Goal: Task Accomplishment & Management: Complete application form

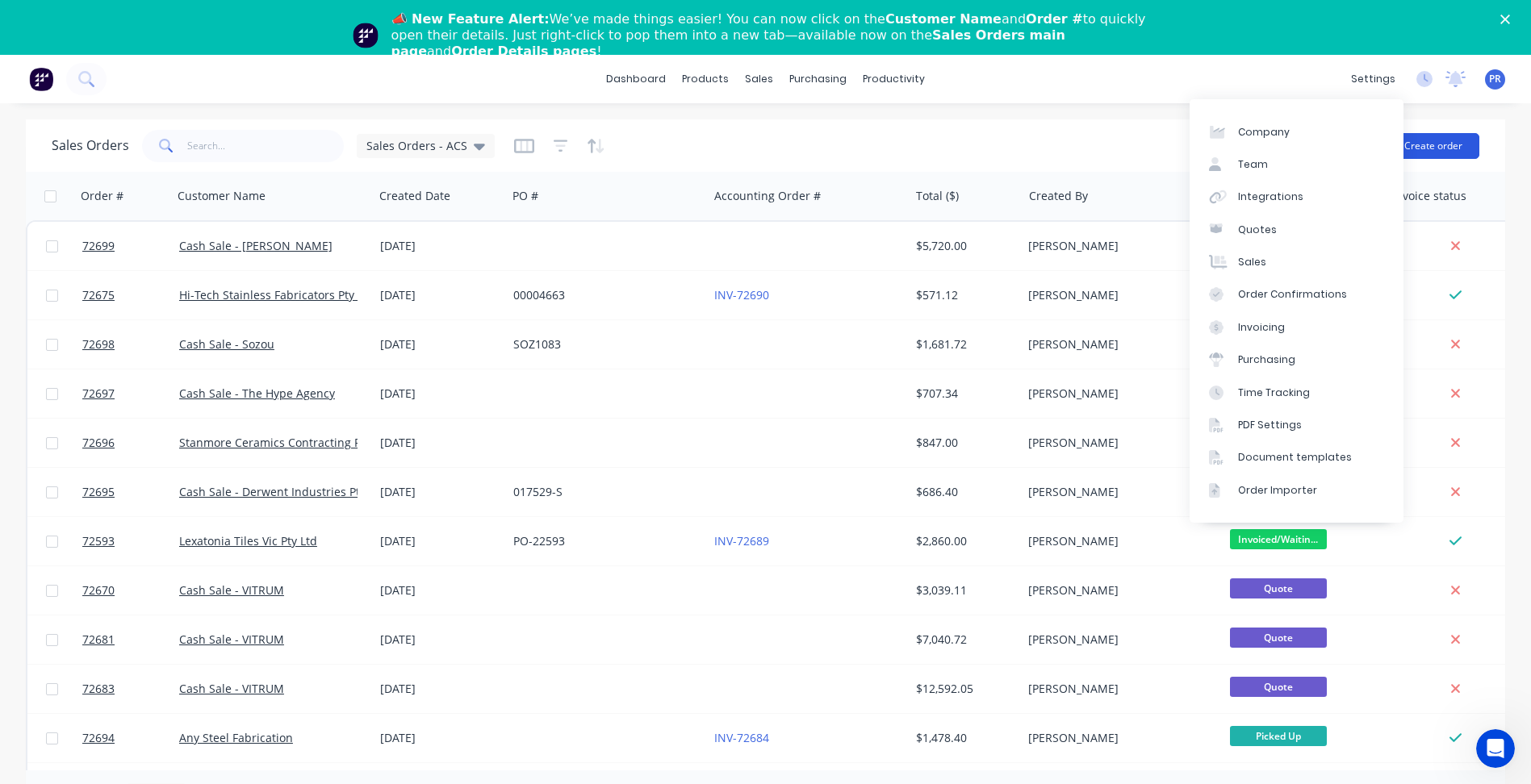
click at [1451, 146] on button "Create order" at bounding box center [1433, 146] width 92 height 25
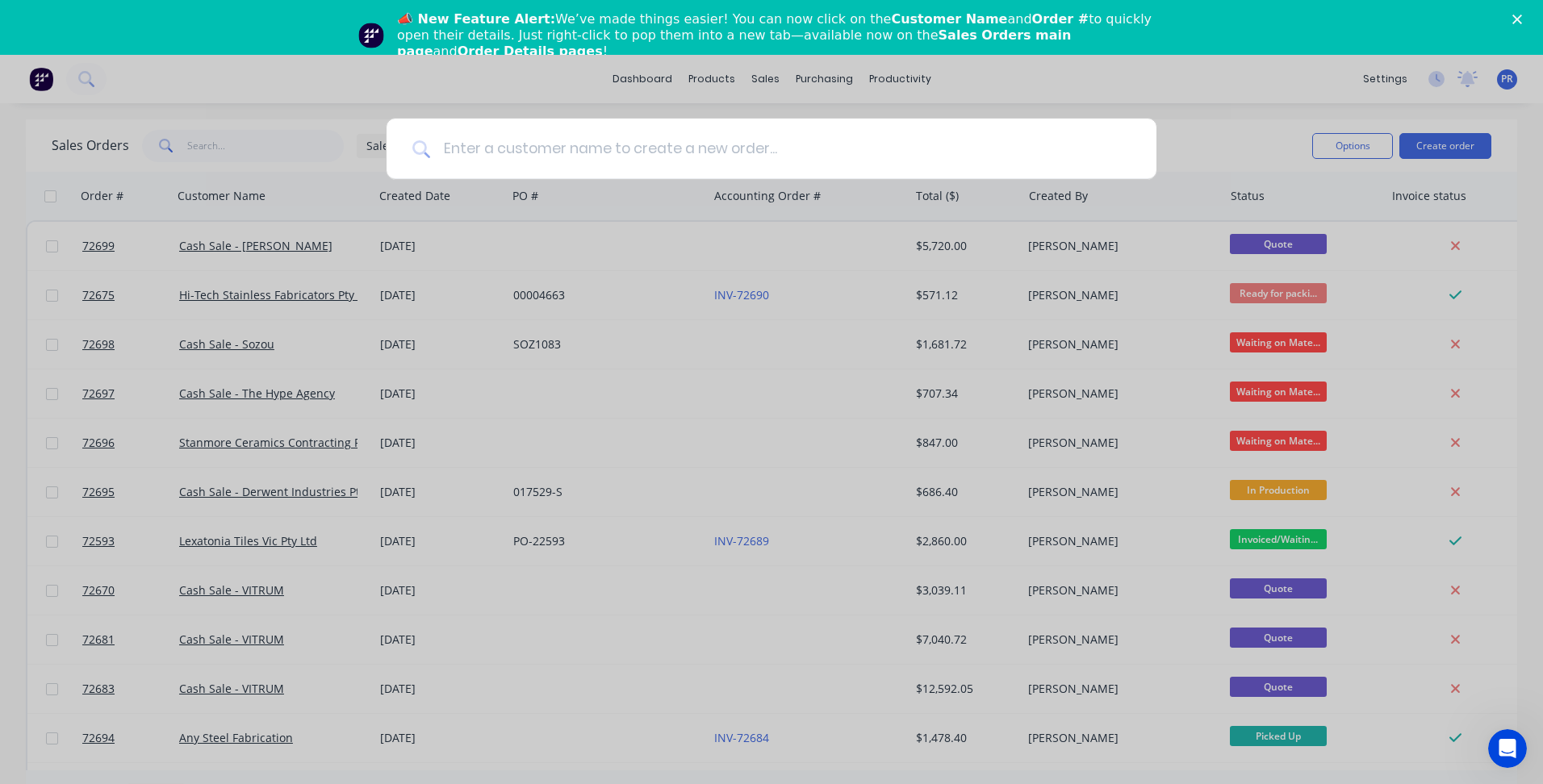
click at [503, 154] on input at bounding box center [780, 148] width 700 height 60
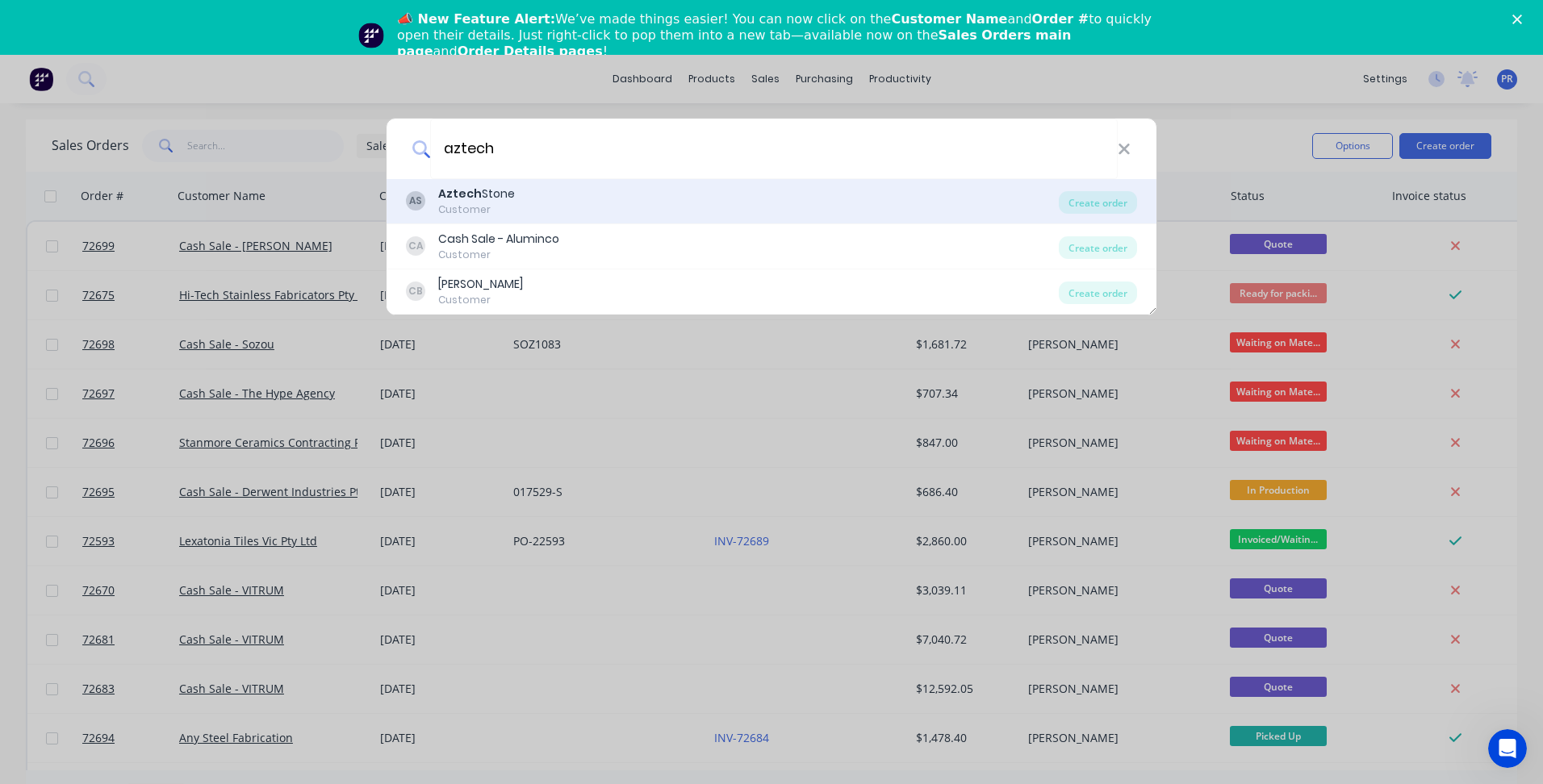
type input "aztech"
click at [498, 199] on div "Aztech Stone" at bounding box center [476, 194] width 77 height 17
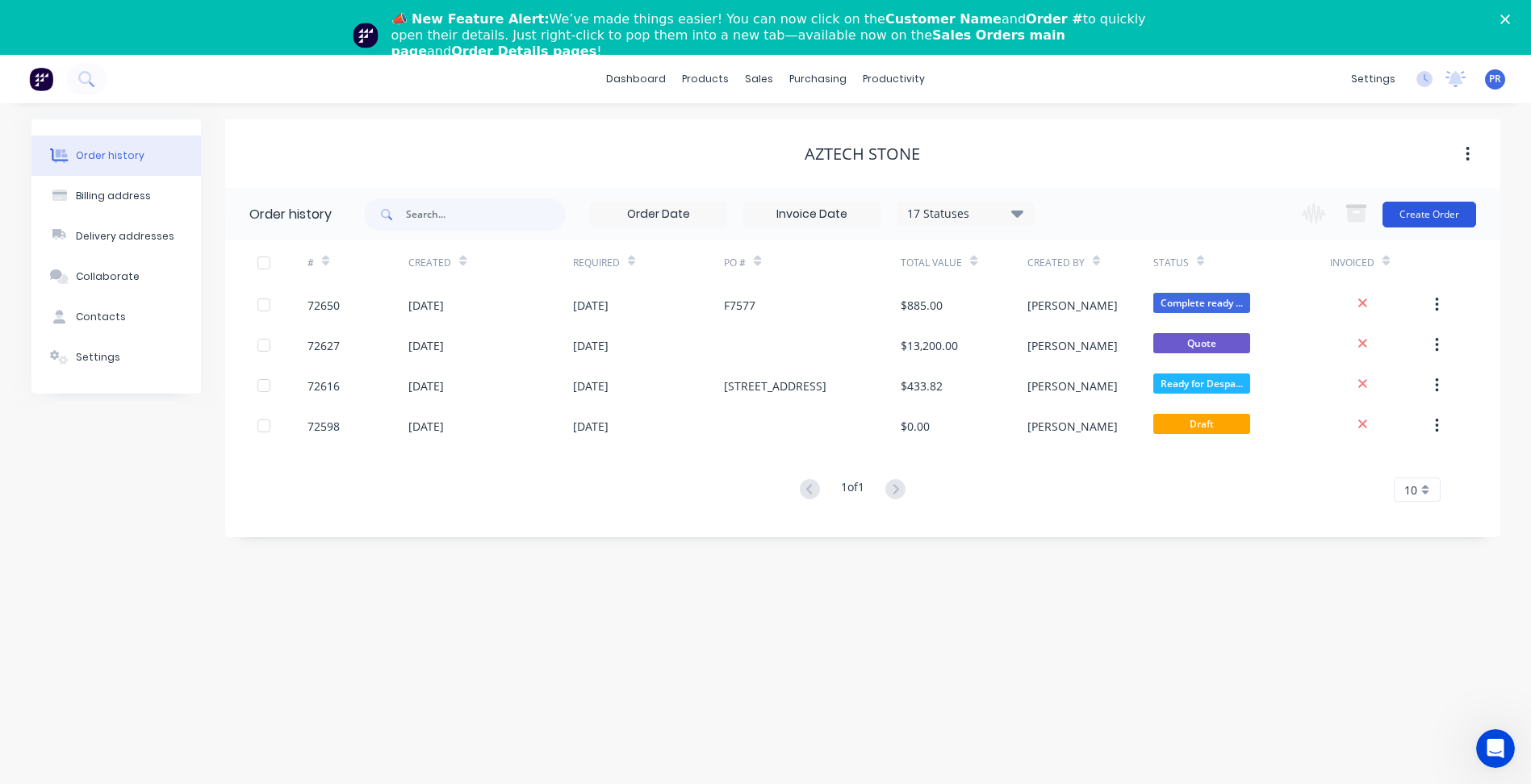
click at [1439, 212] on button "Create Order" at bounding box center [1429, 214] width 94 height 25
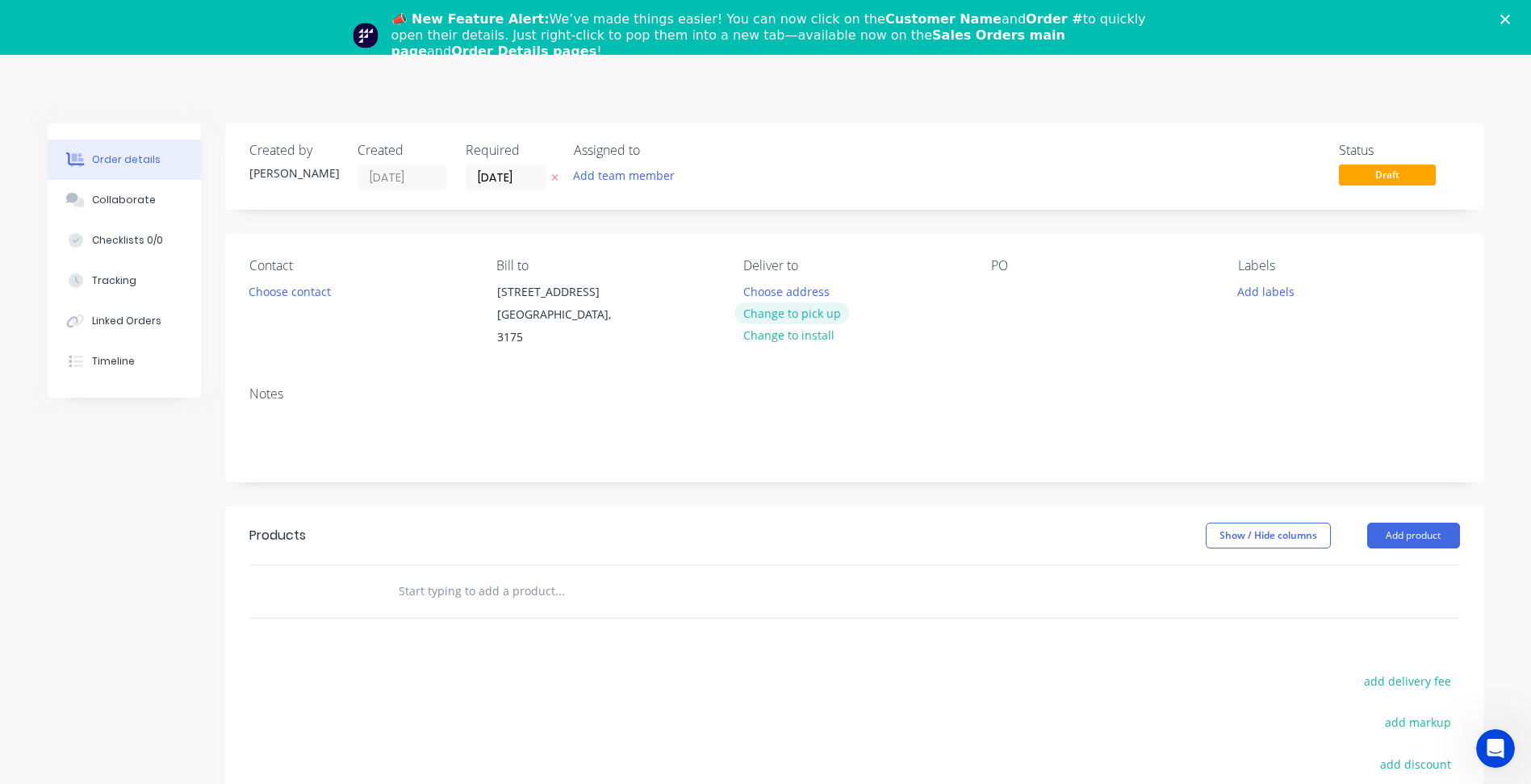
click at [789, 308] on button "Change to pick up" at bounding box center [791, 313] width 115 height 22
click at [318, 292] on button "Choose contact" at bounding box center [289, 290] width 99 height 22
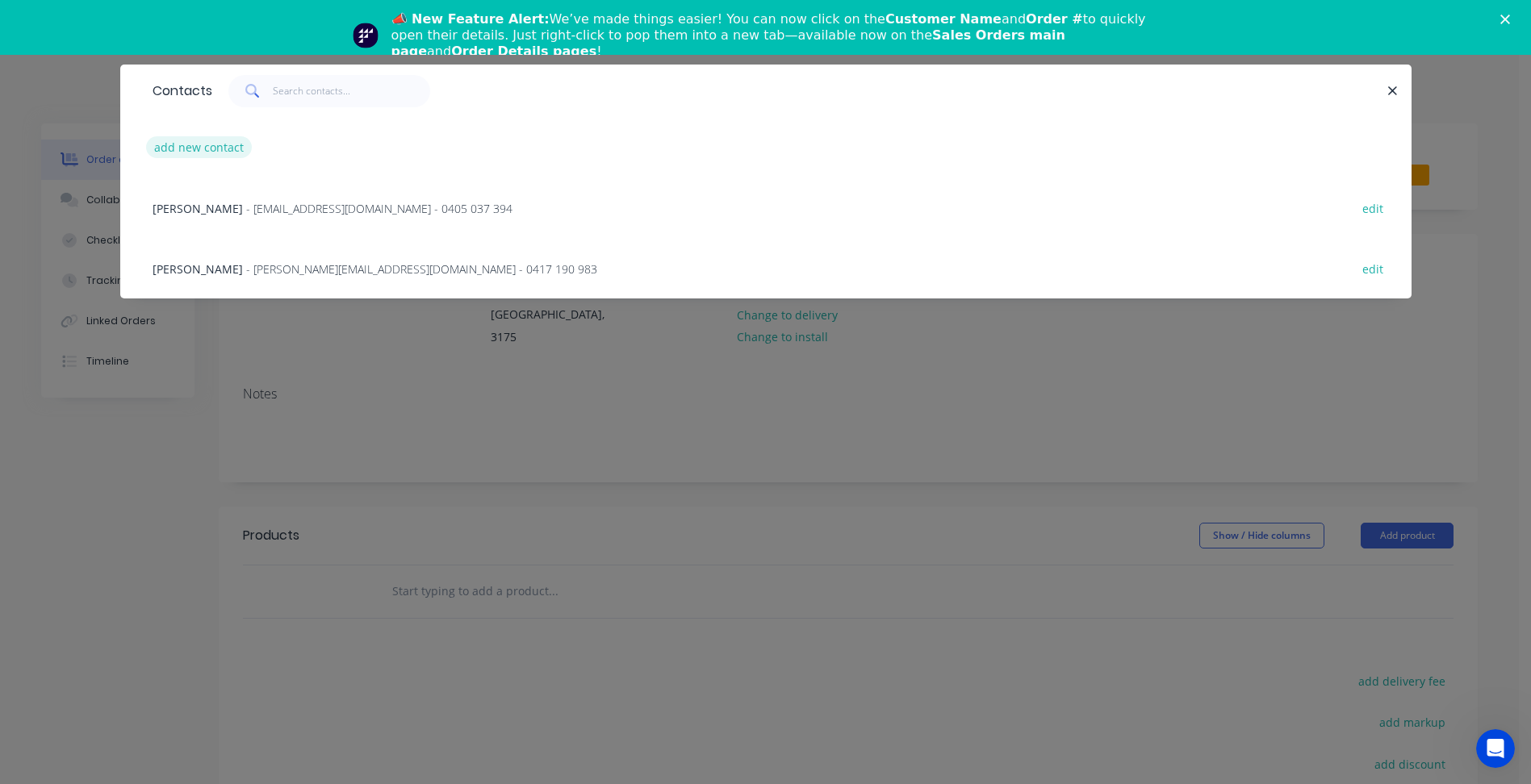
click at [219, 144] on button "add new contact" at bounding box center [199, 148] width 107 height 22
select select "AU"
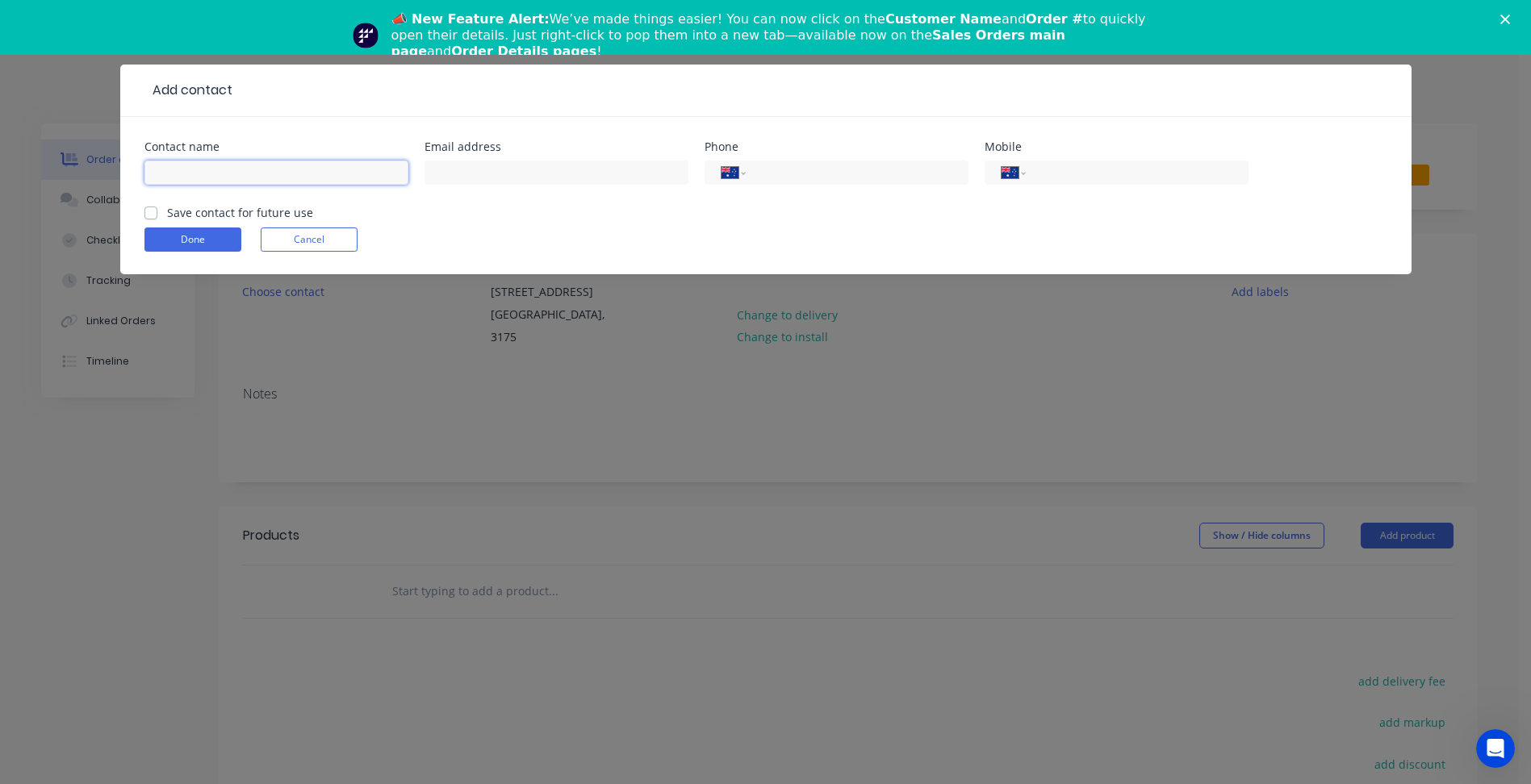
click at [221, 173] on input "text" at bounding box center [277, 172] width 264 height 25
type input "[PERSON_NAME]"
drag, startPoint x: 520, startPoint y: 179, endPoint x: 276, endPoint y: 188, distance: 244.2
click at [520, 179] on input "text" at bounding box center [556, 172] width 264 height 25
drag, startPoint x: 428, startPoint y: 160, endPoint x: 464, endPoint y: 178, distance: 40.2
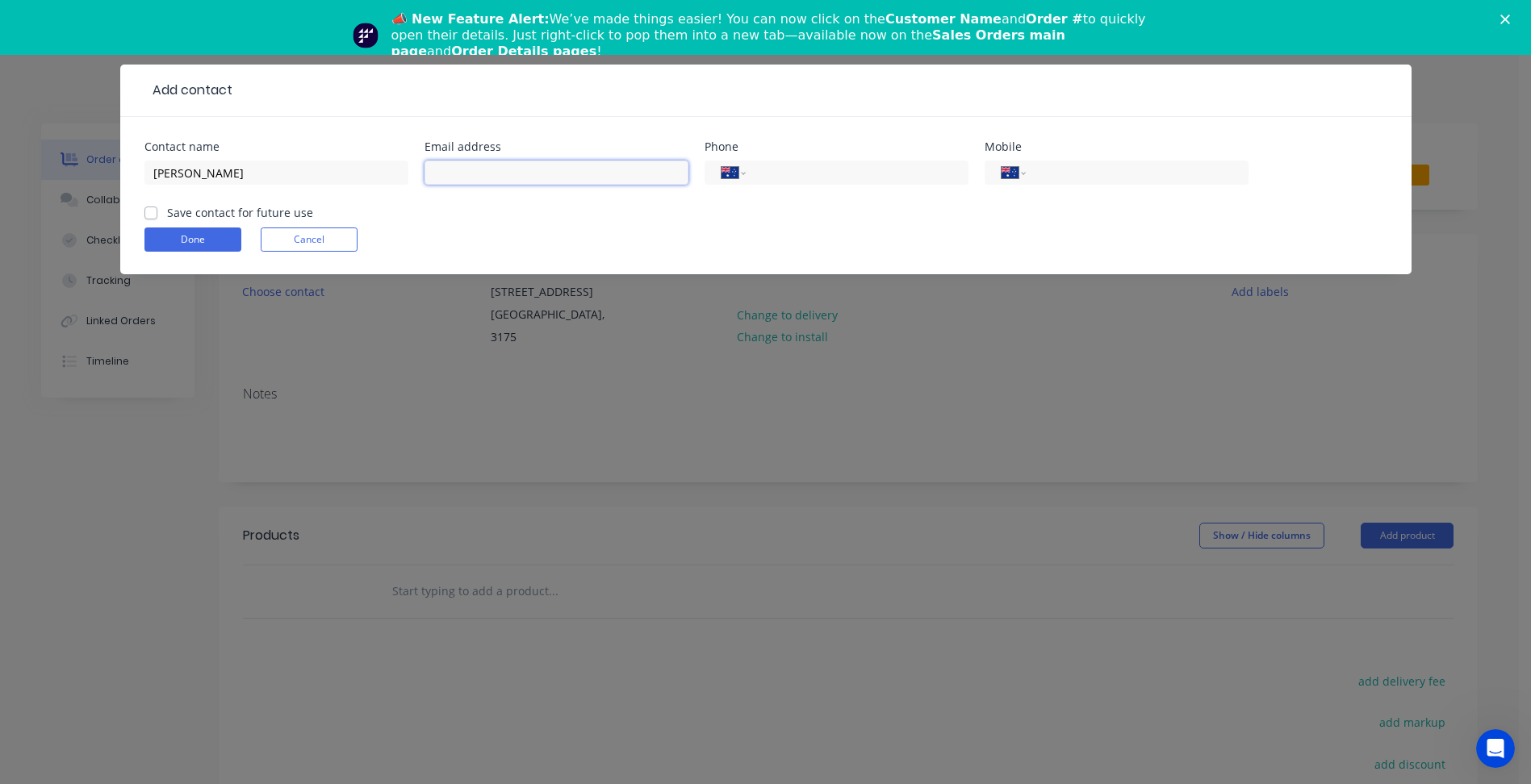
click at [430, 161] on input "text" at bounding box center [556, 172] width 264 height 25
paste input "[PERSON_NAME][EMAIL_ADDRESS][DOMAIN_NAME]"
type input "[PERSON_NAME][EMAIL_ADDRESS][DOMAIN_NAME]"
drag, startPoint x: 1097, startPoint y: 180, endPoint x: 537, endPoint y: 194, distance: 560.2
click at [1097, 180] on input "tel" at bounding box center [1133, 173] width 194 height 18
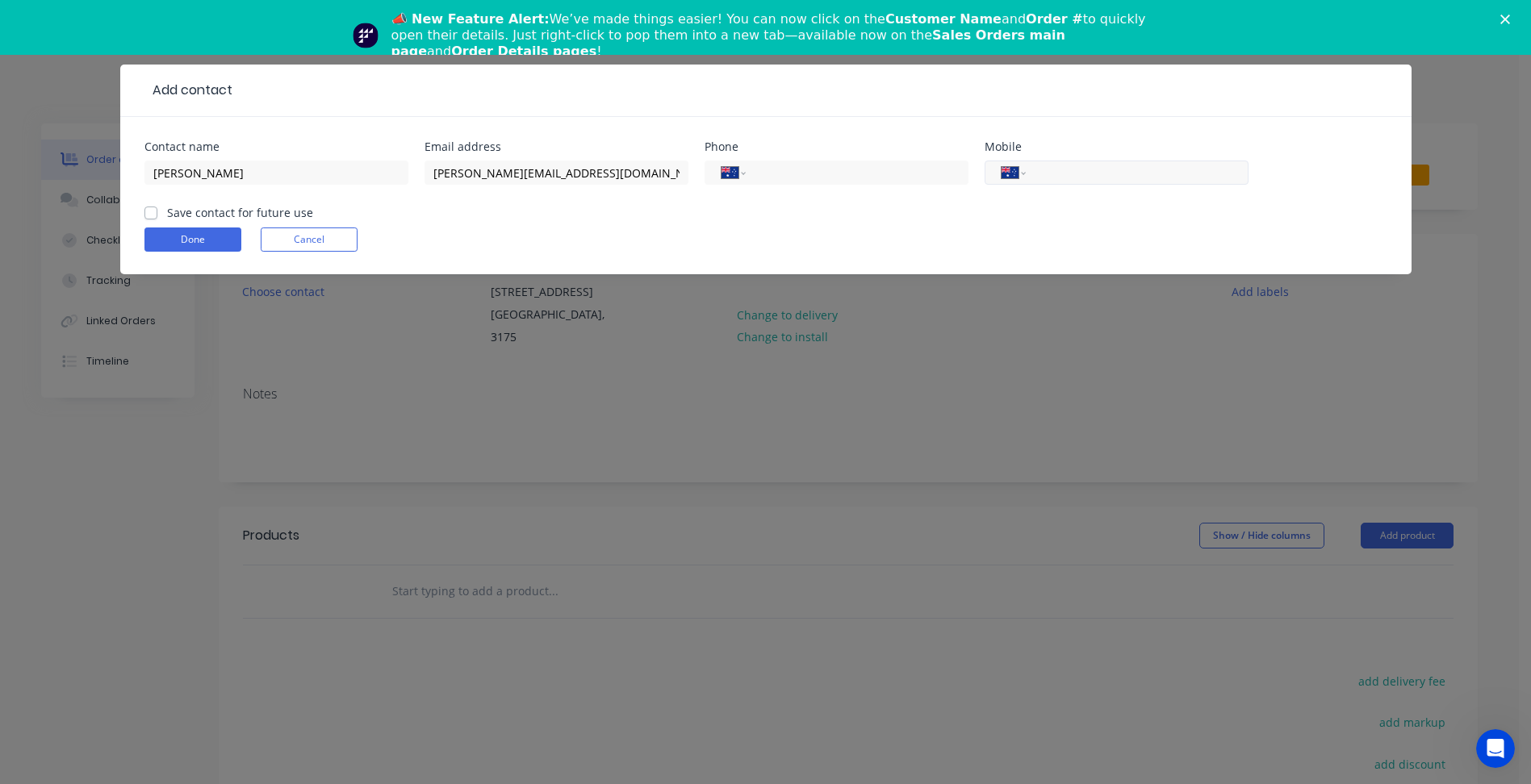
click at [1057, 178] on input "tel" at bounding box center [1133, 173] width 194 height 18
type input "0451 320 352"
click at [187, 210] on label "Save contact for future use" at bounding box center [240, 212] width 146 height 17
click at [158, 210] on input "Save contact for future use" at bounding box center [151, 211] width 13 height 15
checkbox input "true"
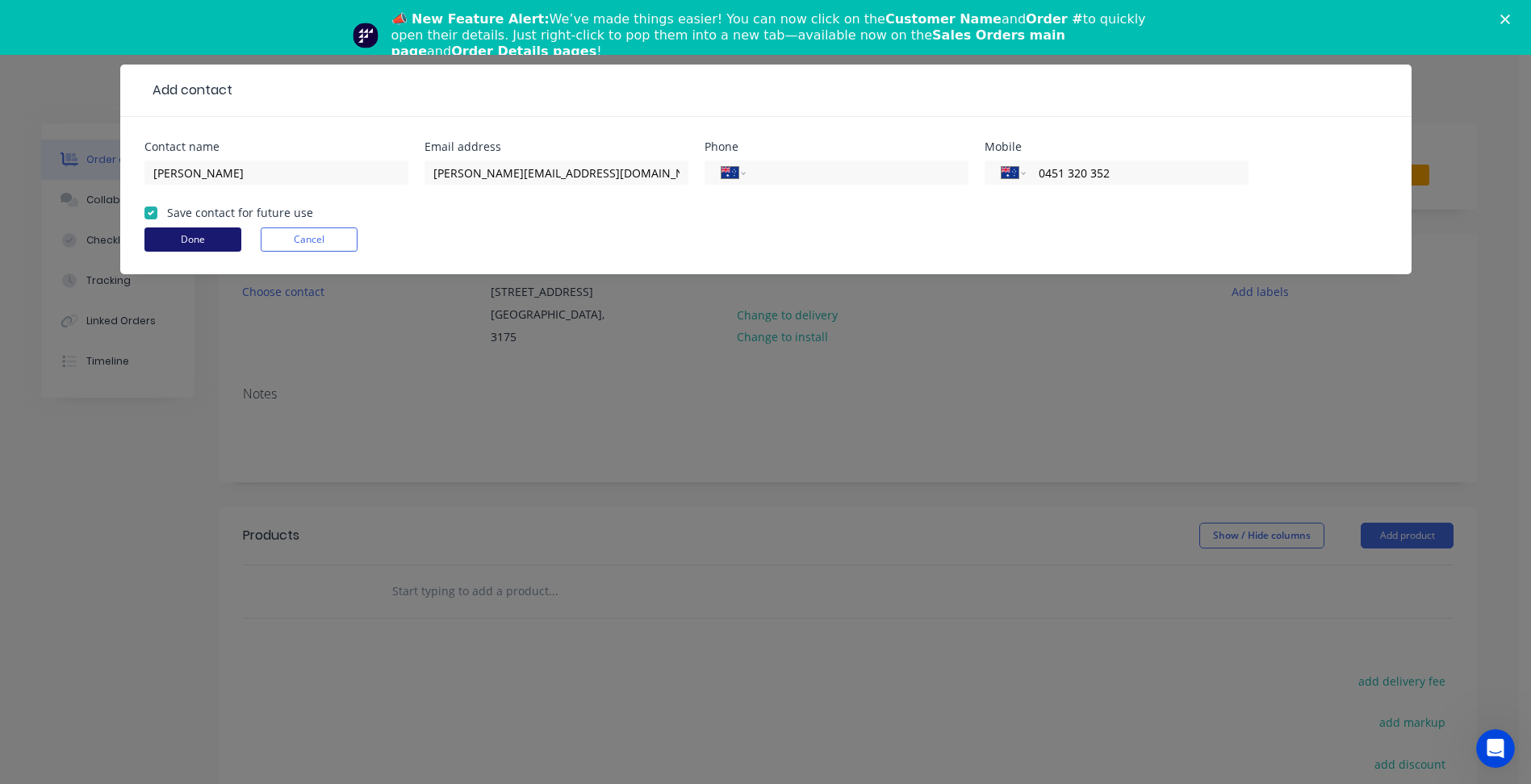
click at [189, 230] on button "Done" at bounding box center [193, 239] width 97 height 25
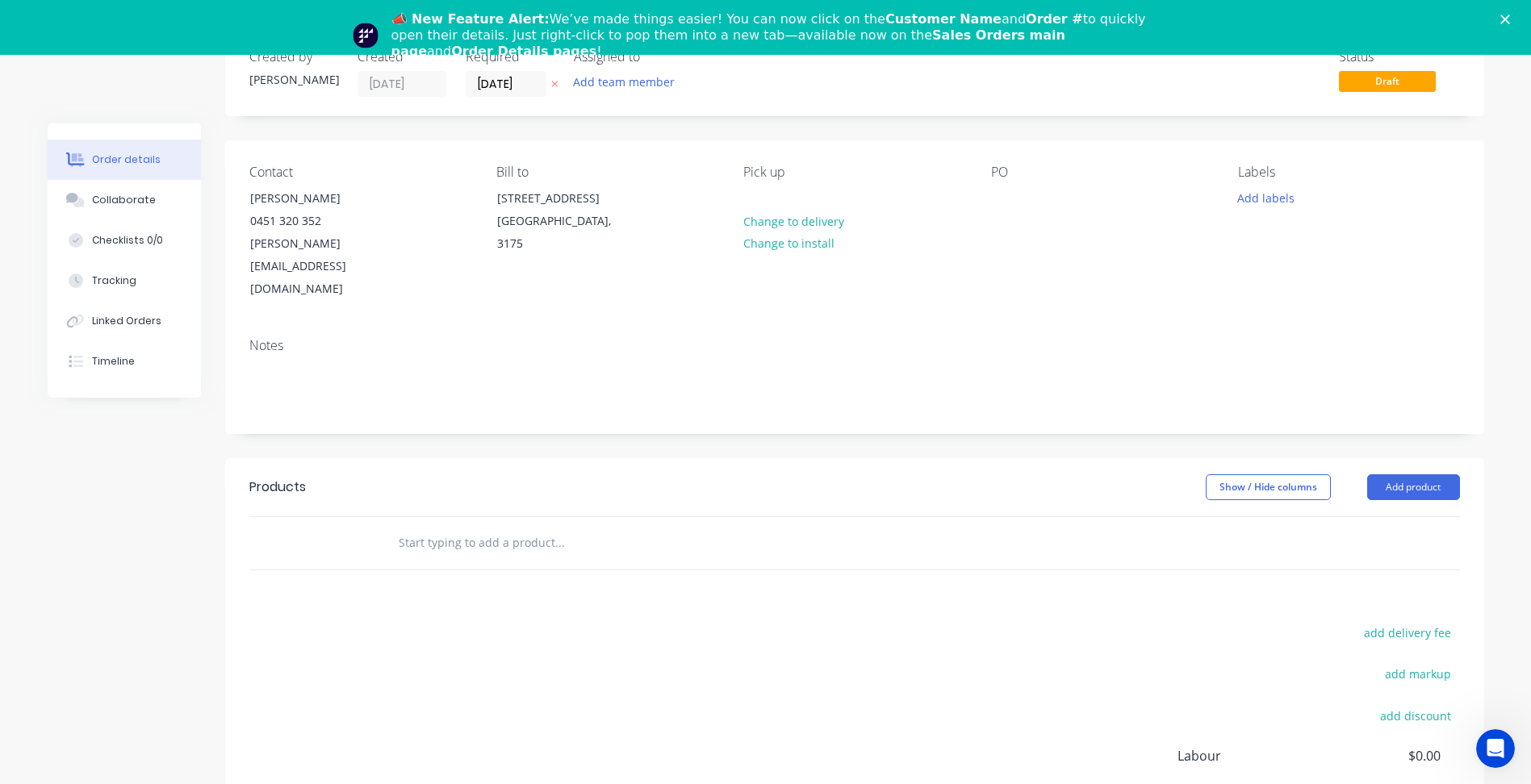
scroll to position [242, 0]
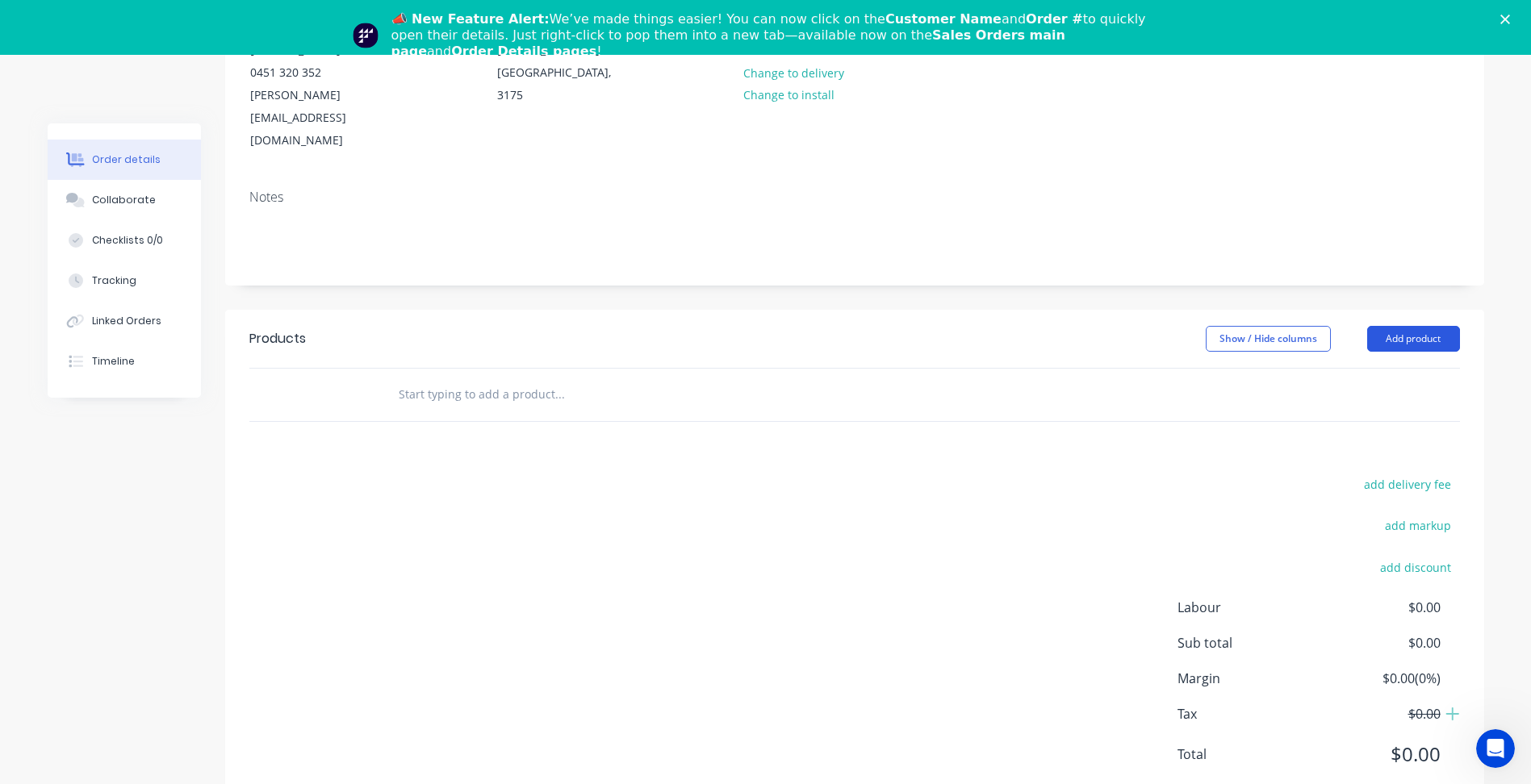
click at [1435, 326] on button "Add product" at bounding box center [1414, 339] width 93 height 25
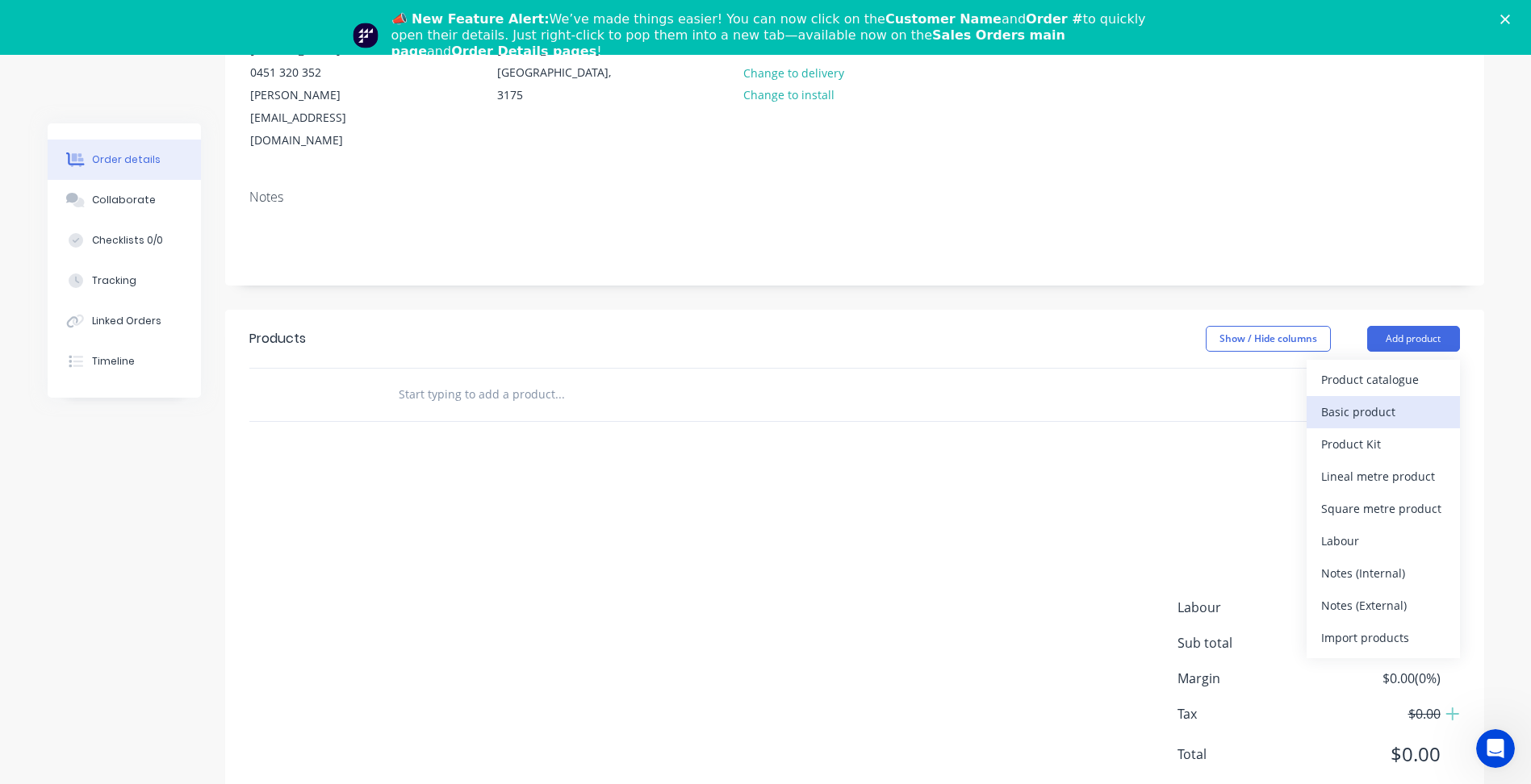
click at [1383, 400] on div "Basic product" at bounding box center [1383, 412] width 124 height 24
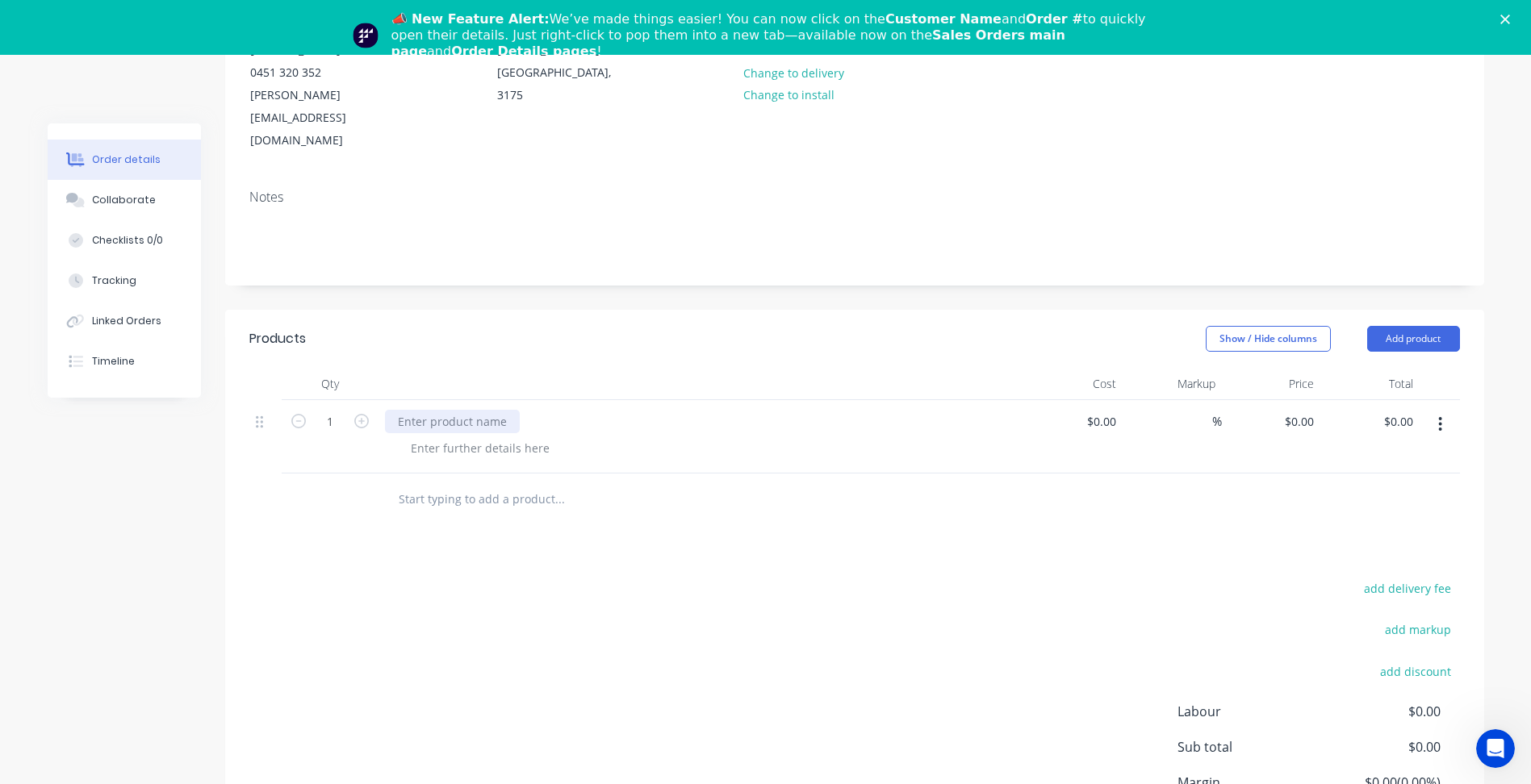
click at [454, 410] on div at bounding box center [453, 422] width 135 height 24
click at [505, 436] on div at bounding box center [480, 448] width 165 height 24
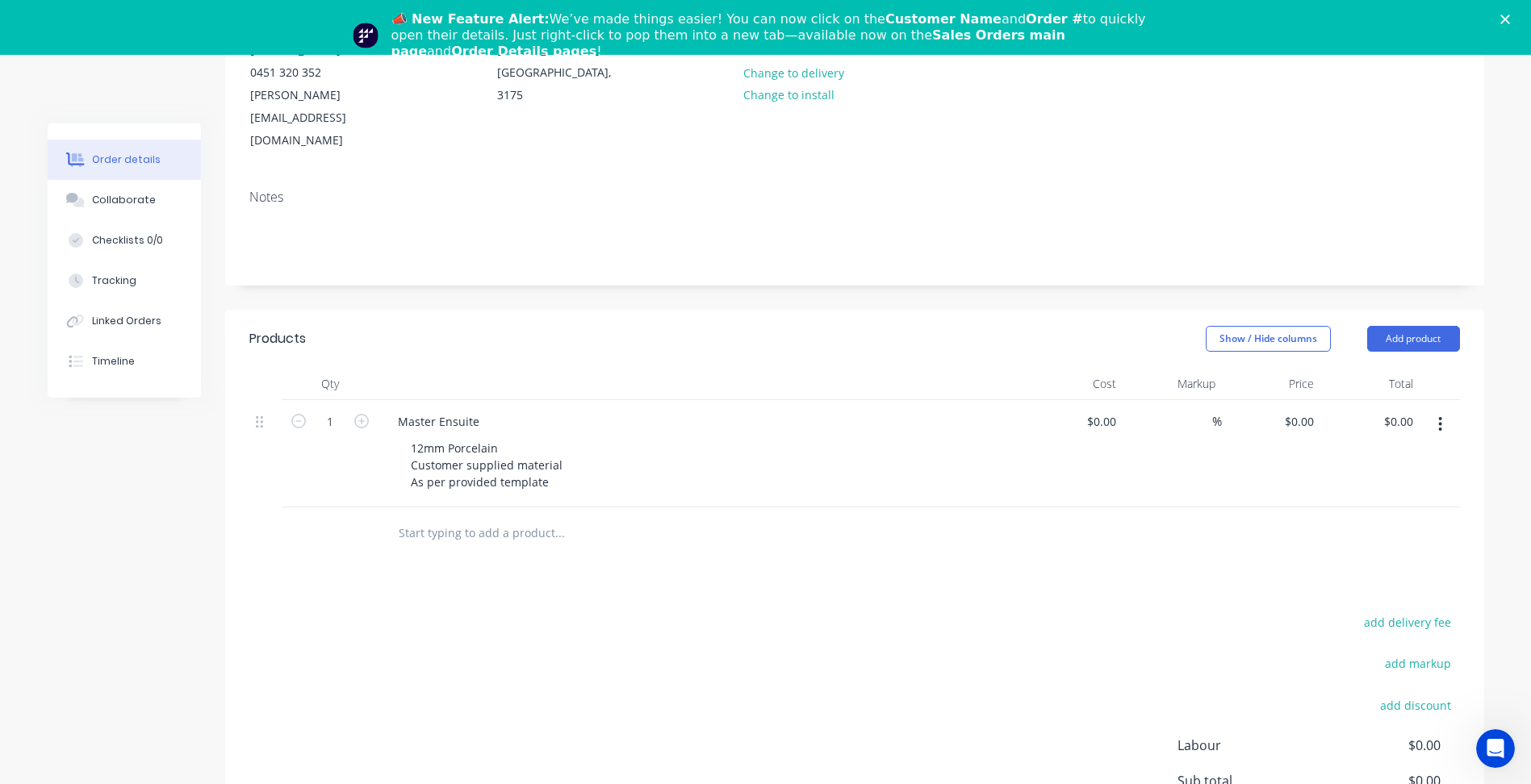
click at [1450, 410] on button "button" at bounding box center [1440, 424] width 38 height 29
click at [1375, 491] on button "Duplicate" at bounding box center [1383, 498] width 153 height 32
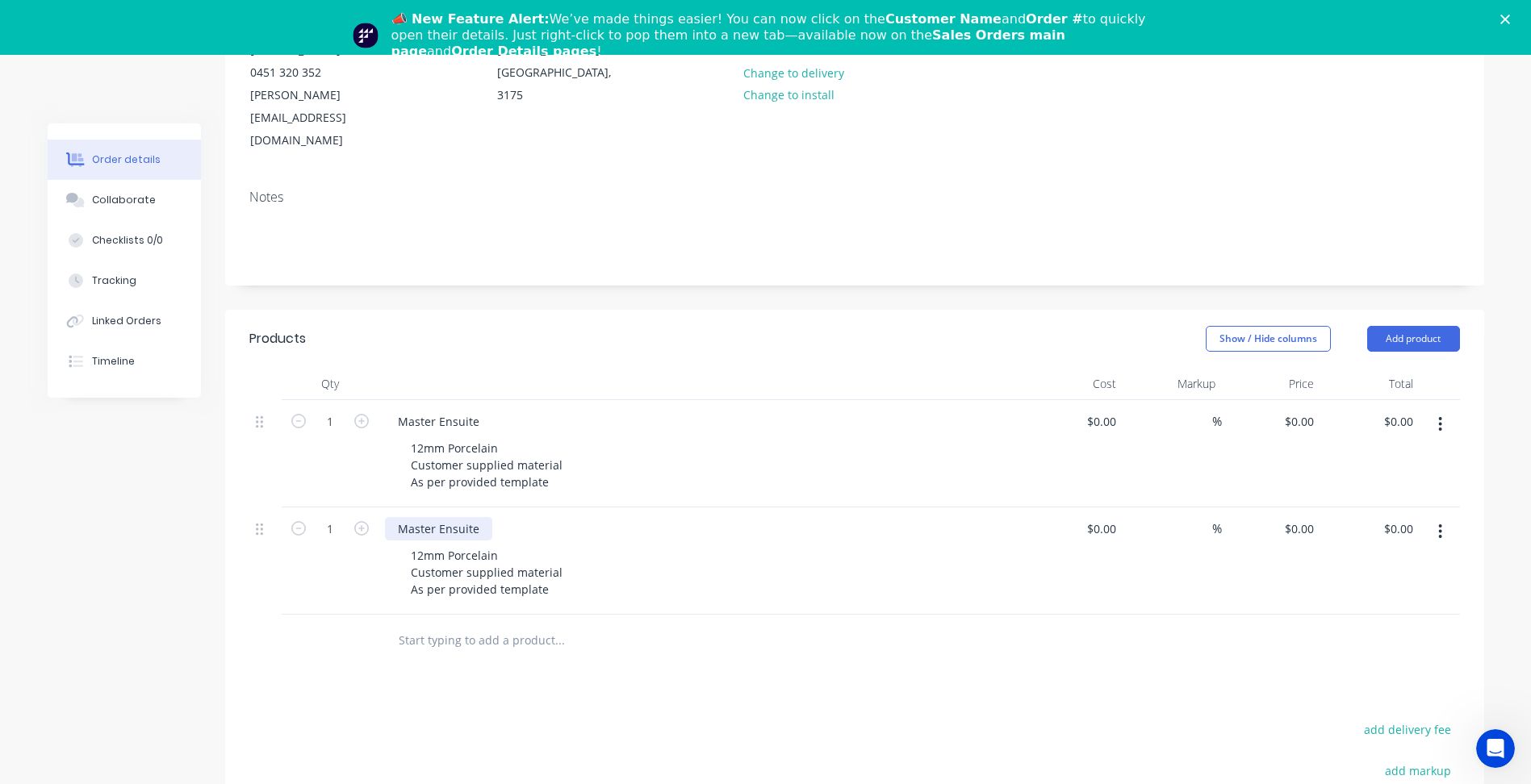
click at [460, 517] on div "Master Ensuite" at bounding box center [439, 529] width 107 height 24
click at [1449, 517] on button "button" at bounding box center [1440, 532] width 38 height 29
click at [1388, 595] on div "Duplicate" at bounding box center [1383, 606] width 124 height 24
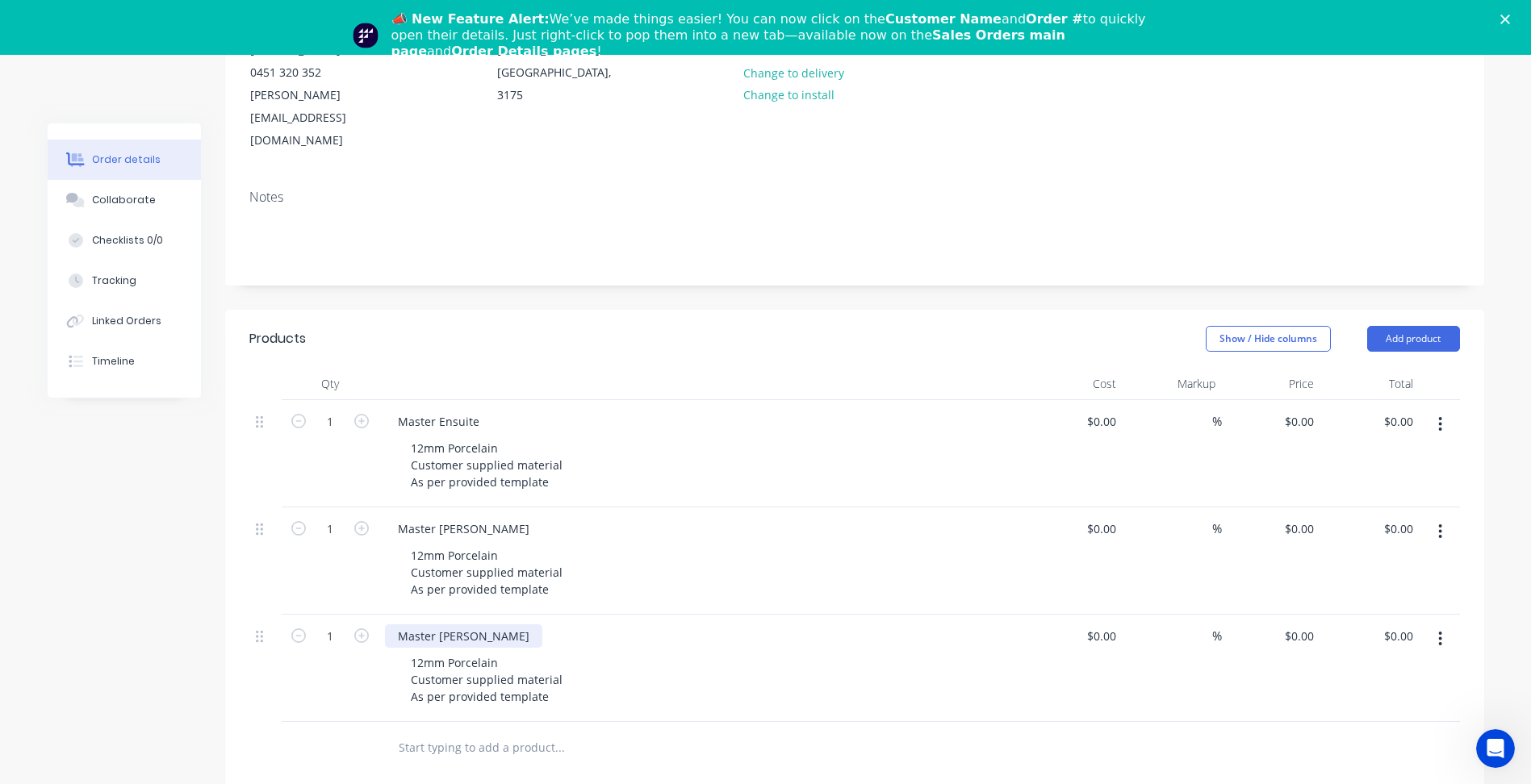
click at [440, 625] on div "Master [PERSON_NAME]" at bounding box center [464, 636] width 158 height 24
click at [441, 625] on div "Master [PERSON_NAME]" at bounding box center [464, 636] width 158 height 24
click at [466, 651] on div "12mm Porcelain Customer supplied material As per provided template" at bounding box center [486, 679] width 178 height 57
click at [493, 669] on div "12mm Porcelain Customer supplied material As per provided template" at bounding box center [486, 679] width 178 height 57
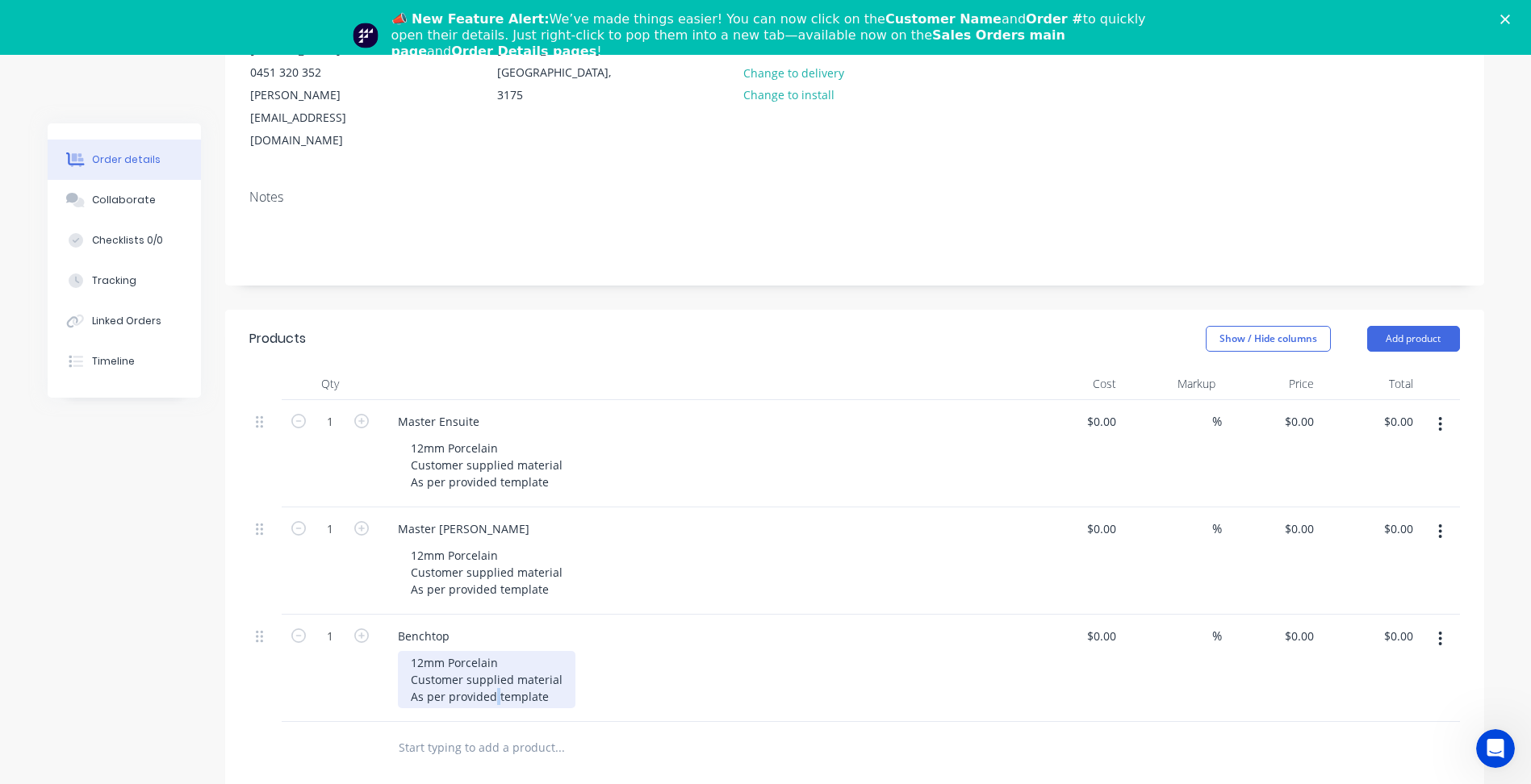
click at [493, 669] on div "12mm Porcelain Customer supplied material As per provided template" at bounding box center [486, 679] width 178 height 57
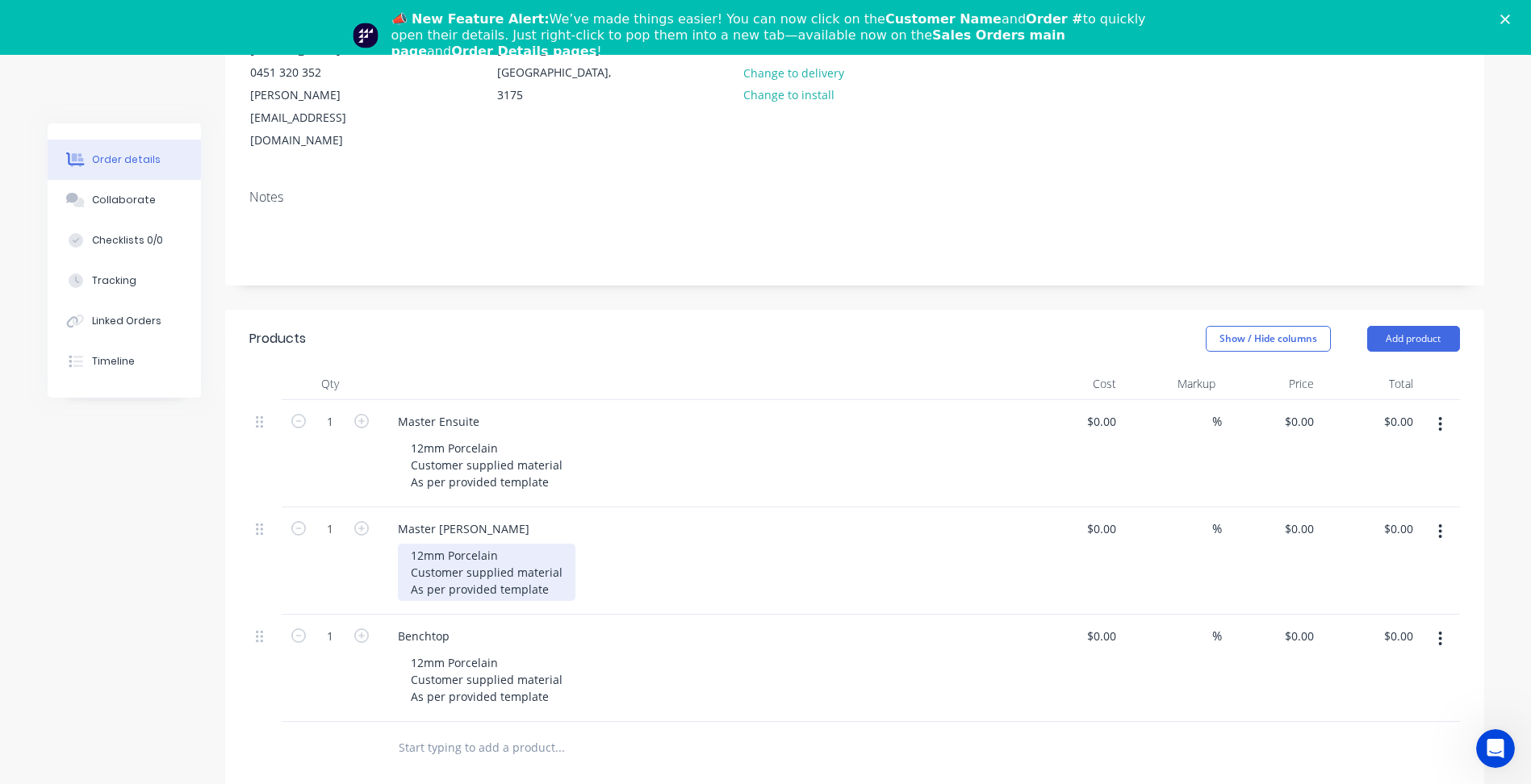
click at [470, 544] on div "12mm Porcelain Customer supplied material As per provided template" at bounding box center [486, 572] width 178 height 57
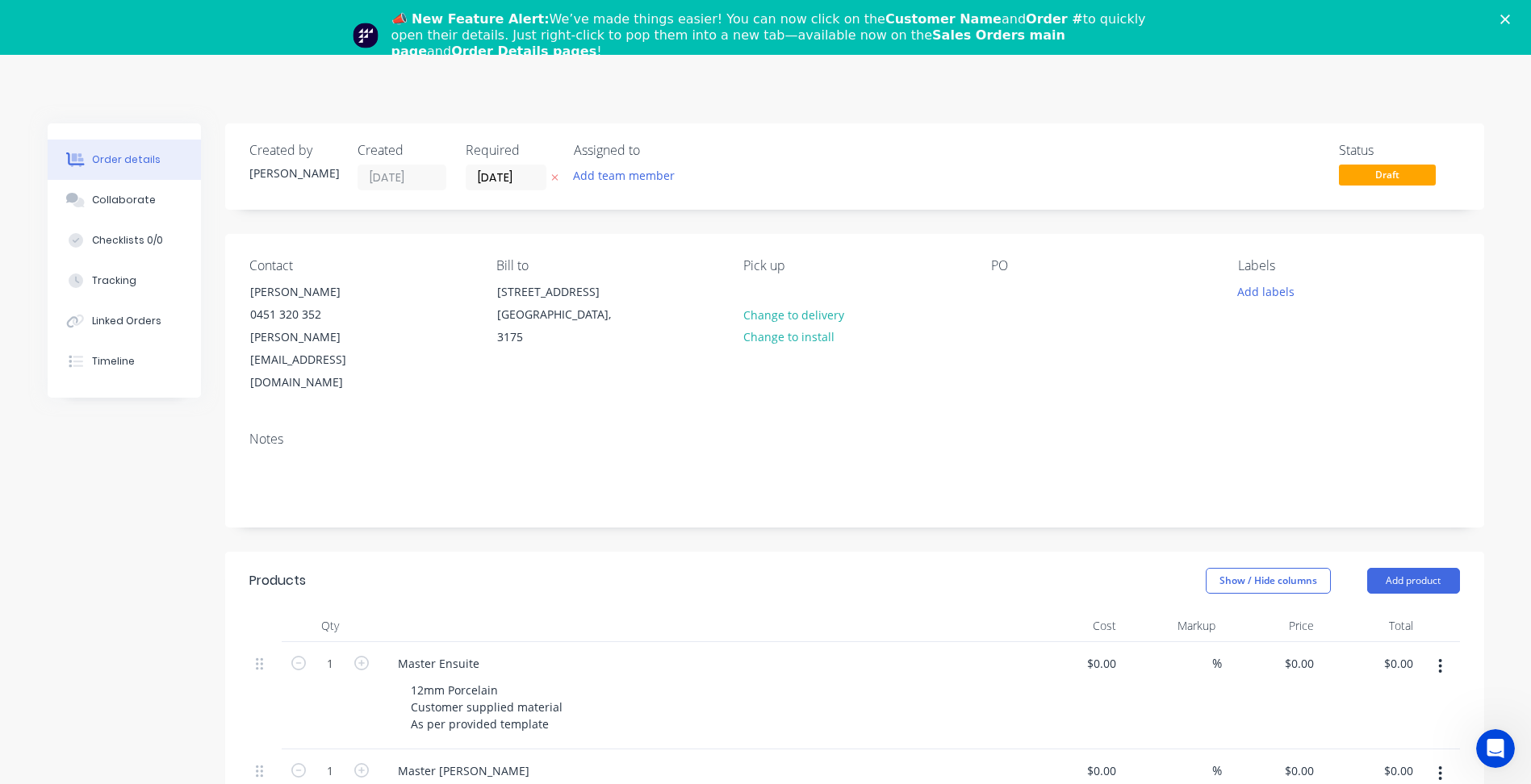
click at [1018, 419] on div "Notes" at bounding box center [854, 473] width 1259 height 108
click at [1510, 17] on icon "Close" at bounding box center [1505, 19] width 10 height 10
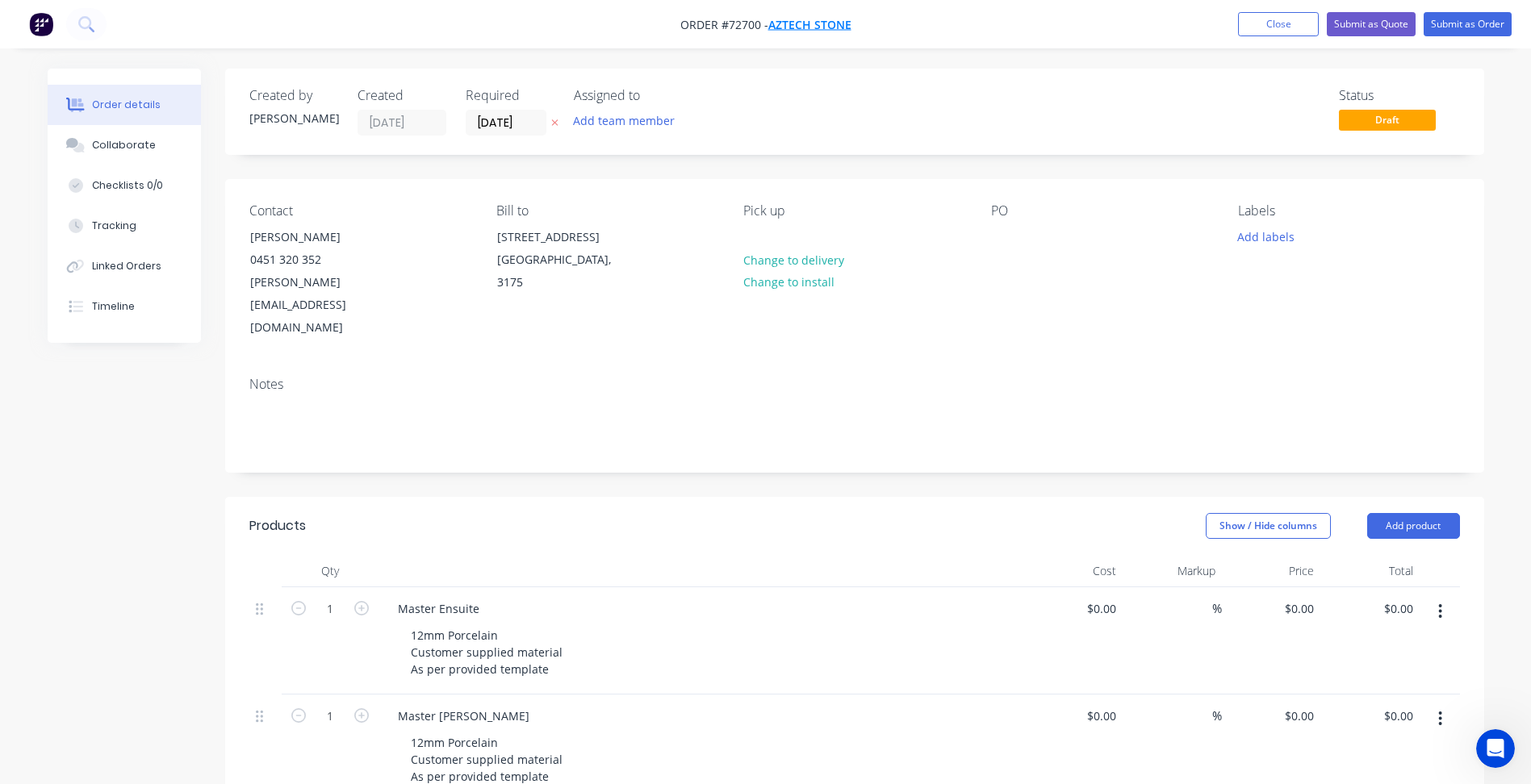
click at [838, 24] on span "Aztech Stone" at bounding box center [809, 25] width 83 height 15
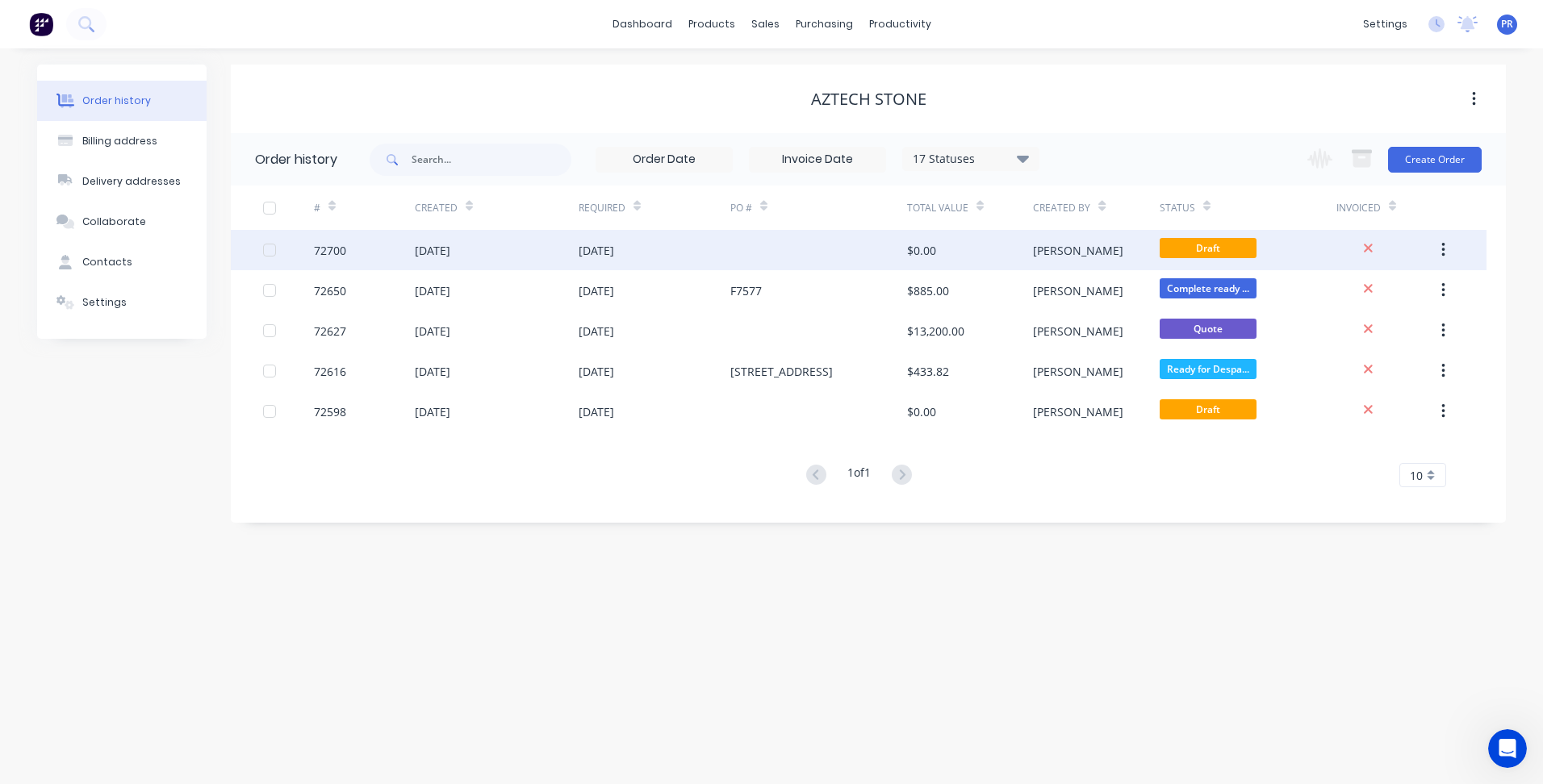
click at [348, 240] on div "72700" at bounding box center [364, 249] width 101 height 40
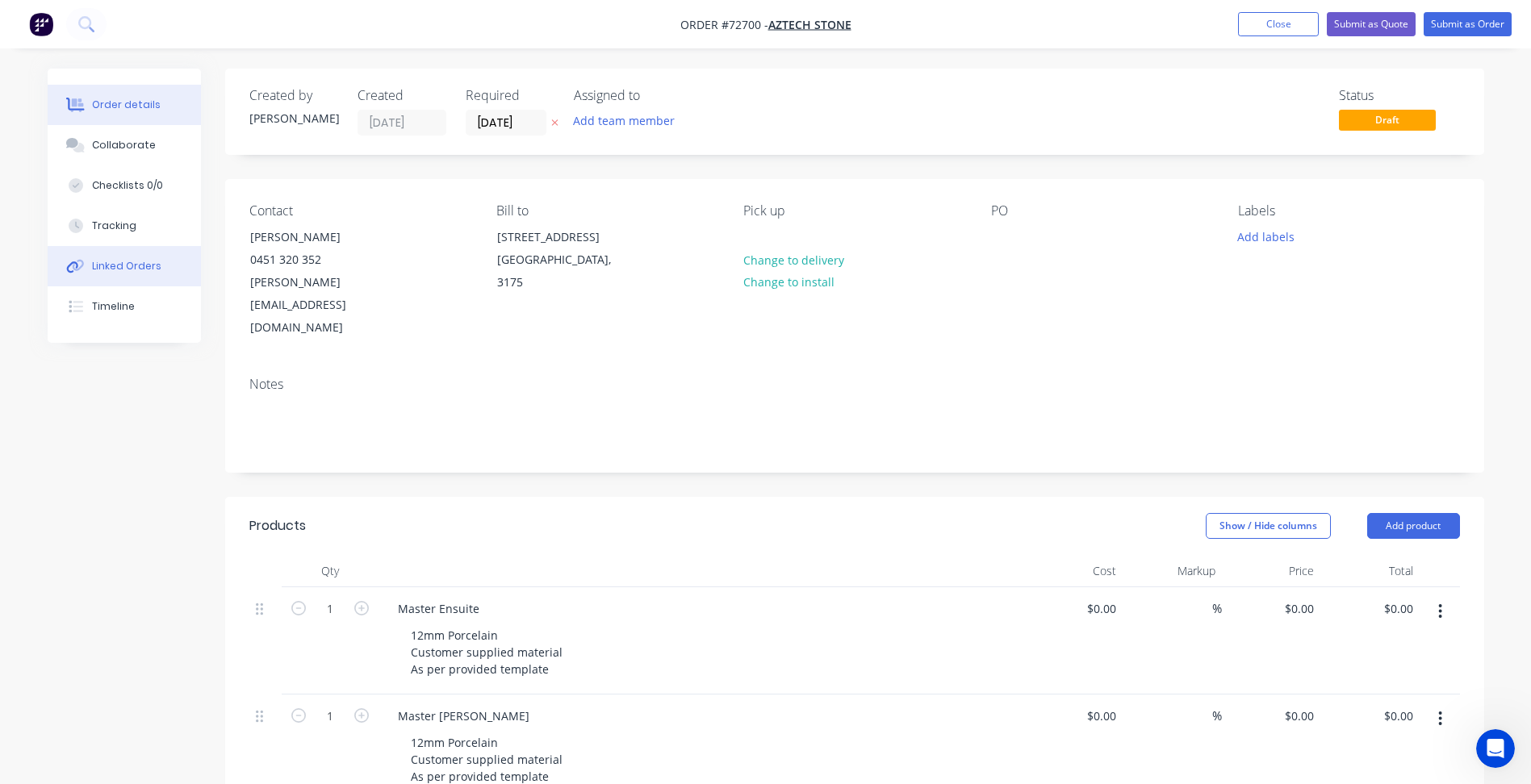
click at [125, 265] on div "Linked Orders" at bounding box center [127, 266] width 69 height 15
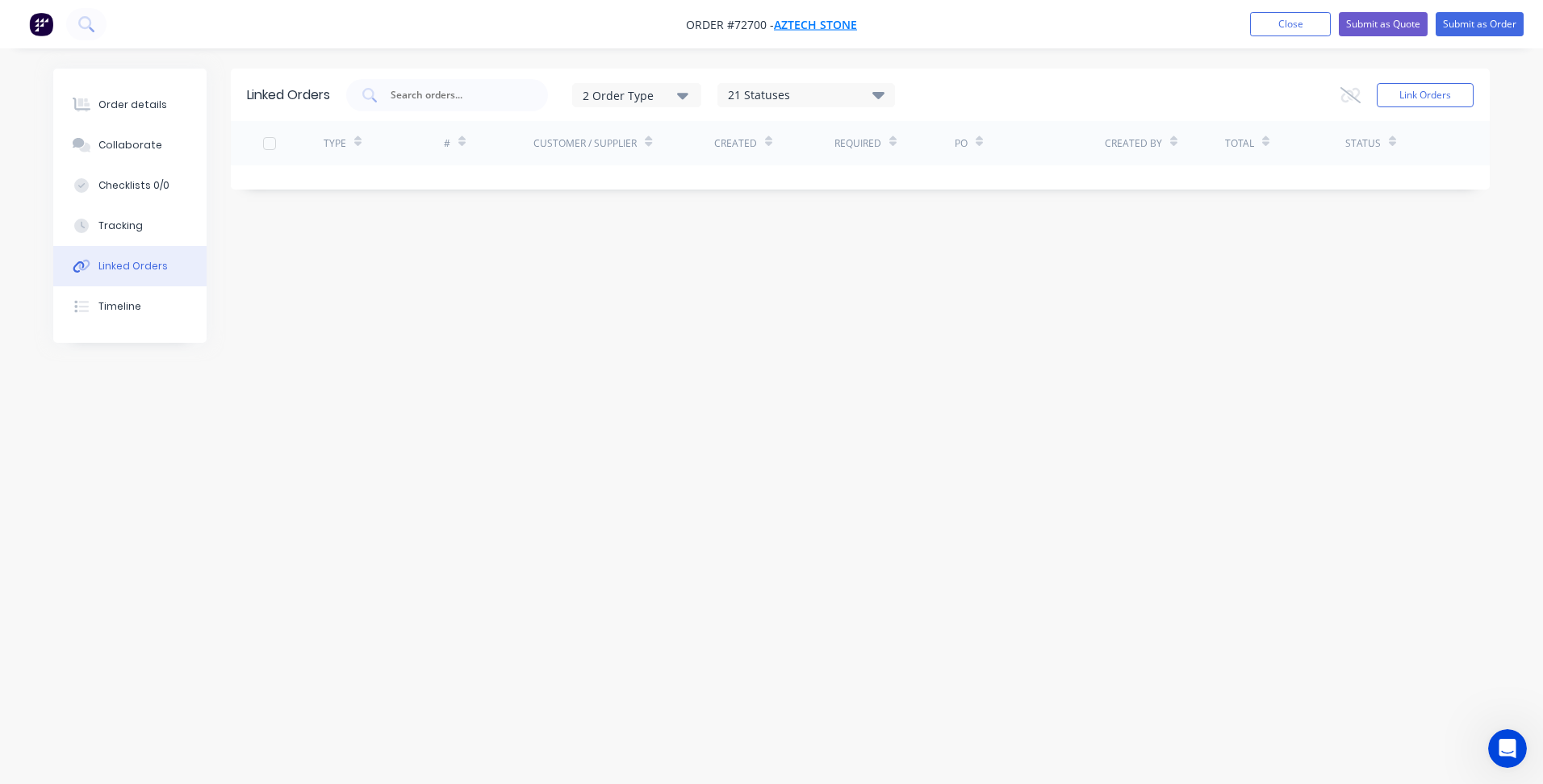
click at [820, 25] on span "Aztech Stone" at bounding box center [815, 25] width 83 height 15
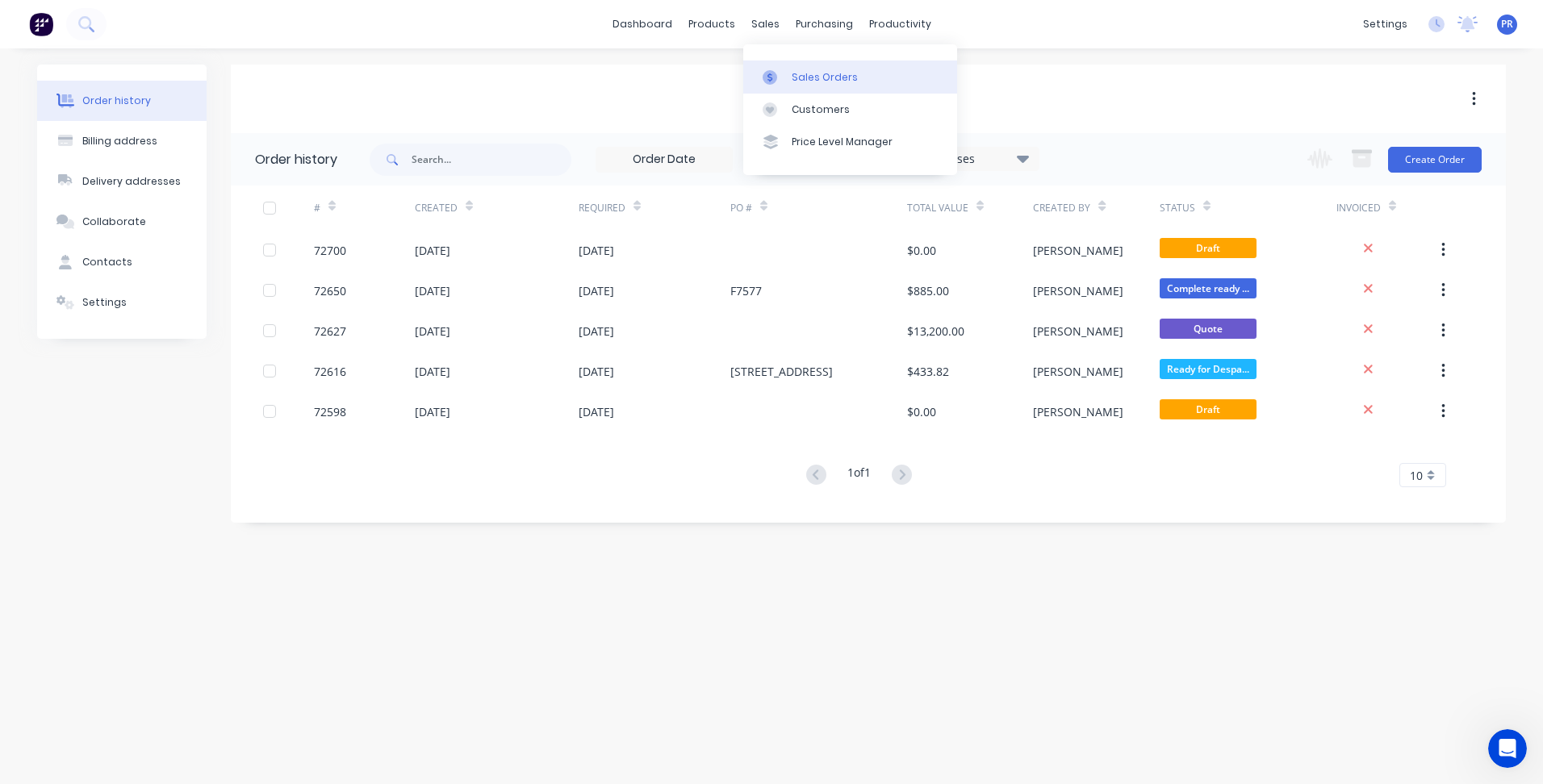
click at [812, 86] on link "Sales Orders" at bounding box center [850, 76] width 214 height 32
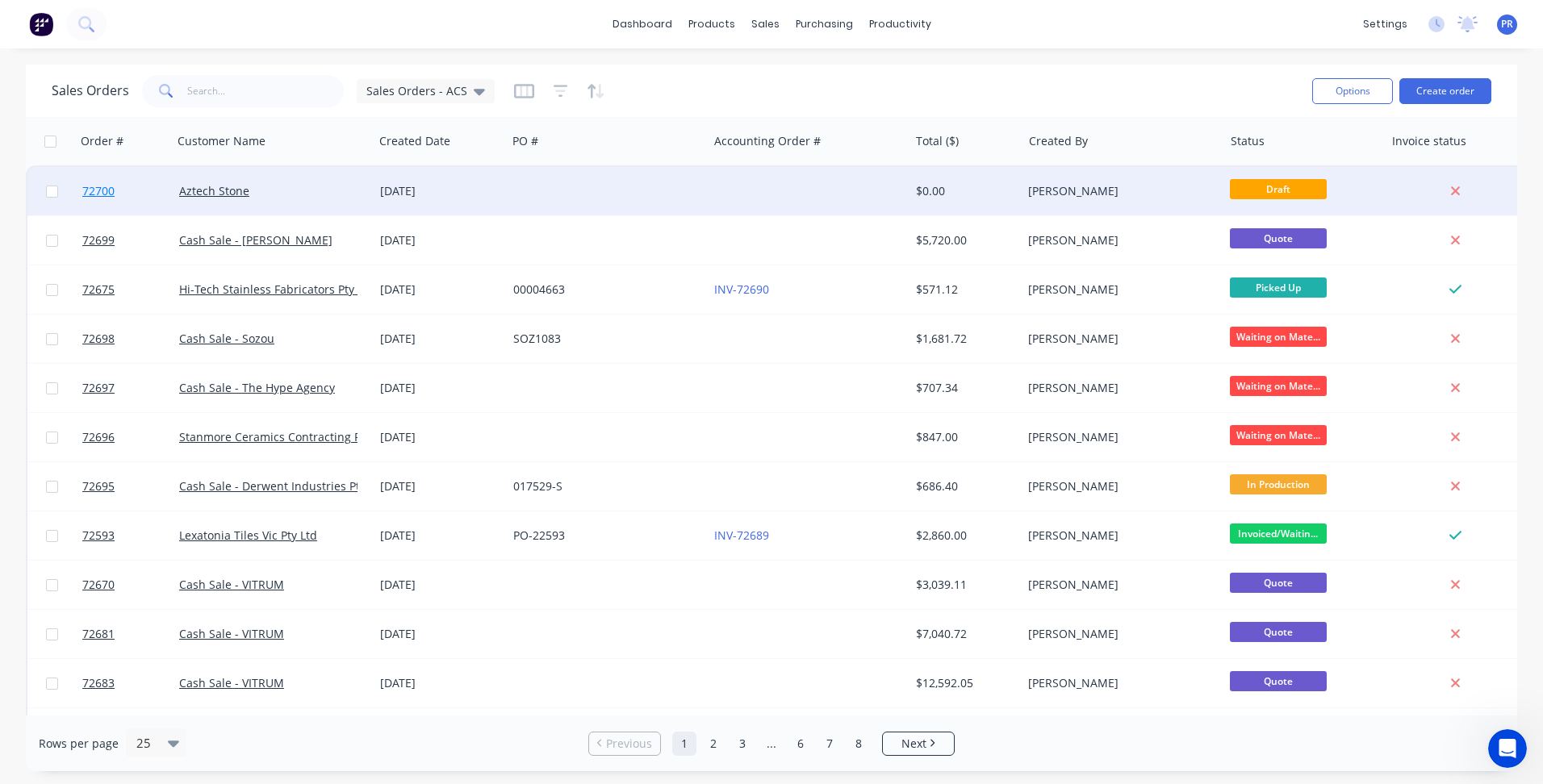
click at [104, 192] on span "72700" at bounding box center [97, 191] width 32 height 16
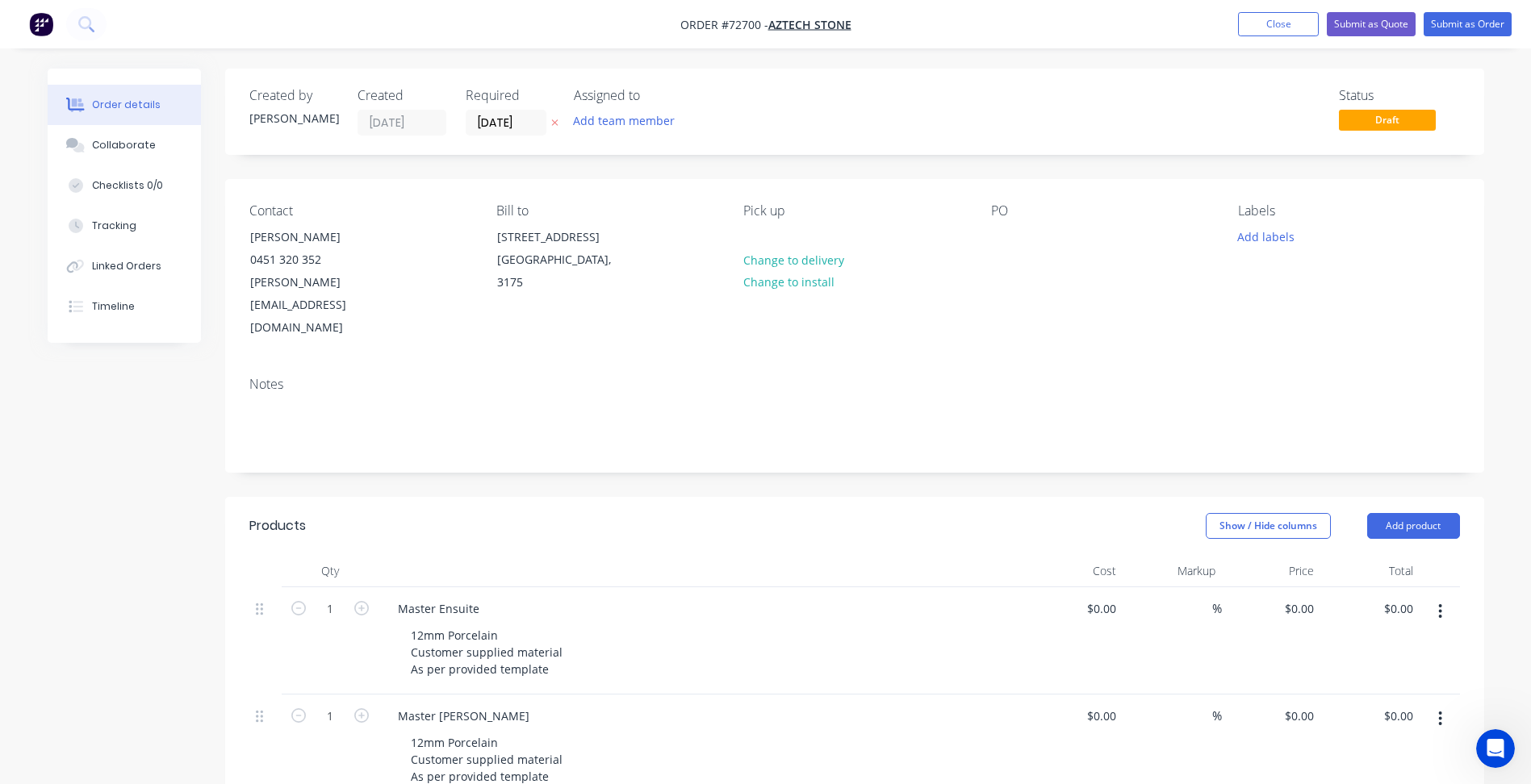
click at [753, 25] on span "Order #72700 -" at bounding box center [724, 25] width 88 height 15
copy span "72700"
click at [1279, 25] on button "Close" at bounding box center [1278, 24] width 81 height 25
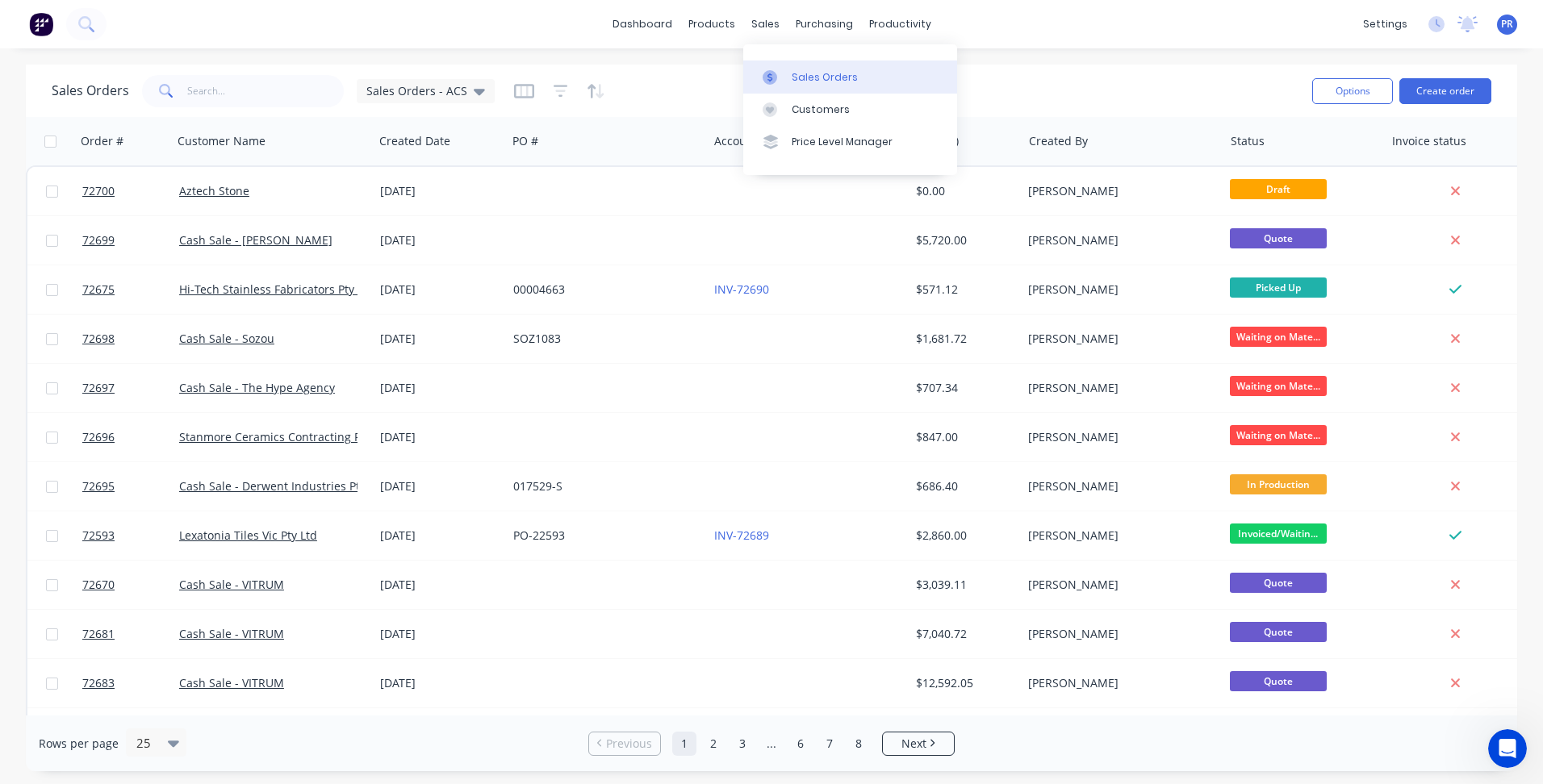
click at [796, 76] on div "Sales Orders" at bounding box center [824, 77] width 66 height 15
click at [1466, 90] on button "Create order" at bounding box center [1445, 91] width 92 height 25
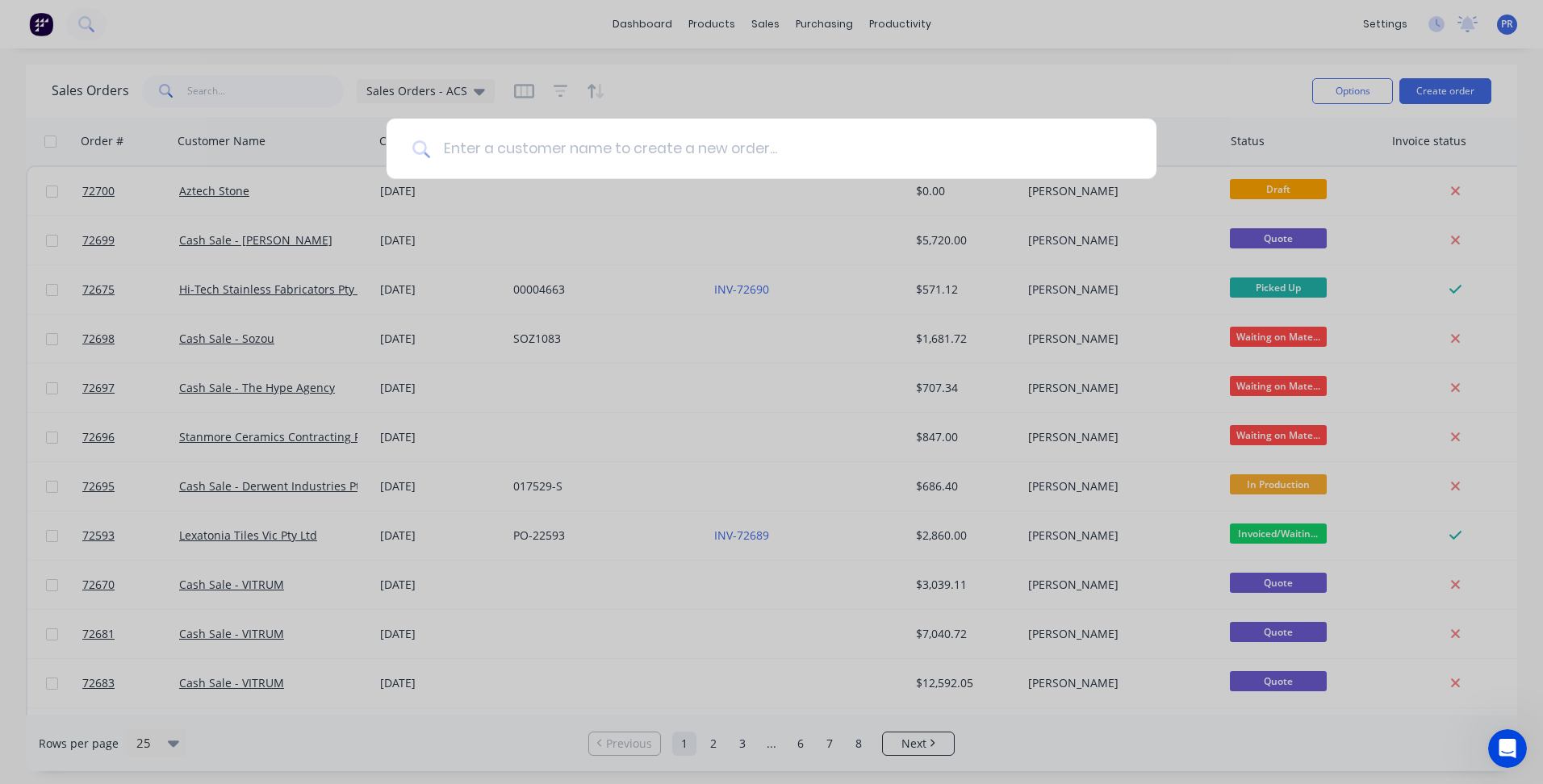
click at [741, 143] on input at bounding box center [780, 148] width 700 height 60
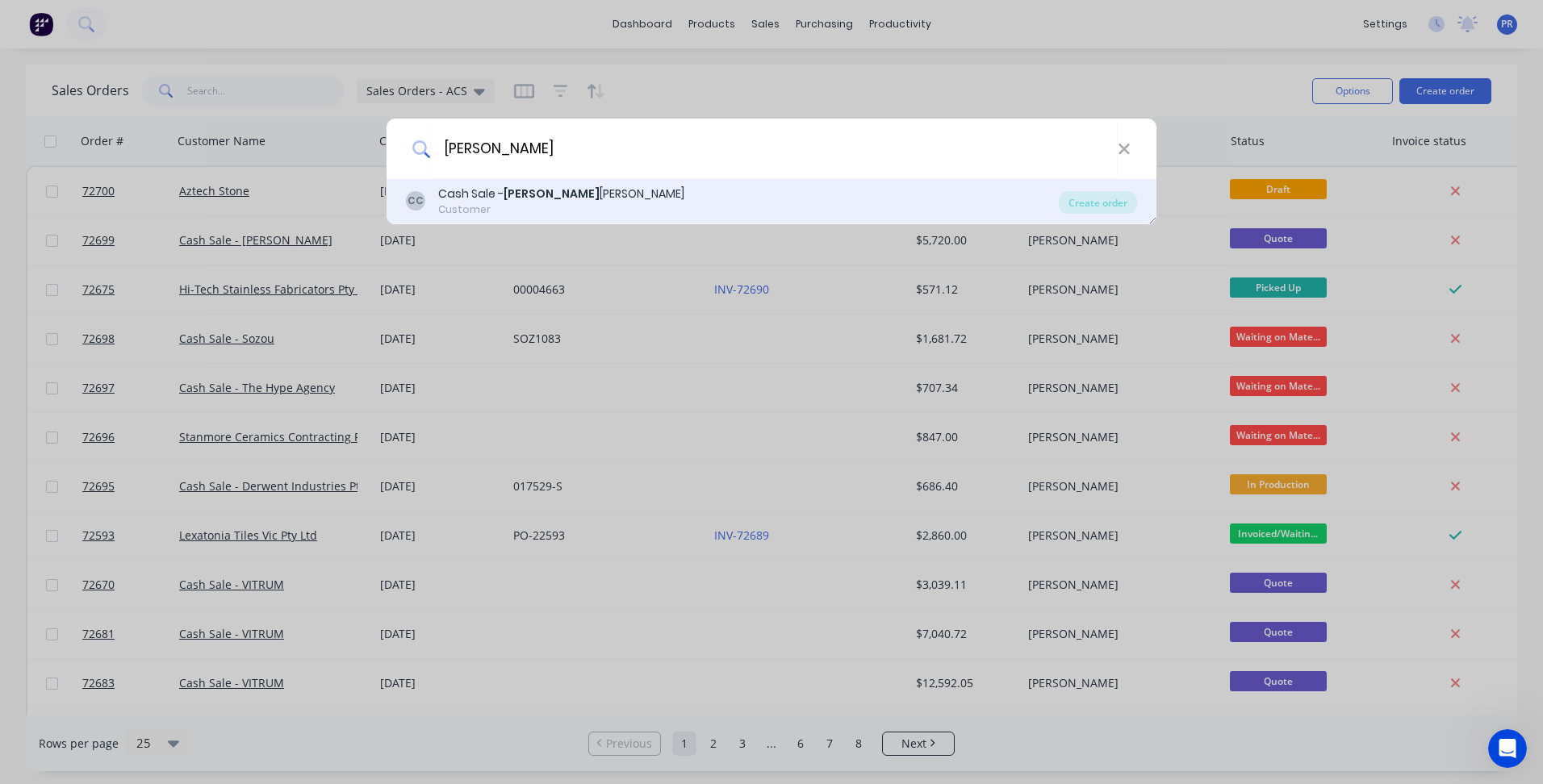
type input "[PERSON_NAME]"
click at [639, 196] on div "CC Cash Sale - [PERSON_NAME] Customer" at bounding box center [732, 201] width 653 height 32
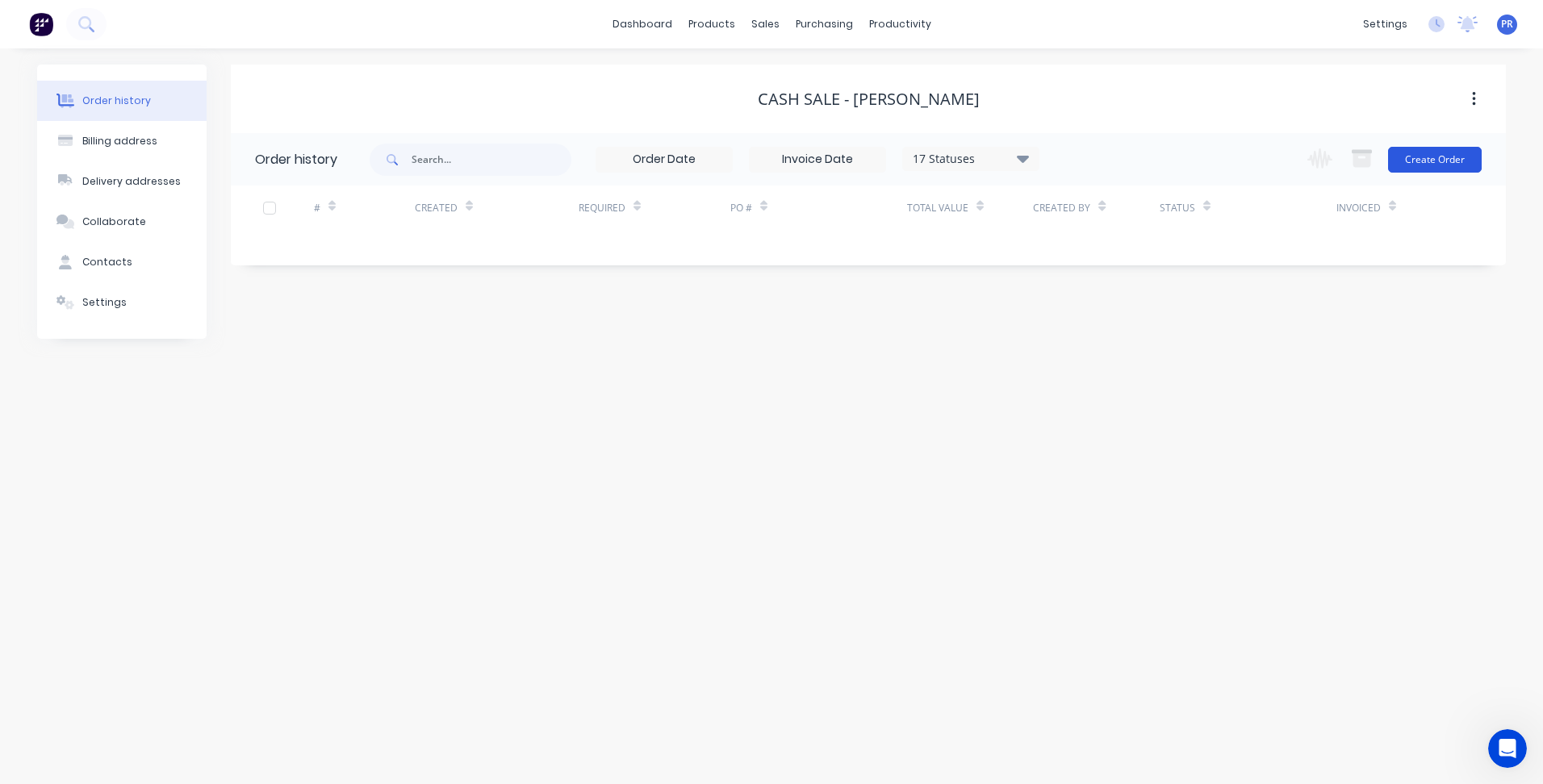
click at [1433, 157] on button "Create Order" at bounding box center [1435, 159] width 94 height 25
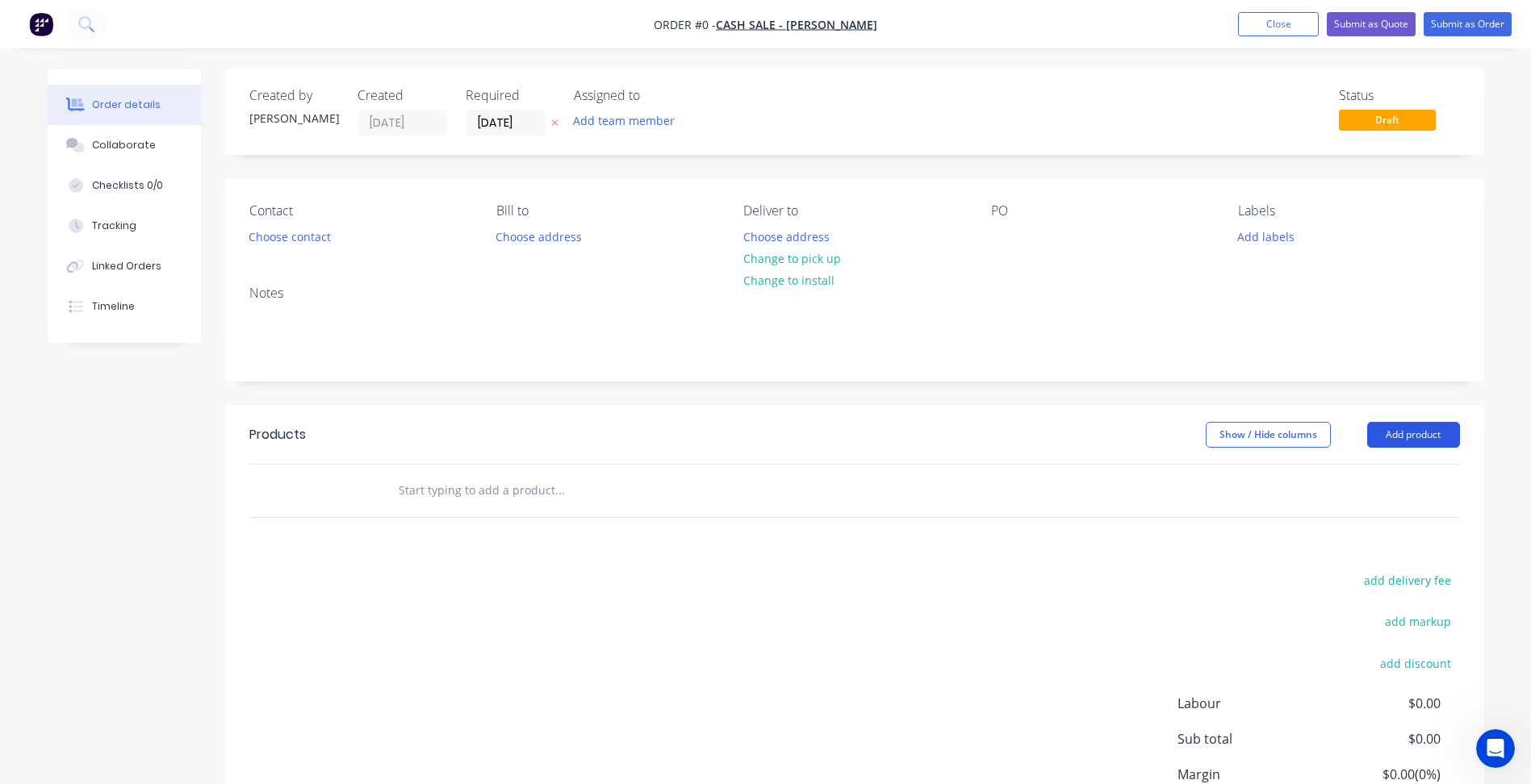
click at [1409, 443] on button "Add product" at bounding box center [1414, 434] width 93 height 25
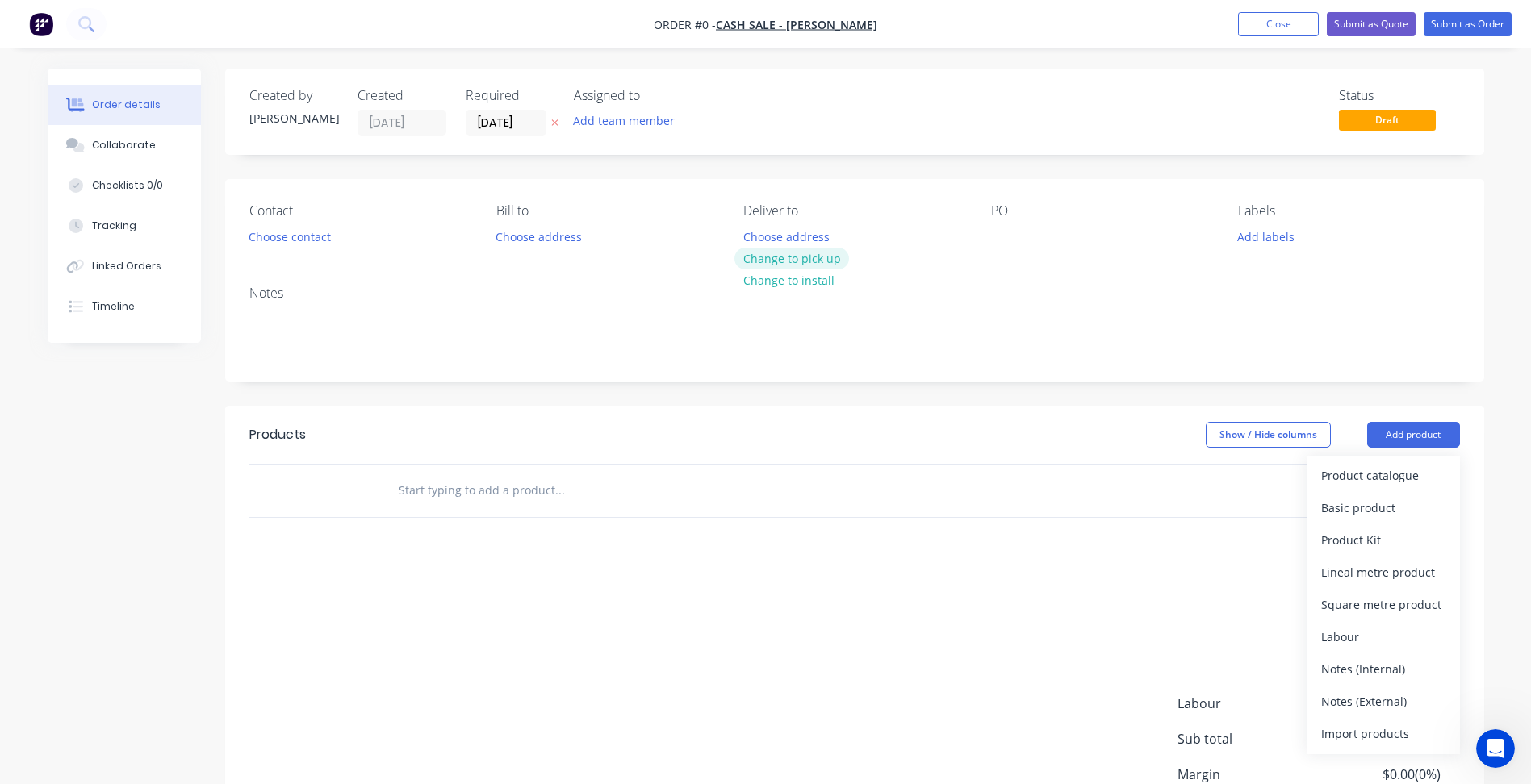
click at [750, 260] on button "Change to pick up" at bounding box center [791, 259] width 115 height 22
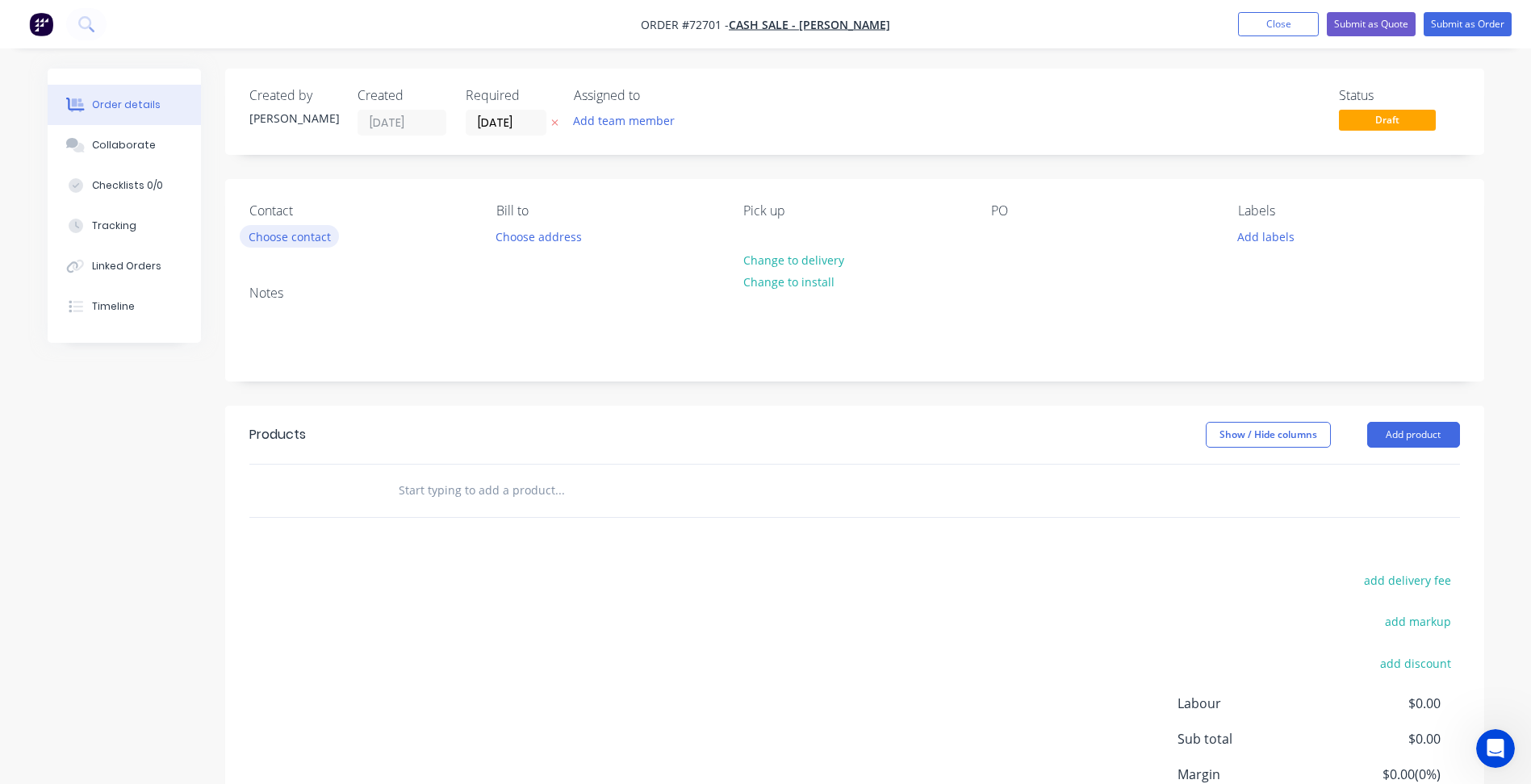
click at [297, 236] on button "Choose contact" at bounding box center [289, 236] width 99 height 22
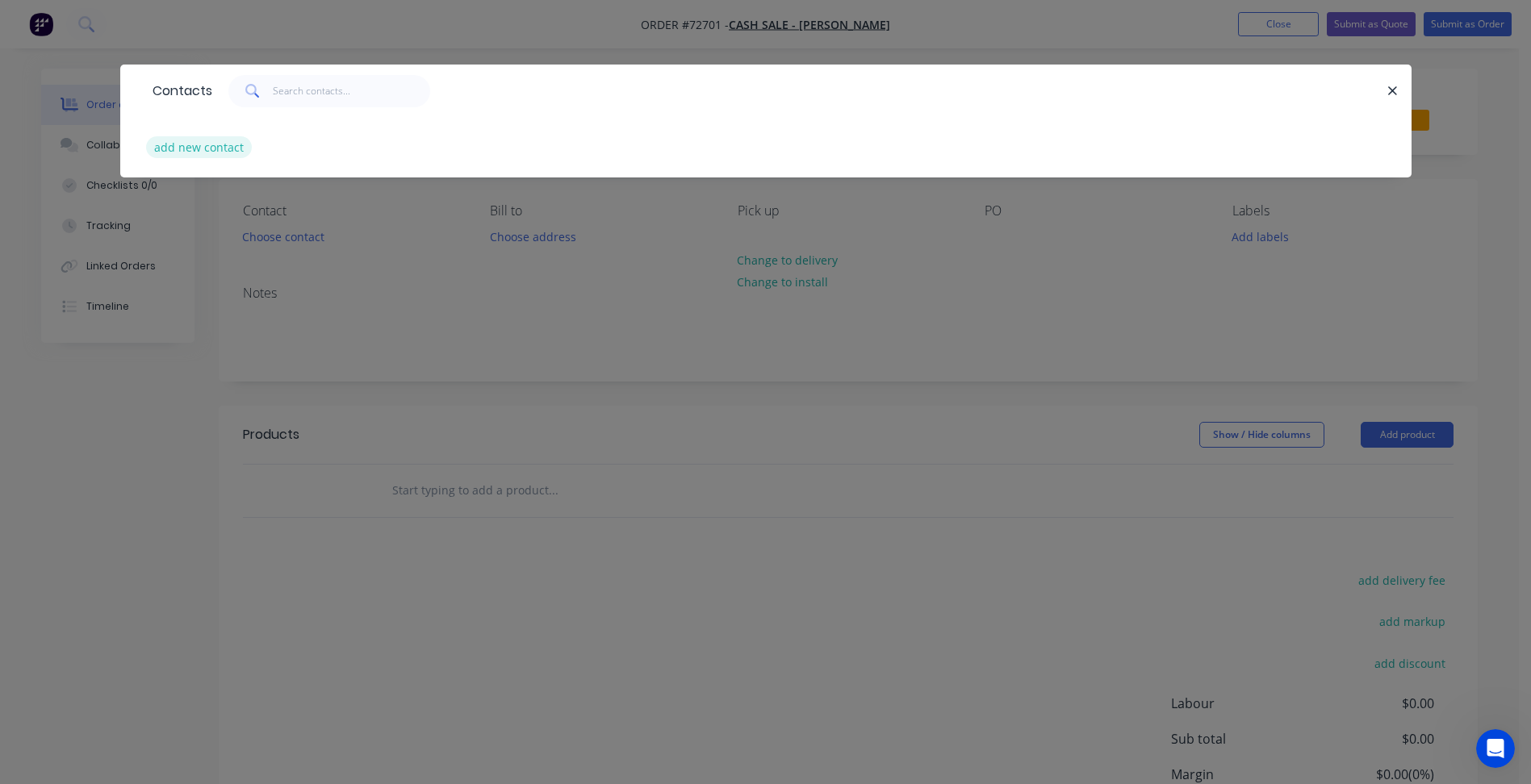
click at [238, 141] on button "add new contact" at bounding box center [199, 148] width 107 height 22
select select "AU"
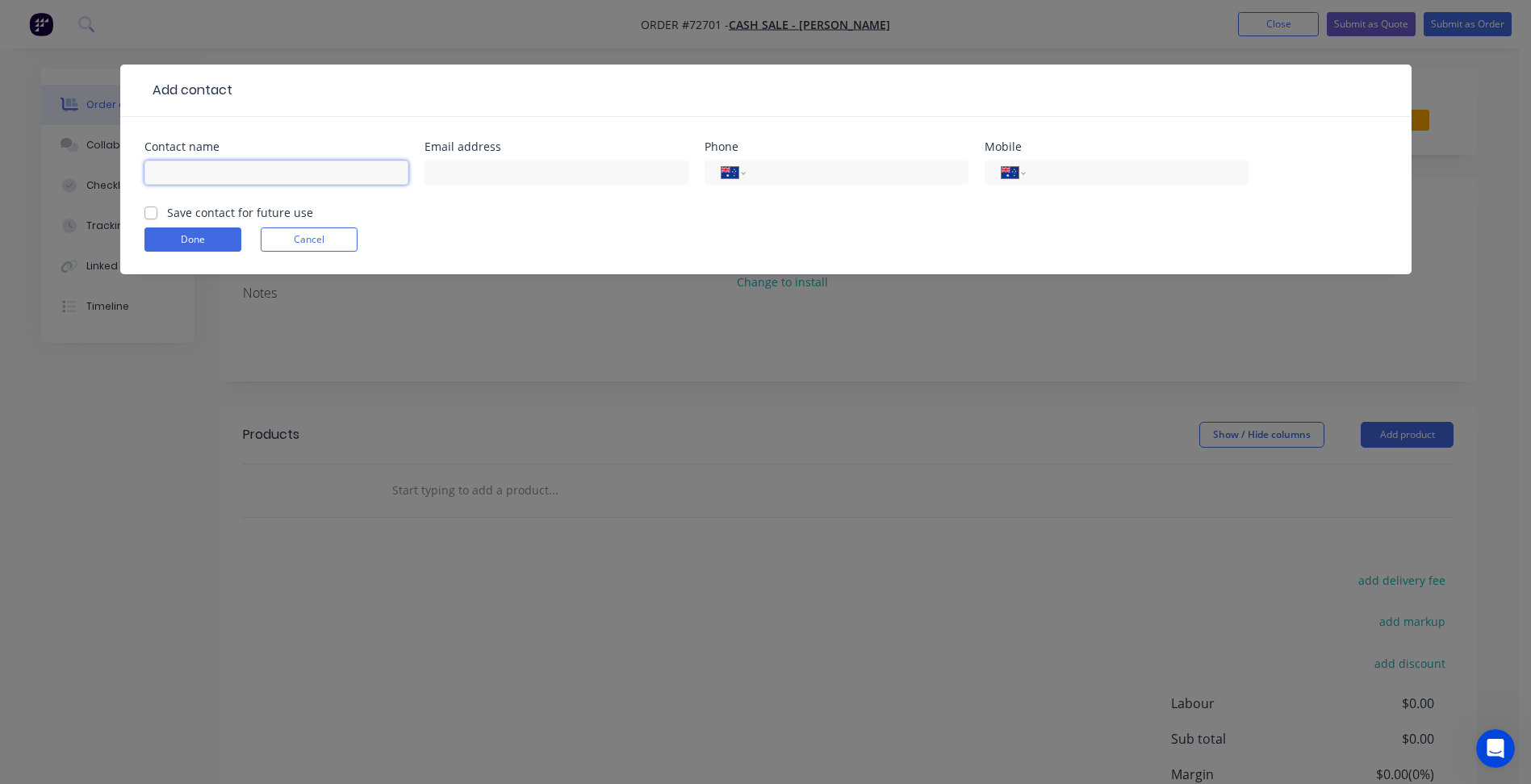
click at [192, 175] on input "text" at bounding box center [277, 172] width 264 height 25
click at [193, 170] on input "[PERSON_NAME]" at bounding box center [277, 172] width 264 height 25
type input "[PERSON_NAME]"
drag, startPoint x: 490, startPoint y: 166, endPoint x: 406, endPoint y: 166, distance: 84.0
click at [490, 166] on input "text" at bounding box center [556, 172] width 264 height 25
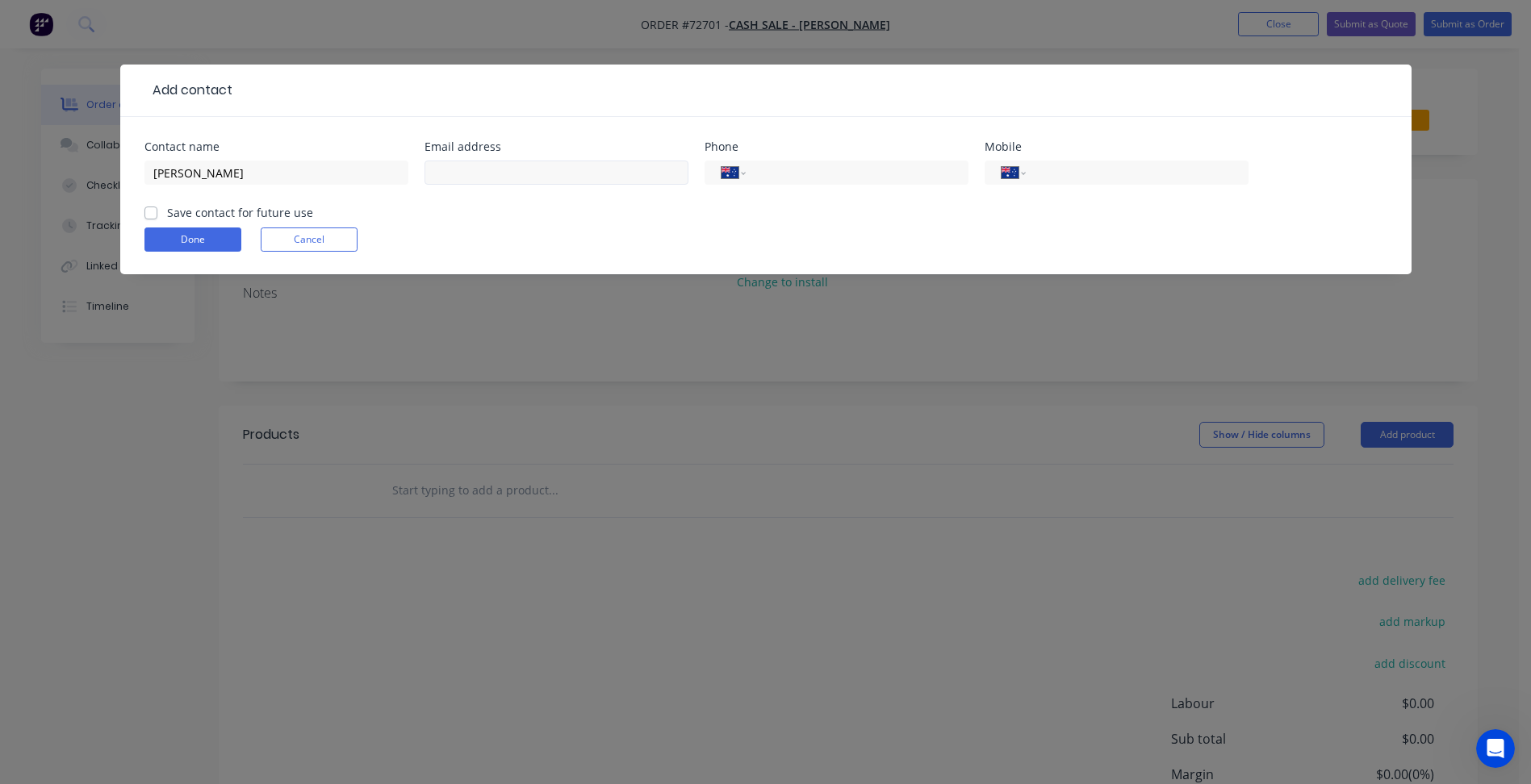
click at [508, 157] on div at bounding box center [556, 180] width 264 height 47
click at [506, 174] on input "text" at bounding box center [556, 172] width 264 height 25
paste input "[EMAIL_ADDRESS][DOMAIN_NAME]"
type input "[EMAIL_ADDRESS][DOMAIN_NAME]"
click at [1164, 177] on input "tel" at bounding box center [1133, 173] width 194 height 18
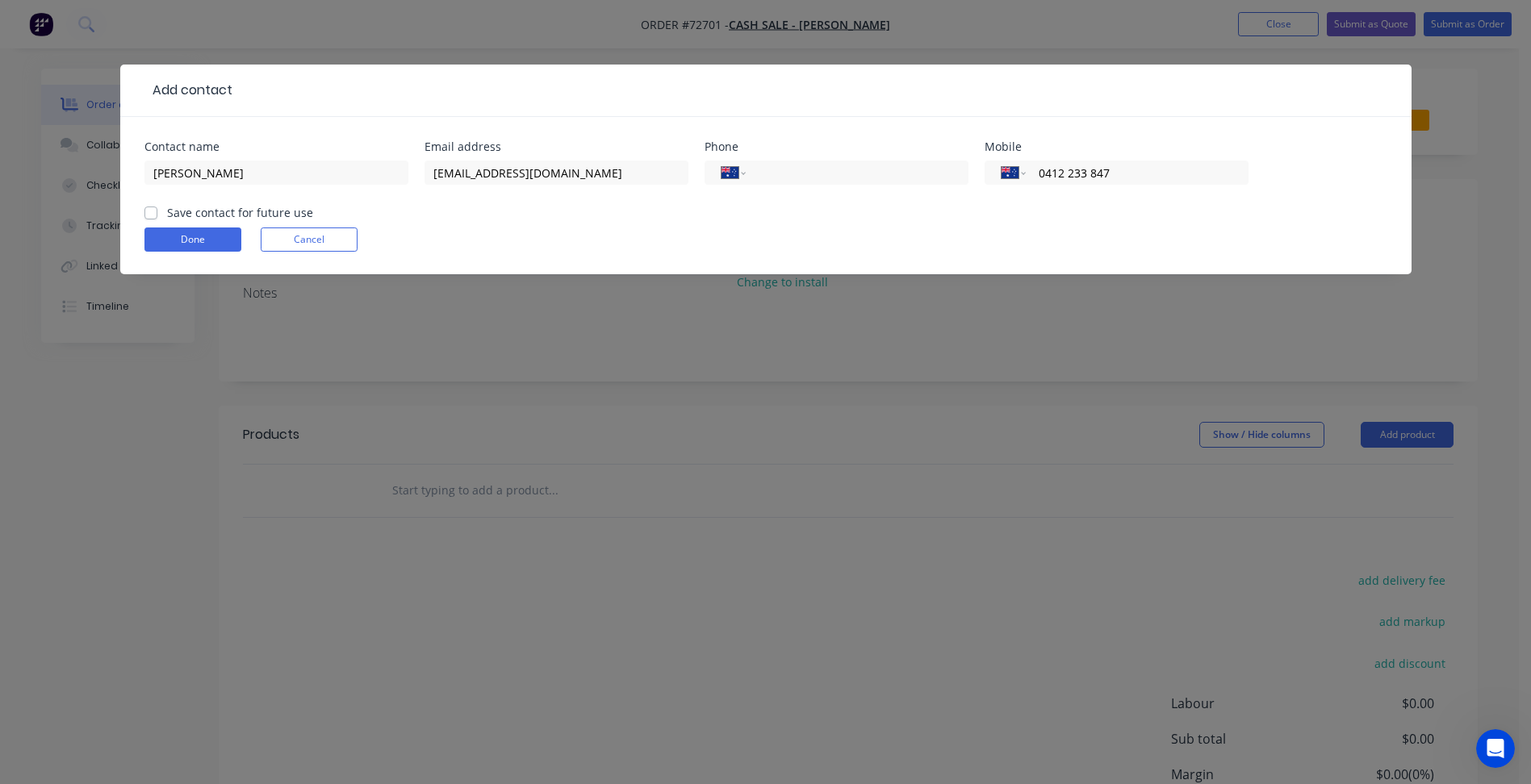
type input "0412 233 847"
click at [199, 217] on label "Save contact for future use" at bounding box center [240, 212] width 146 height 17
click at [158, 217] on input "Save contact for future use" at bounding box center [151, 211] width 13 height 15
checkbox input "true"
click at [199, 238] on button "Done" at bounding box center [193, 239] width 97 height 25
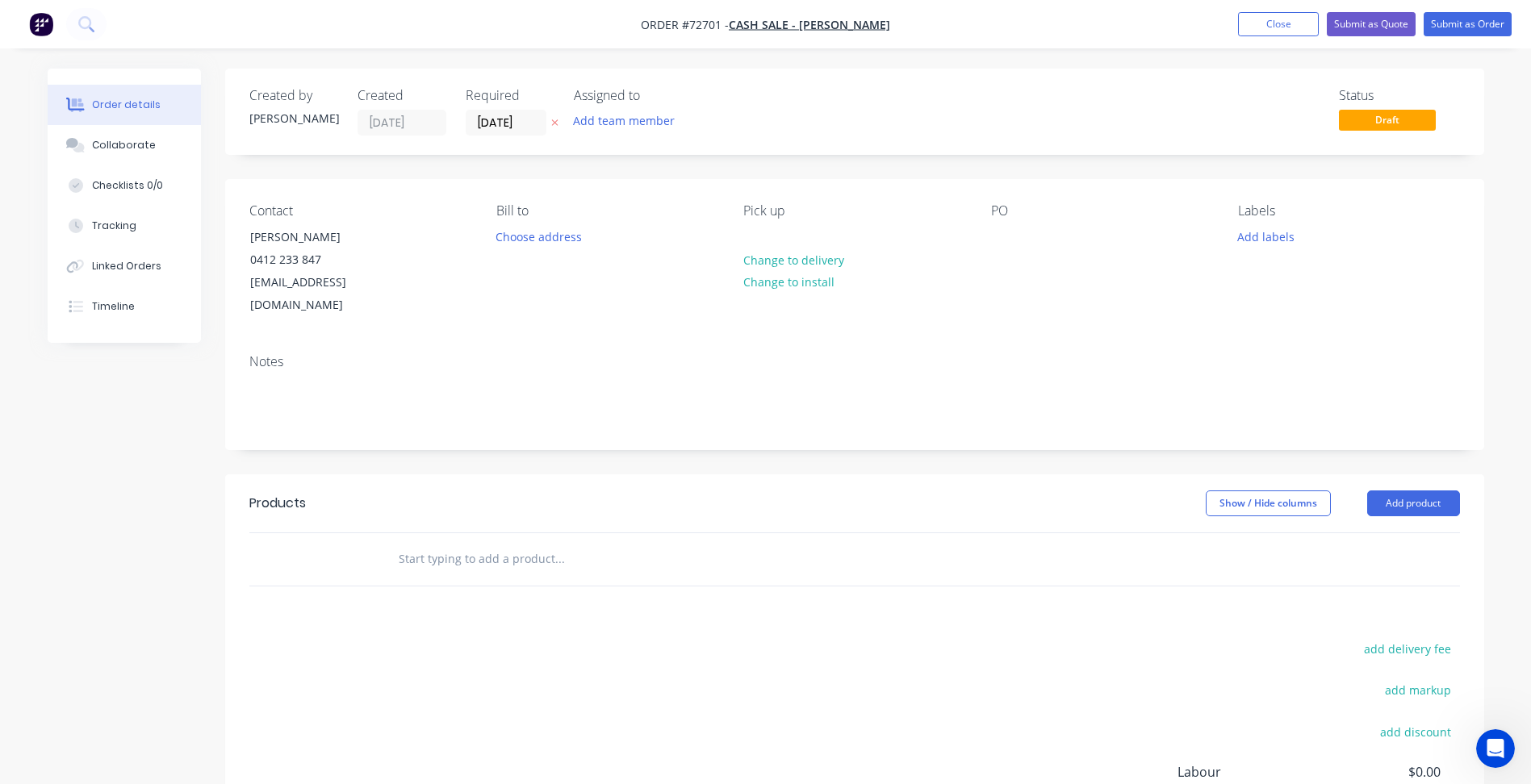
click at [792, 429] on div "Created by [PERSON_NAME] Created [DATE] Required [DATE] Assigned to Add team me…" at bounding box center [854, 521] width 1259 height 905
click at [1446, 491] on button "Add product" at bounding box center [1414, 504] width 93 height 25
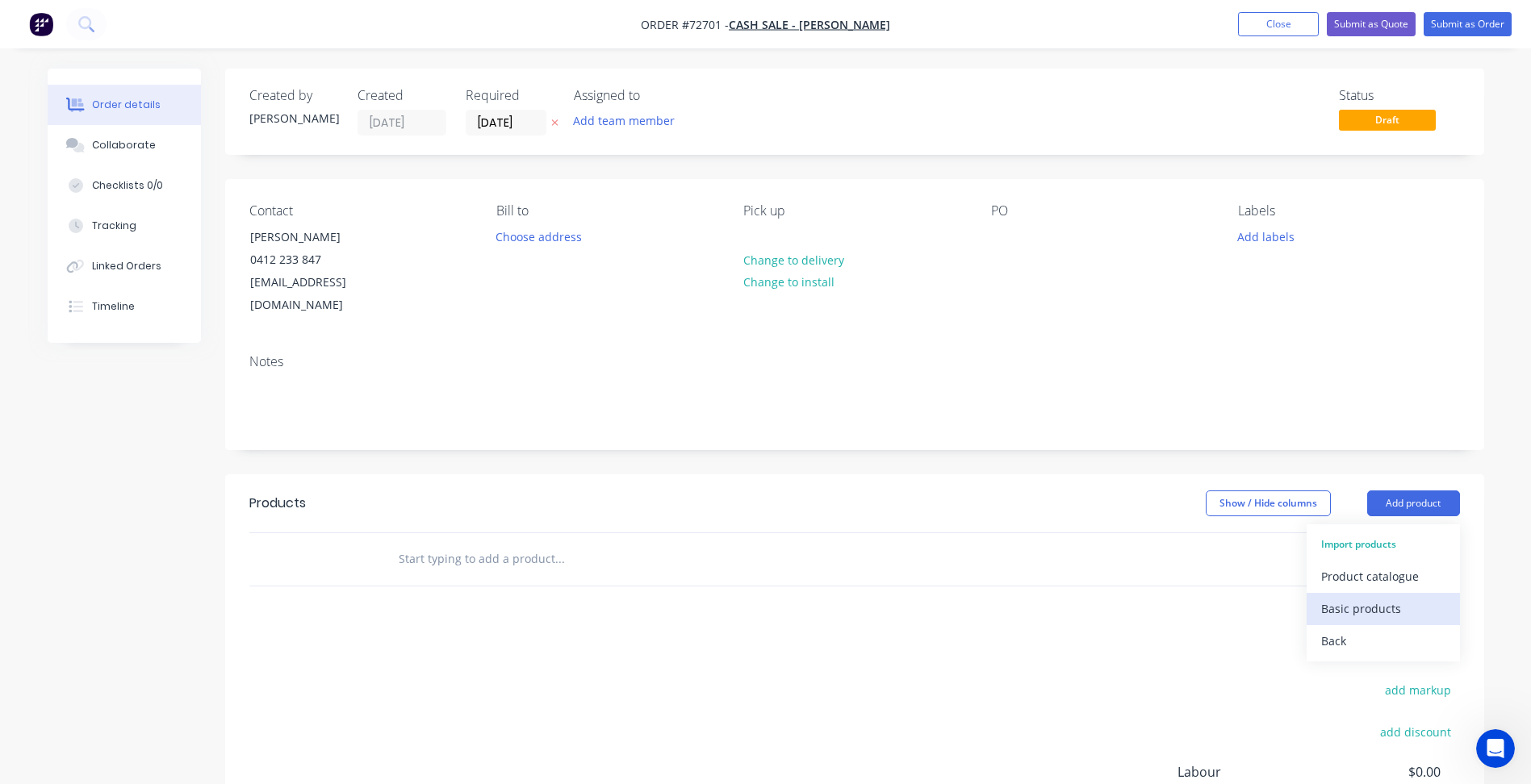
click at [1383, 597] on div "Basic products" at bounding box center [1383, 609] width 124 height 24
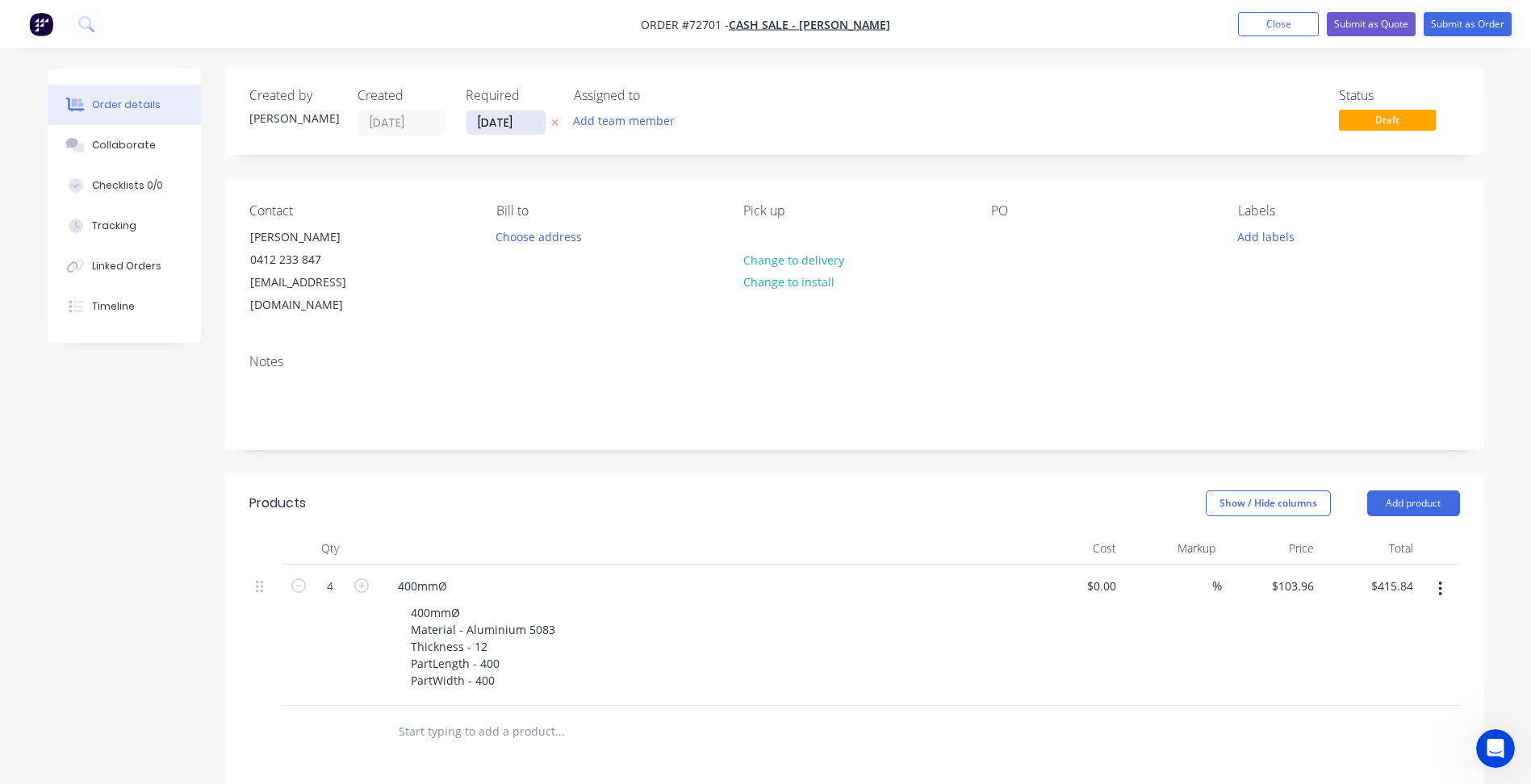
click at [505, 124] on input "[DATE]" at bounding box center [505, 122] width 79 height 25
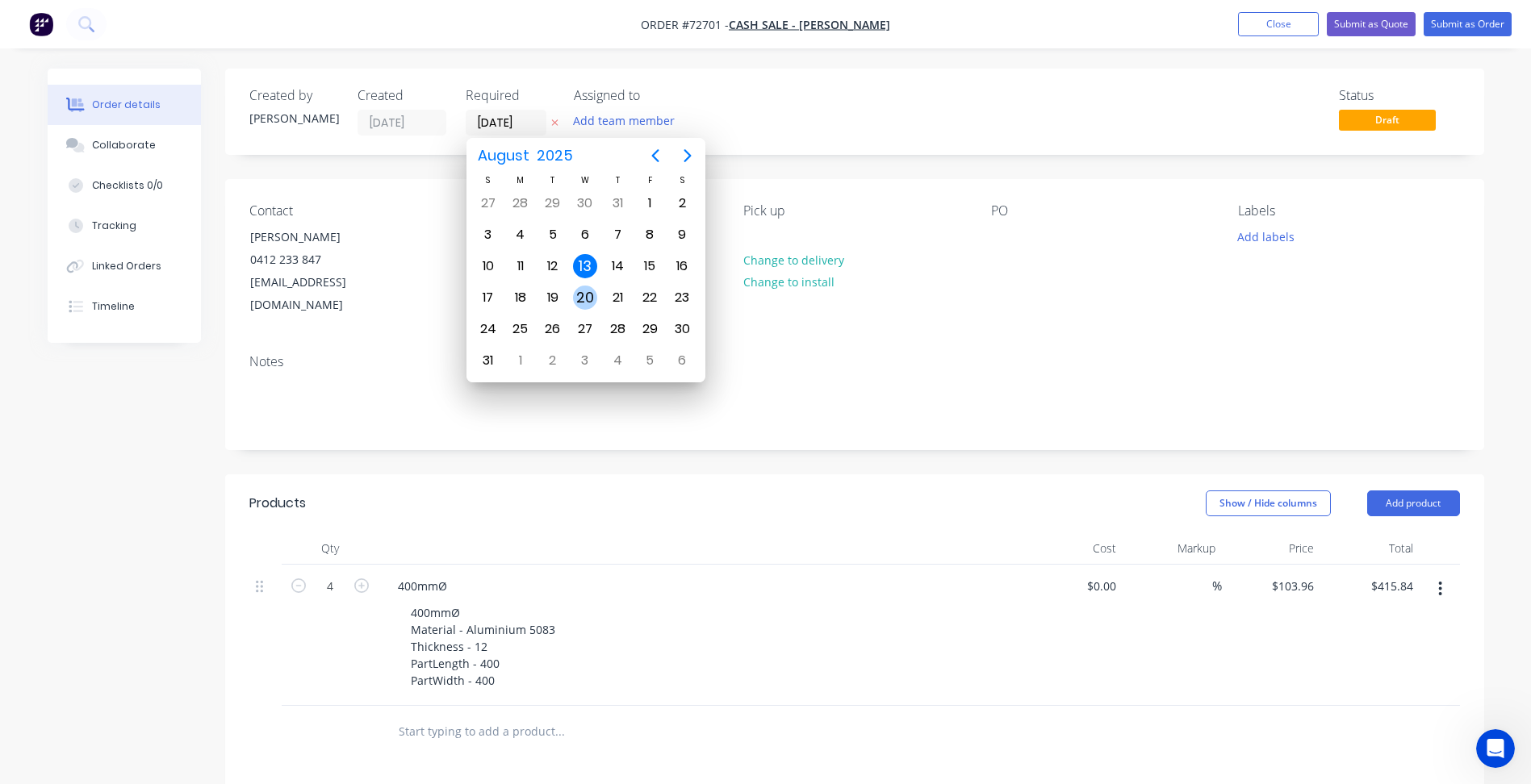
click at [587, 286] on div "20" at bounding box center [585, 298] width 25 height 25
type input "[DATE]"
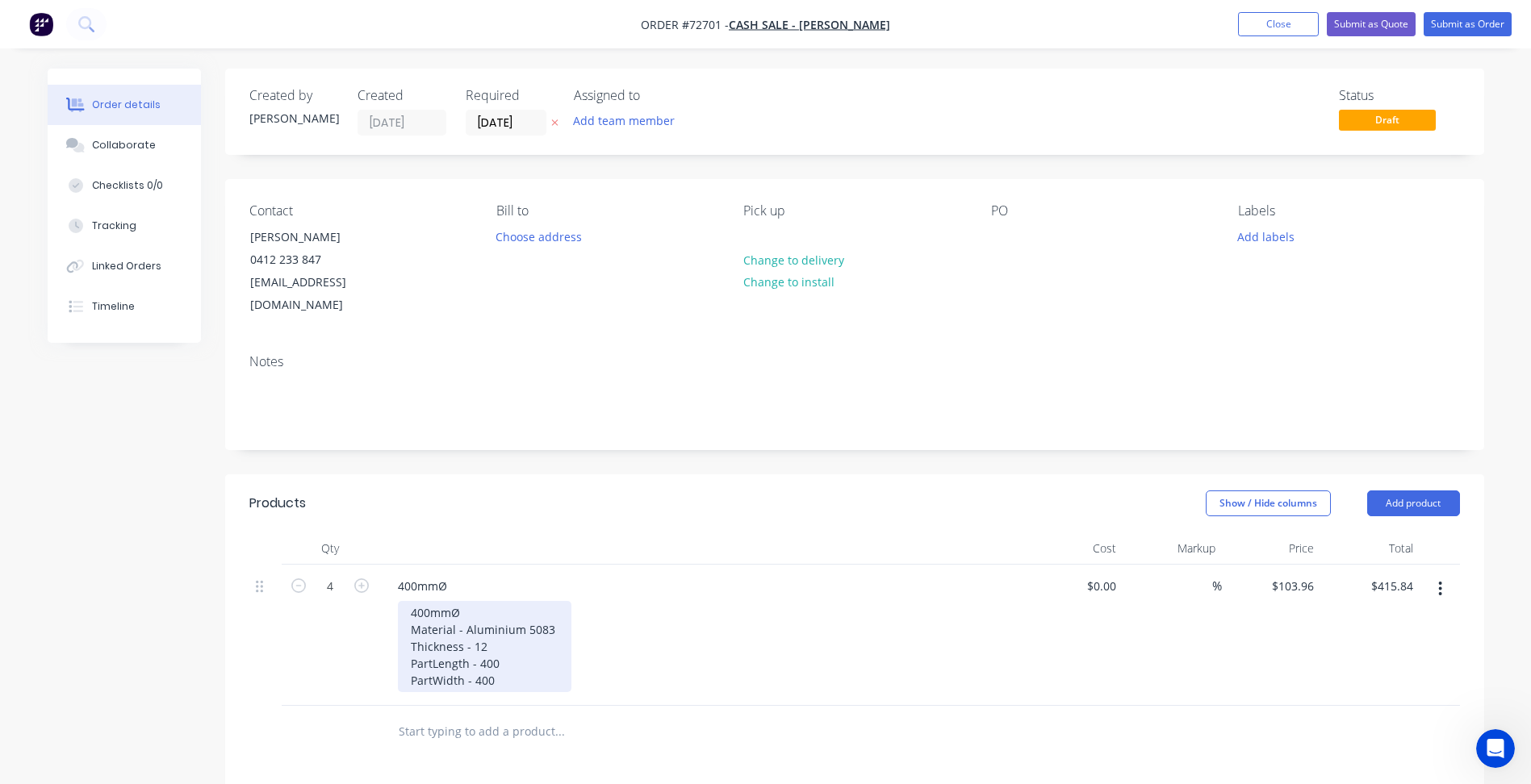
click at [463, 601] on div "400mmØ Material - Aluminium 5083 Thickness - 12 PartLength - 400 PartWidth - 400" at bounding box center [485, 647] width 173 height 91
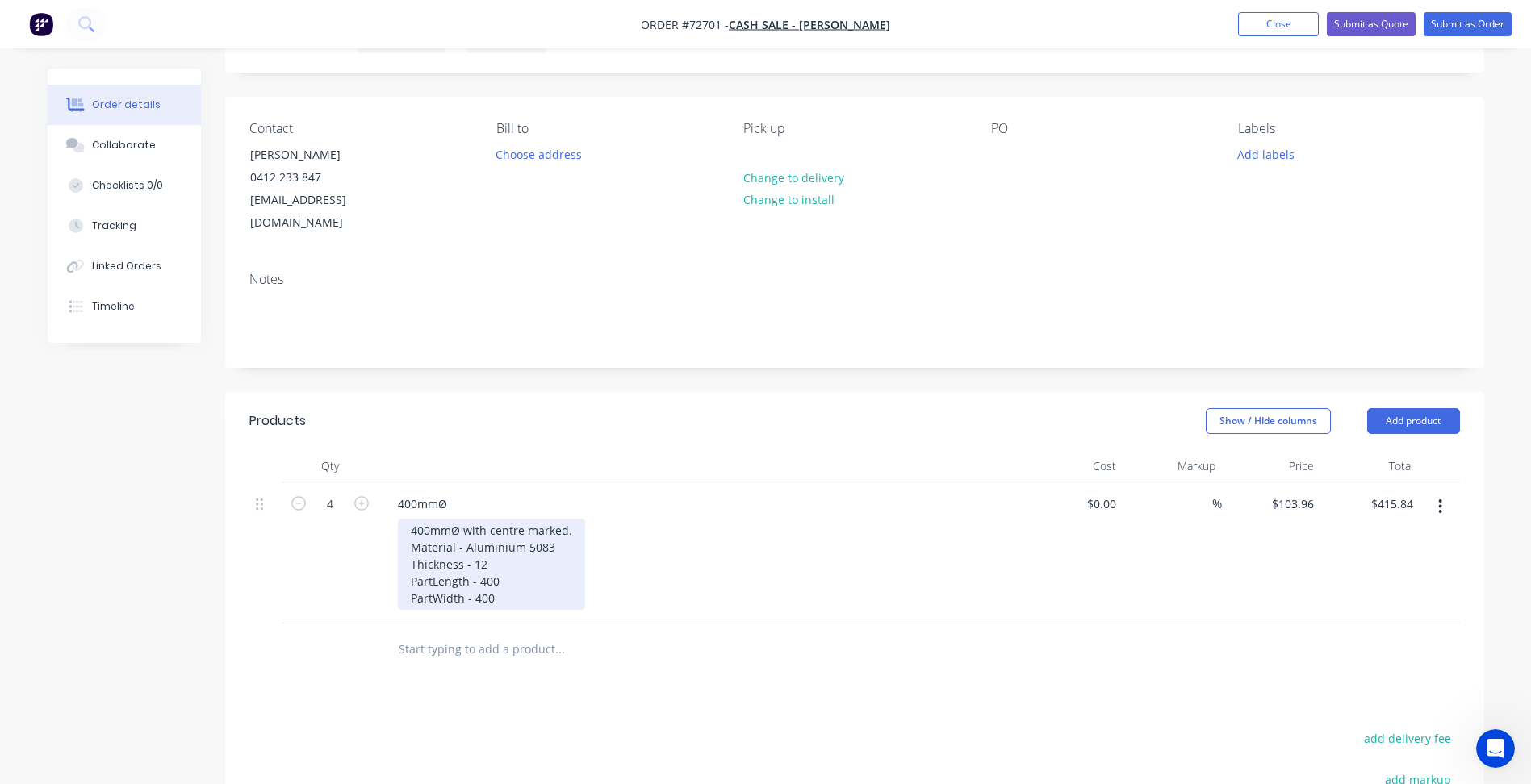
scroll to position [161, 0]
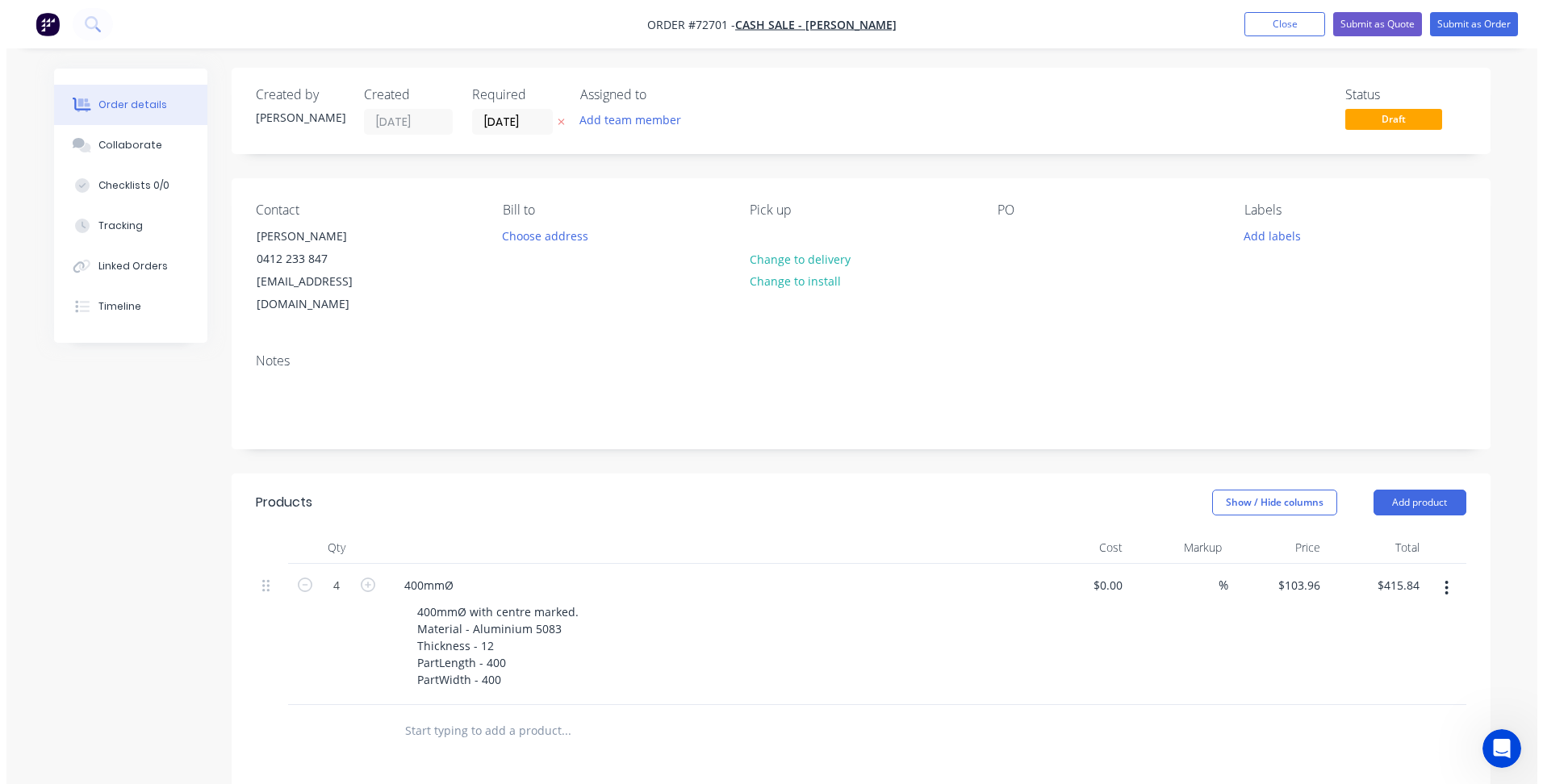
scroll to position [0, 0]
click at [1446, 25] on button "Submit as Order" at bounding box center [1467, 24] width 88 height 25
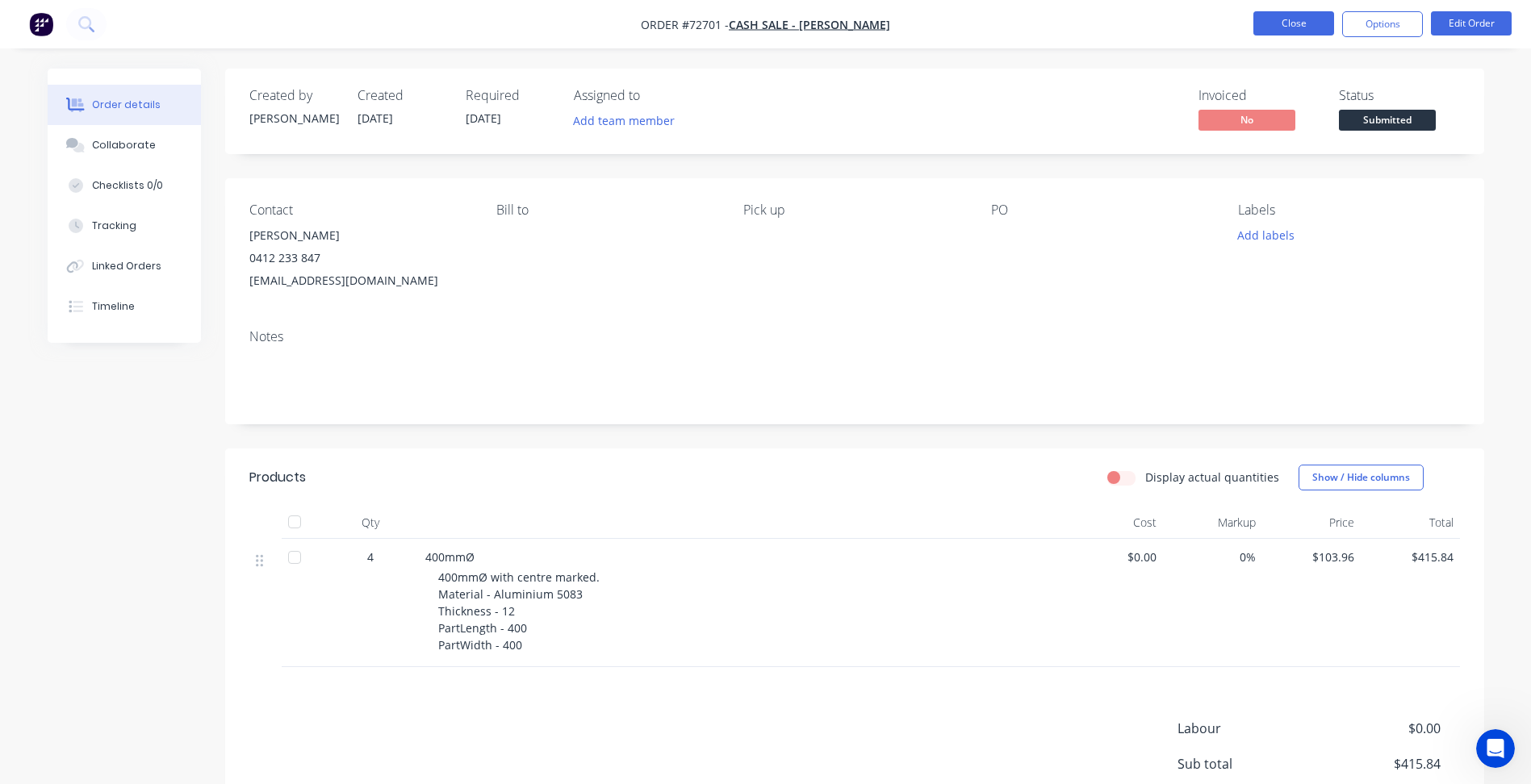
click at [1301, 22] on button "Close" at bounding box center [1293, 23] width 81 height 25
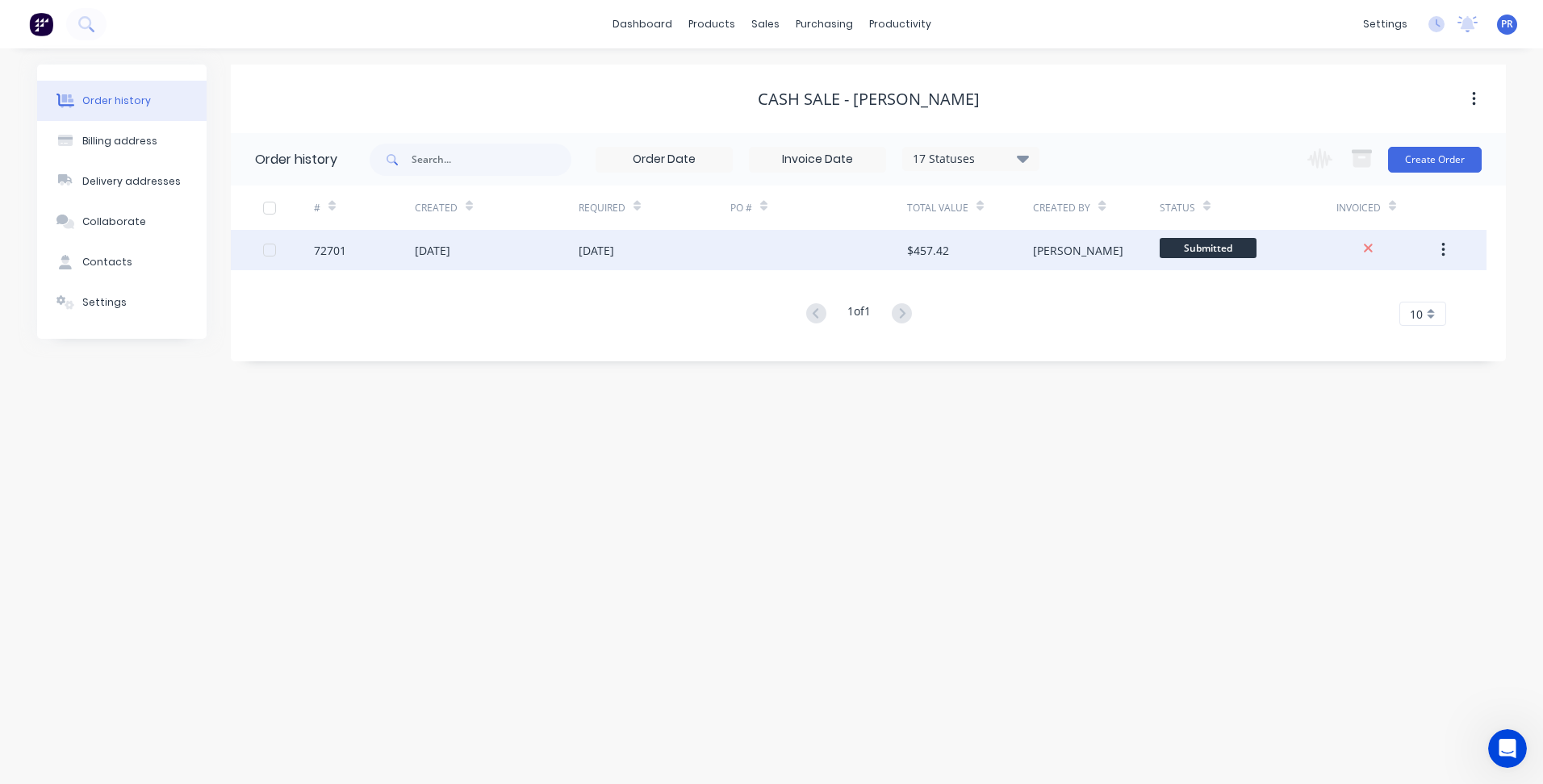
click at [1208, 244] on span "Submitted" at bounding box center [1208, 248] width 97 height 20
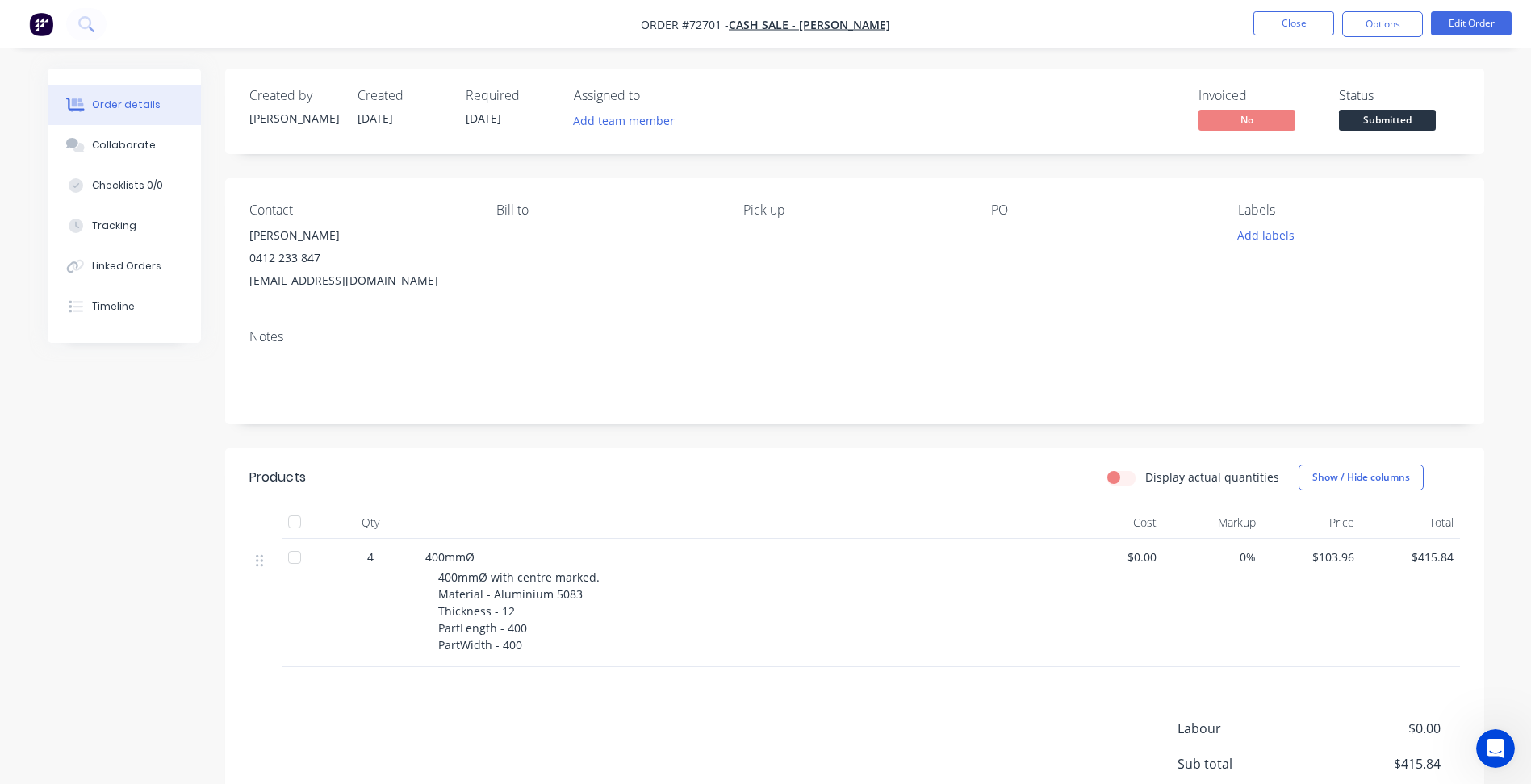
click at [1391, 121] on span "Submitted" at bounding box center [1387, 119] width 97 height 20
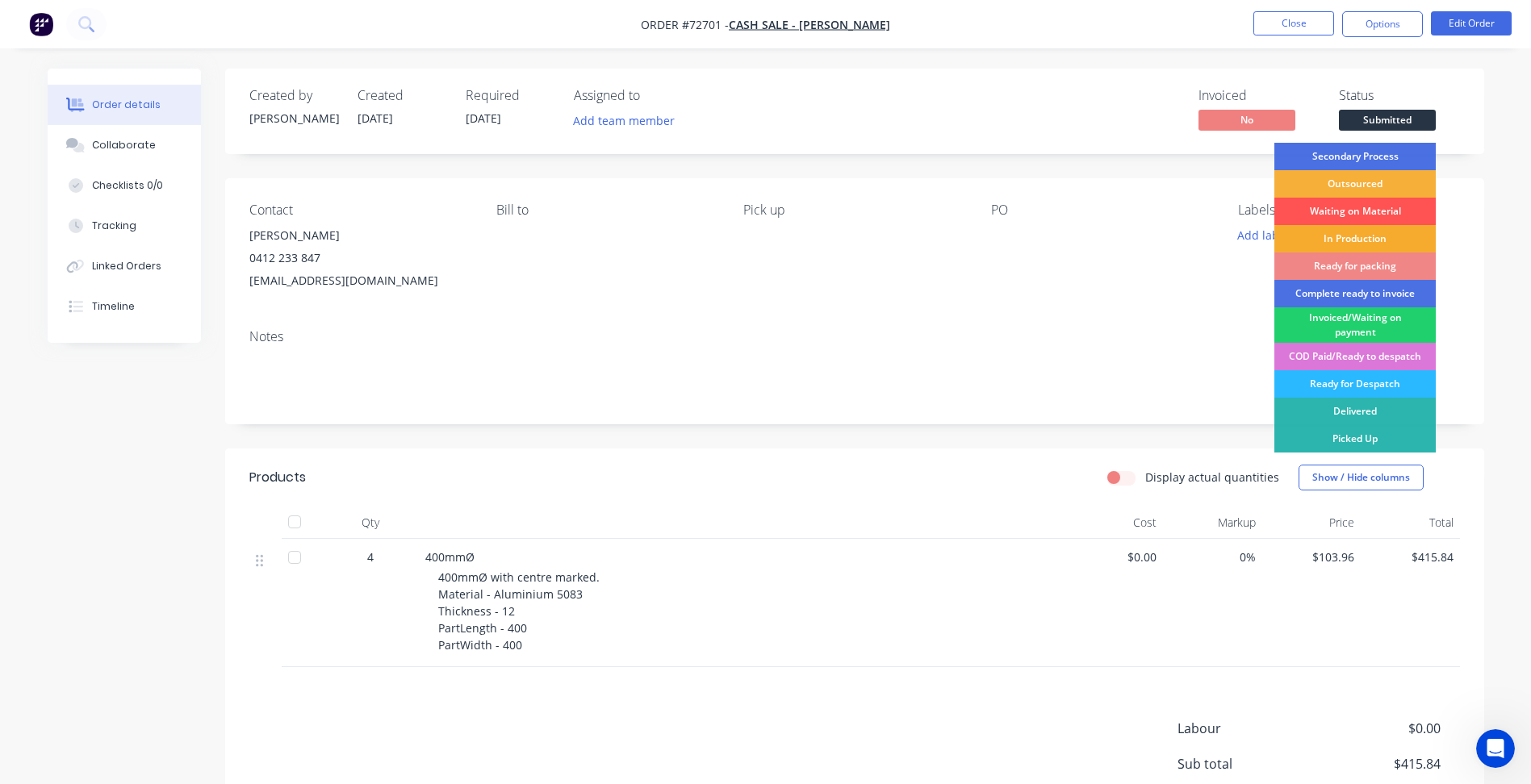
click at [1357, 233] on div "In Production" at bounding box center [1354, 239] width 161 height 27
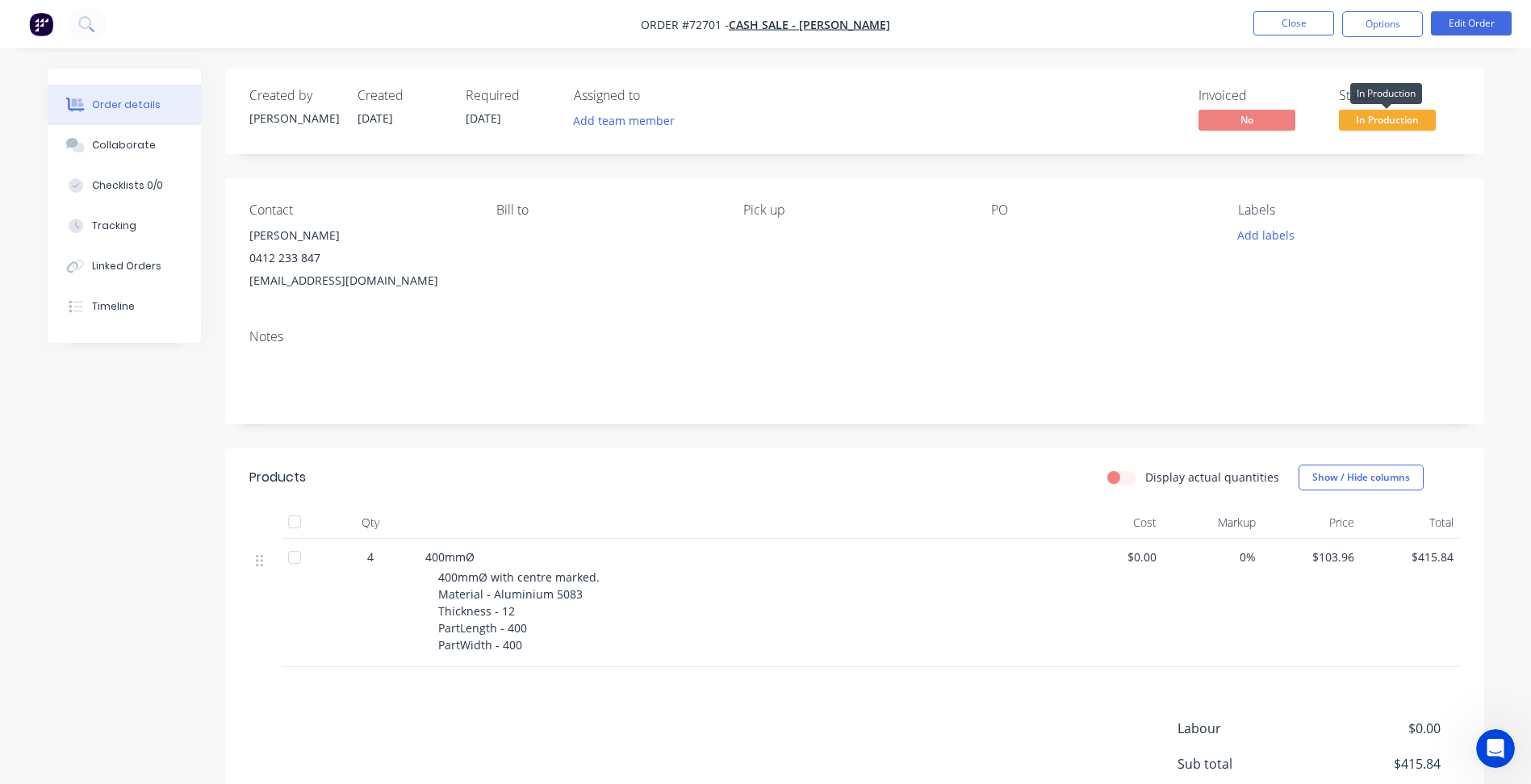
click at [1380, 116] on span "In Production" at bounding box center [1387, 119] width 97 height 20
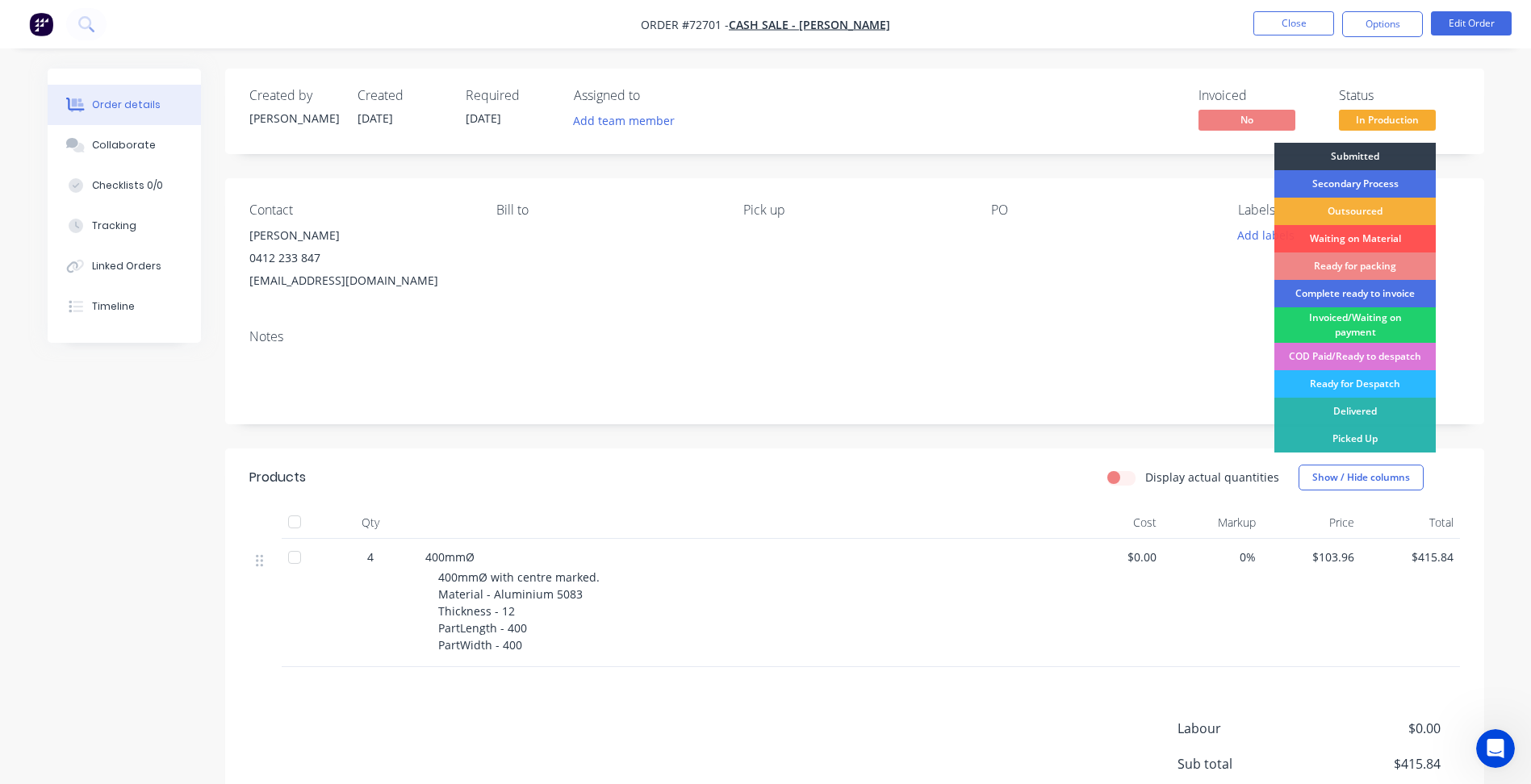
drag, startPoint x: 1347, startPoint y: 206, endPoint x: 1227, endPoint y: 155, distance: 130.4
click at [1081, 164] on div "Created by [PERSON_NAME] Created [DATE] Required [DATE] Assigned to Add team me…" at bounding box center [854, 499] width 1259 height 861
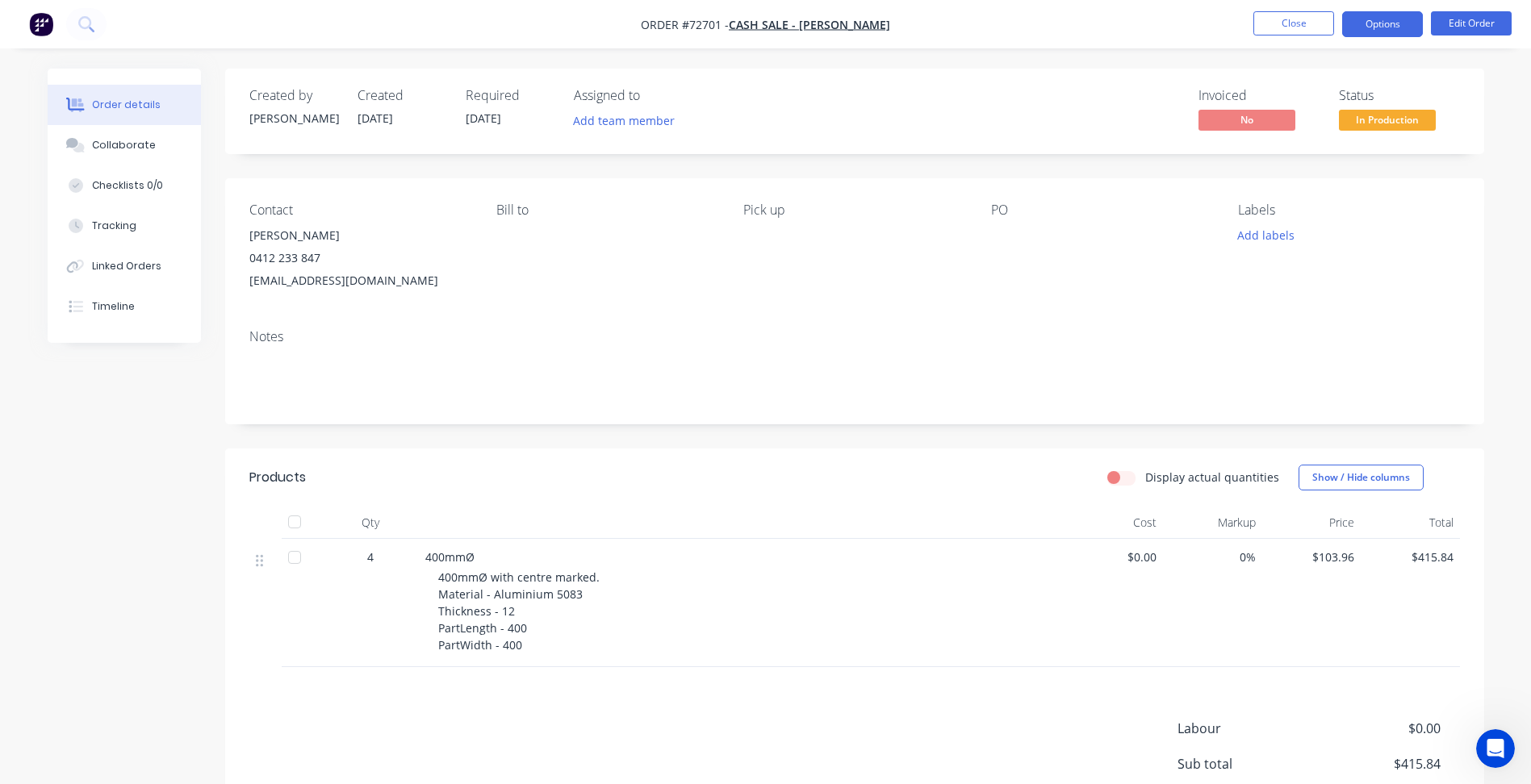
click at [1359, 27] on button "Options" at bounding box center [1382, 24] width 81 height 25
click at [1126, 193] on div "Contact [PERSON_NAME] [PHONE_NUMBER] [EMAIL_ADDRESS][DOMAIN_NAME] [PERSON_NAME]…" at bounding box center [854, 247] width 1259 height 137
click at [1382, 22] on button "Options" at bounding box center [1382, 24] width 81 height 25
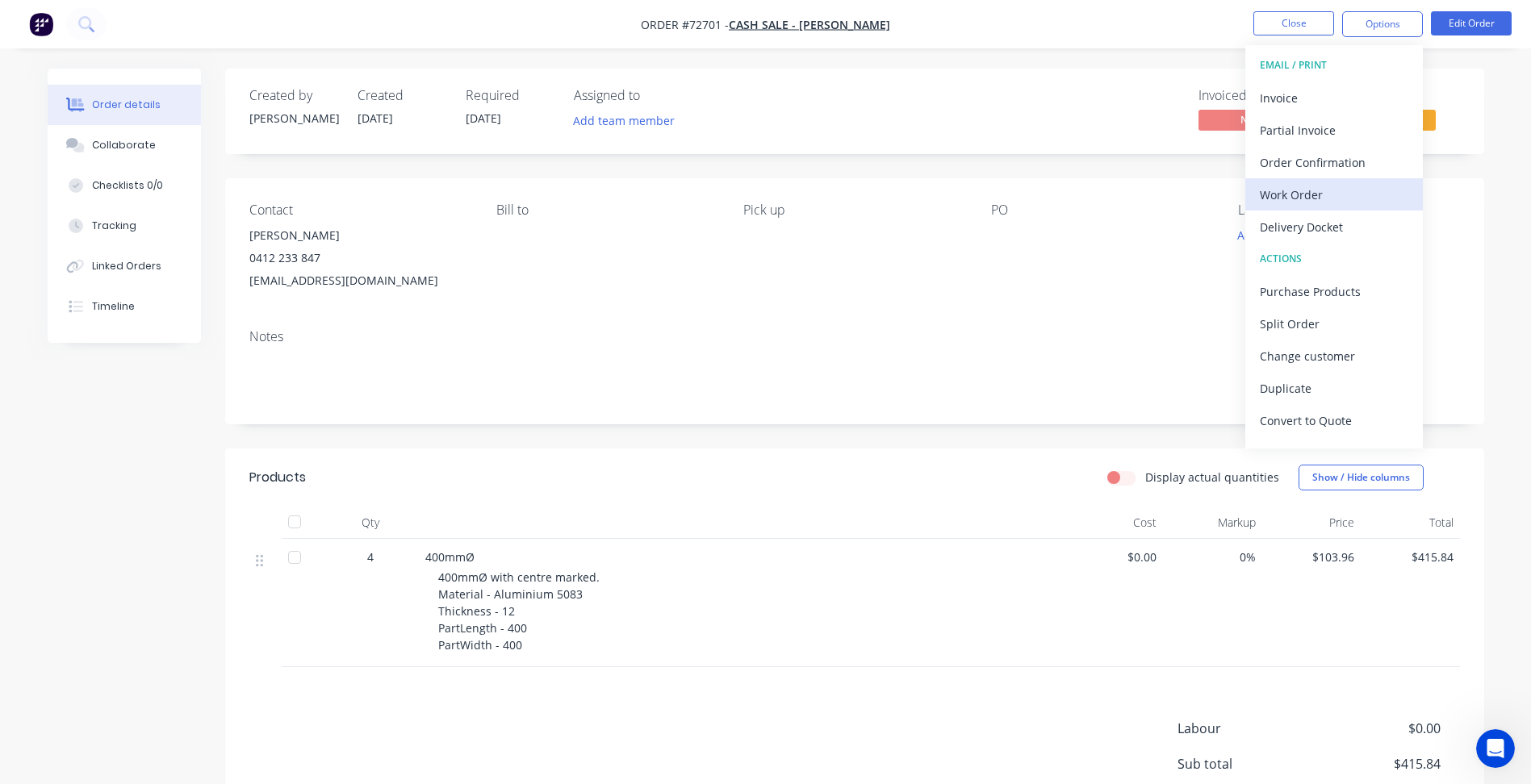
click at [1301, 192] on div "Work Order" at bounding box center [1333, 195] width 148 height 24
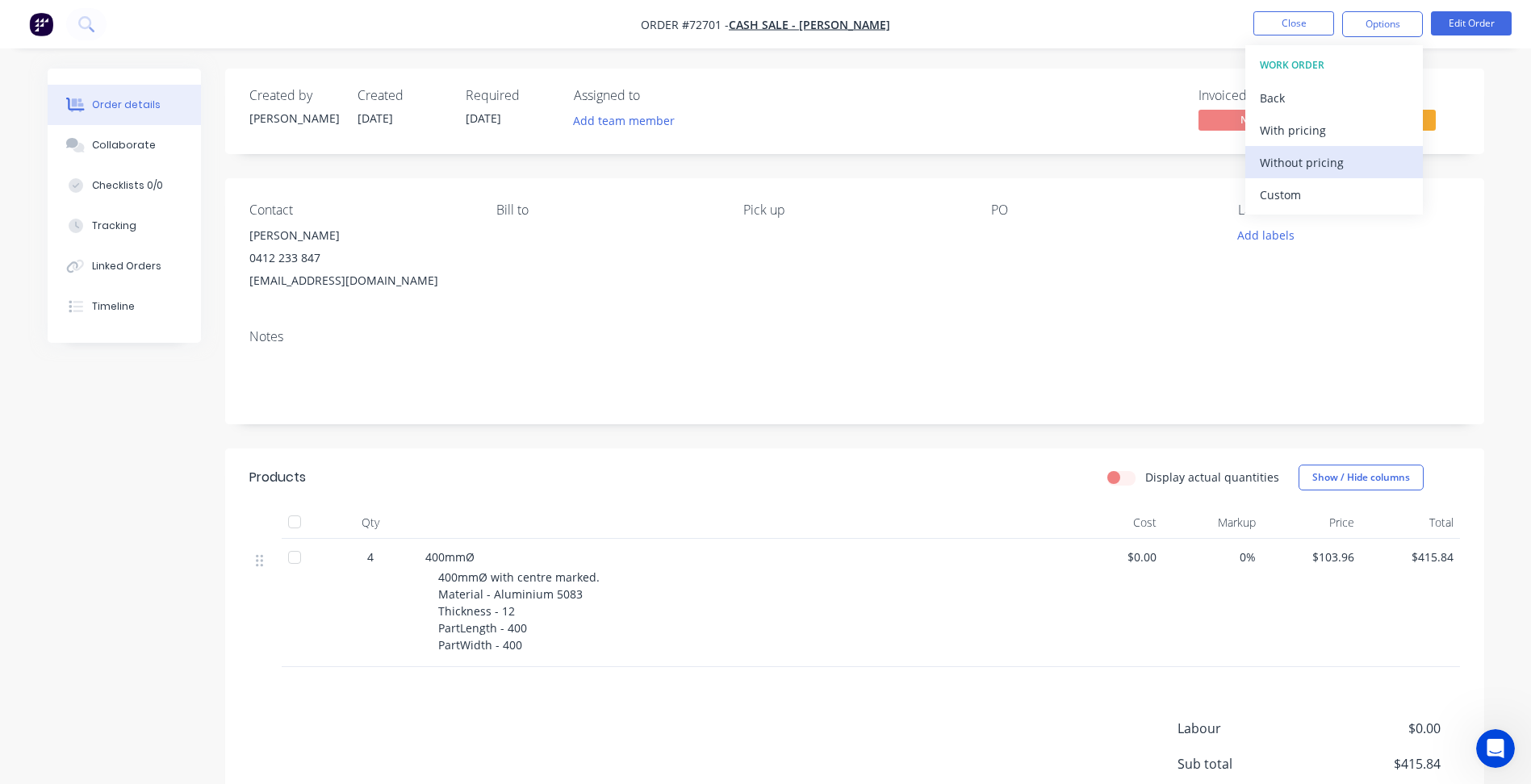
click at [1310, 152] on div "Without pricing" at bounding box center [1333, 163] width 148 height 24
click at [1077, 47] on nav "Order #72701 - Cash Sale - [PERSON_NAME] Close Options EMAIL / PRINT Invoice Pa…" at bounding box center [765, 24] width 1531 height 48
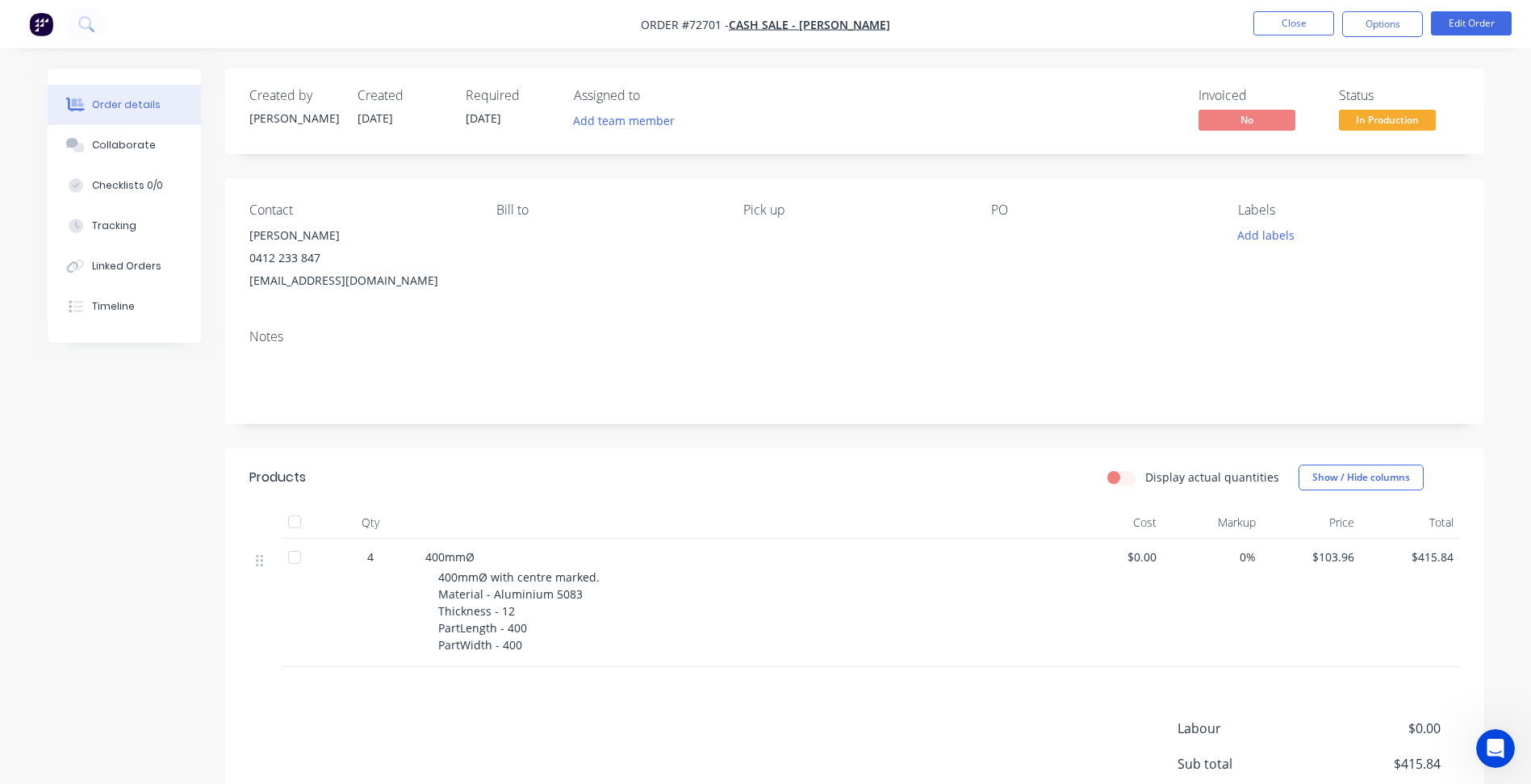
click at [1390, 119] on span "In Production" at bounding box center [1387, 119] width 97 height 20
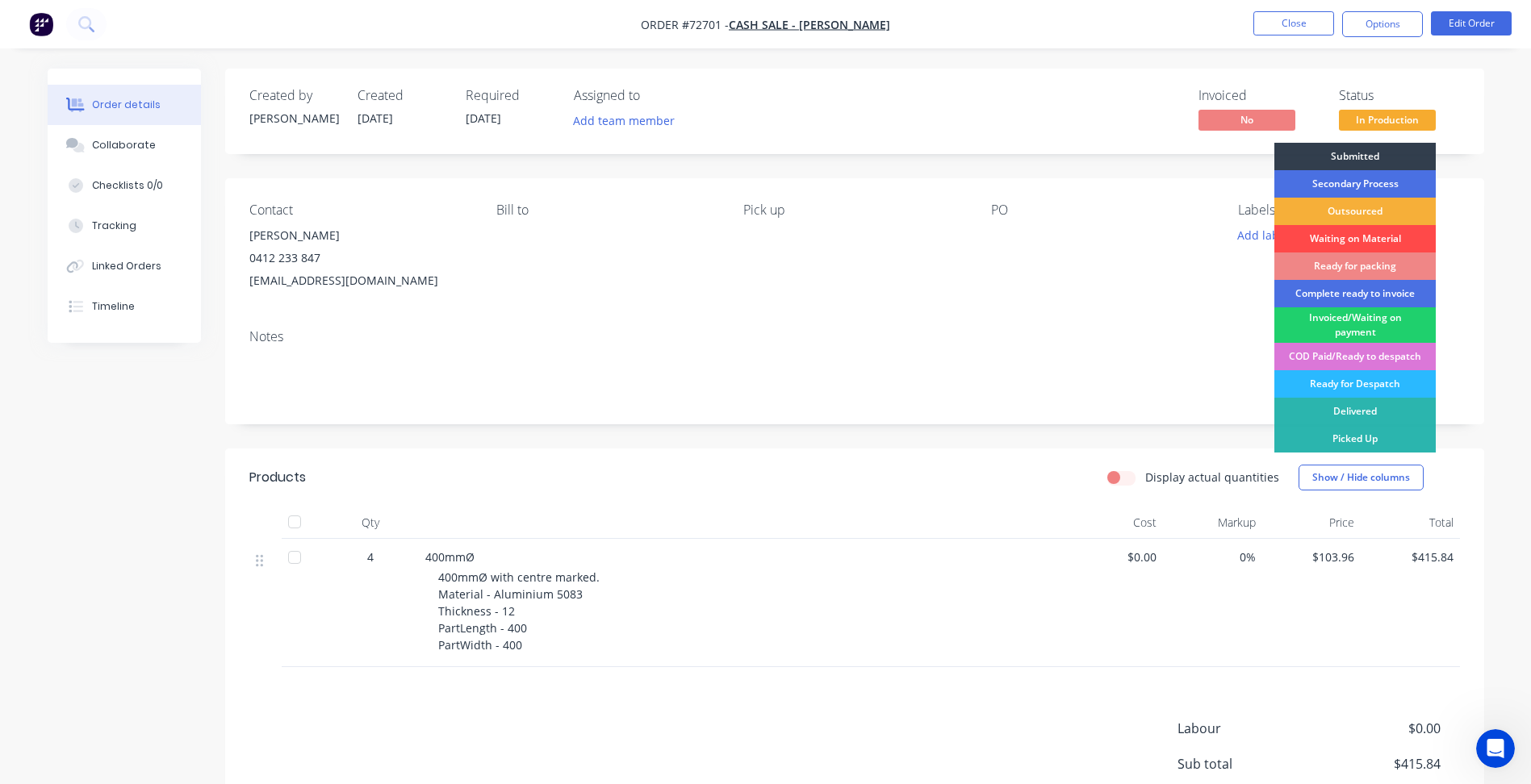
click at [1354, 234] on div "Waiting on Material" at bounding box center [1354, 239] width 161 height 27
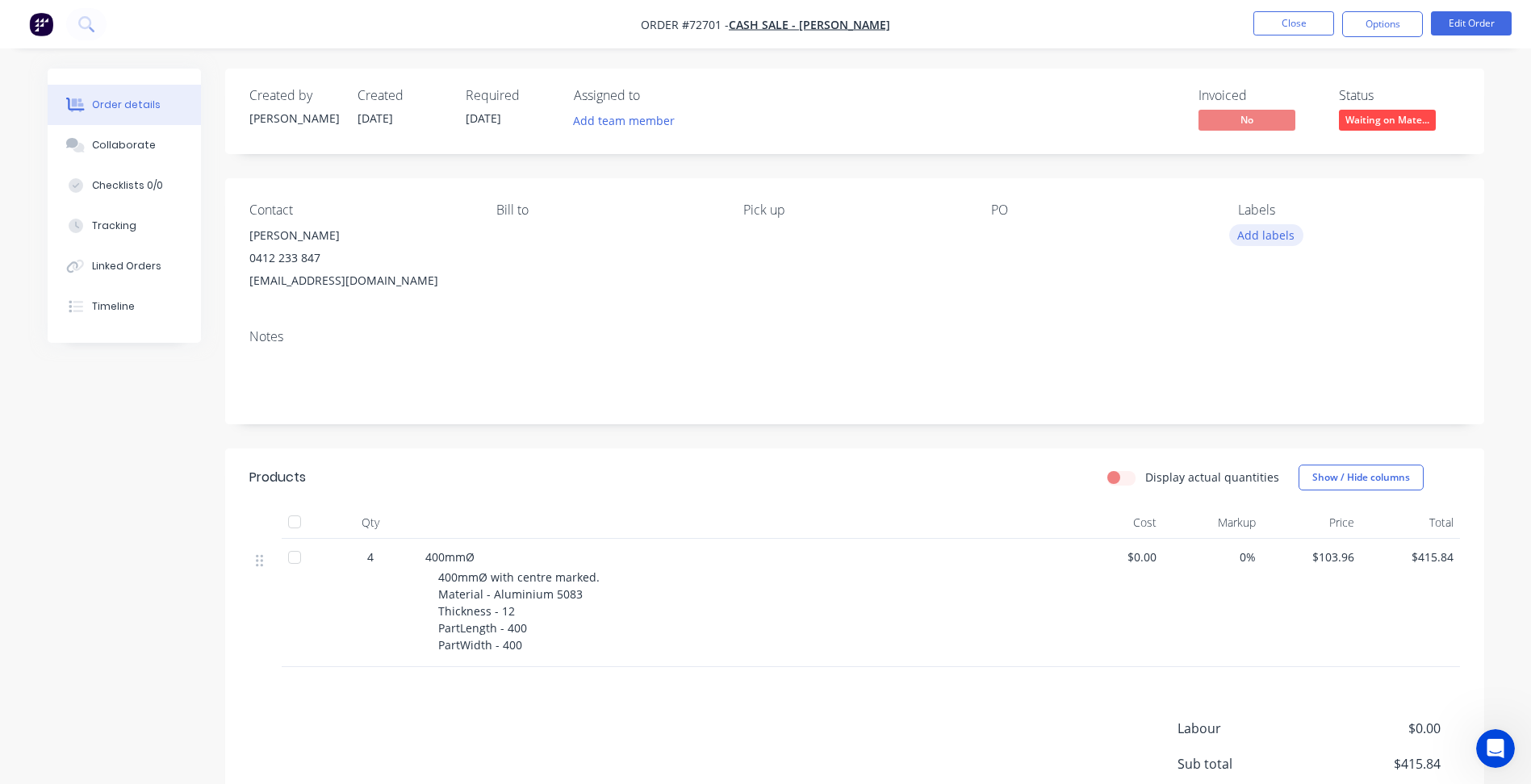
click at [1265, 239] on button "Add labels" at bounding box center [1266, 235] width 75 height 22
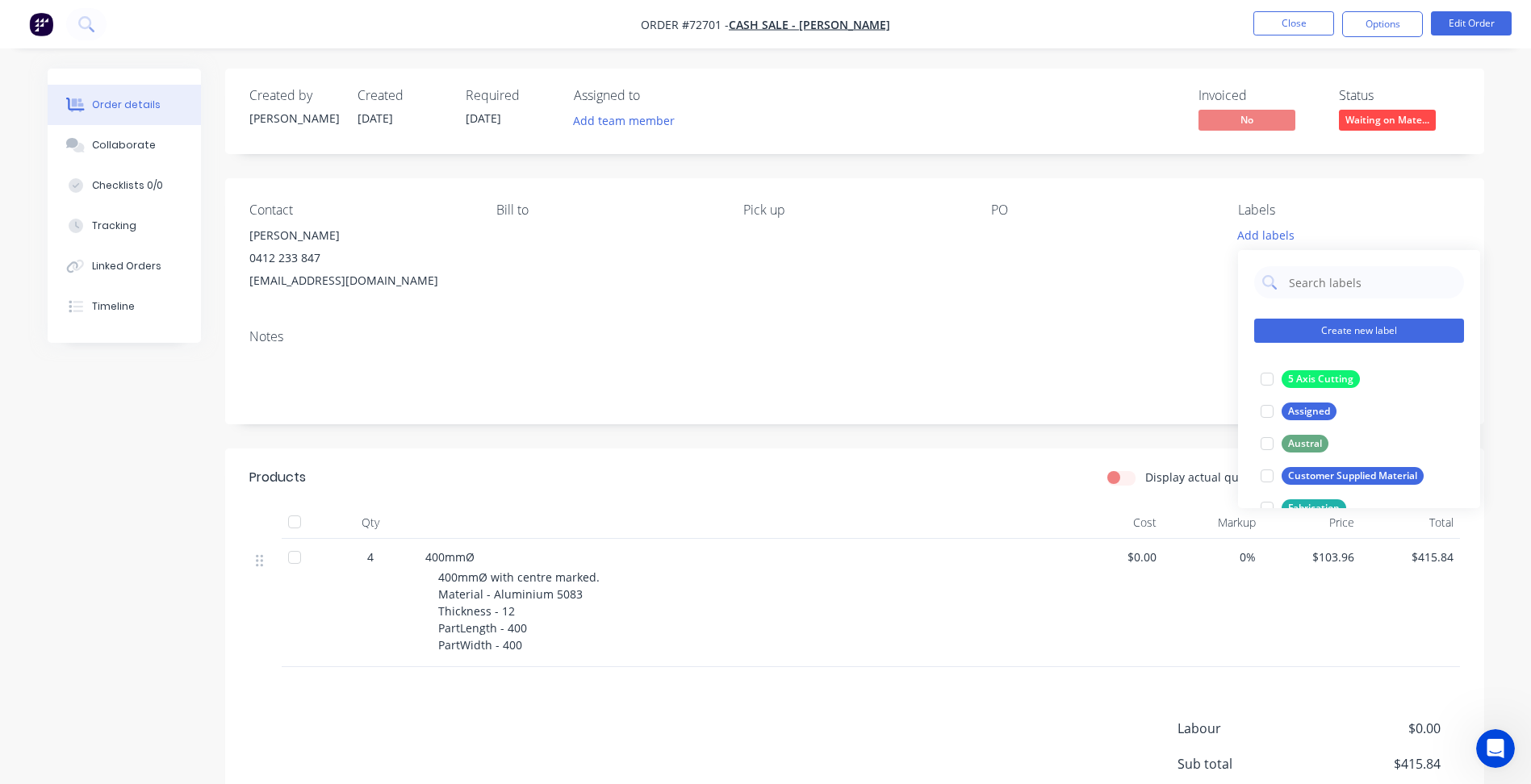
click at [1363, 328] on button "Create new label" at bounding box center [1359, 331] width 209 height 25
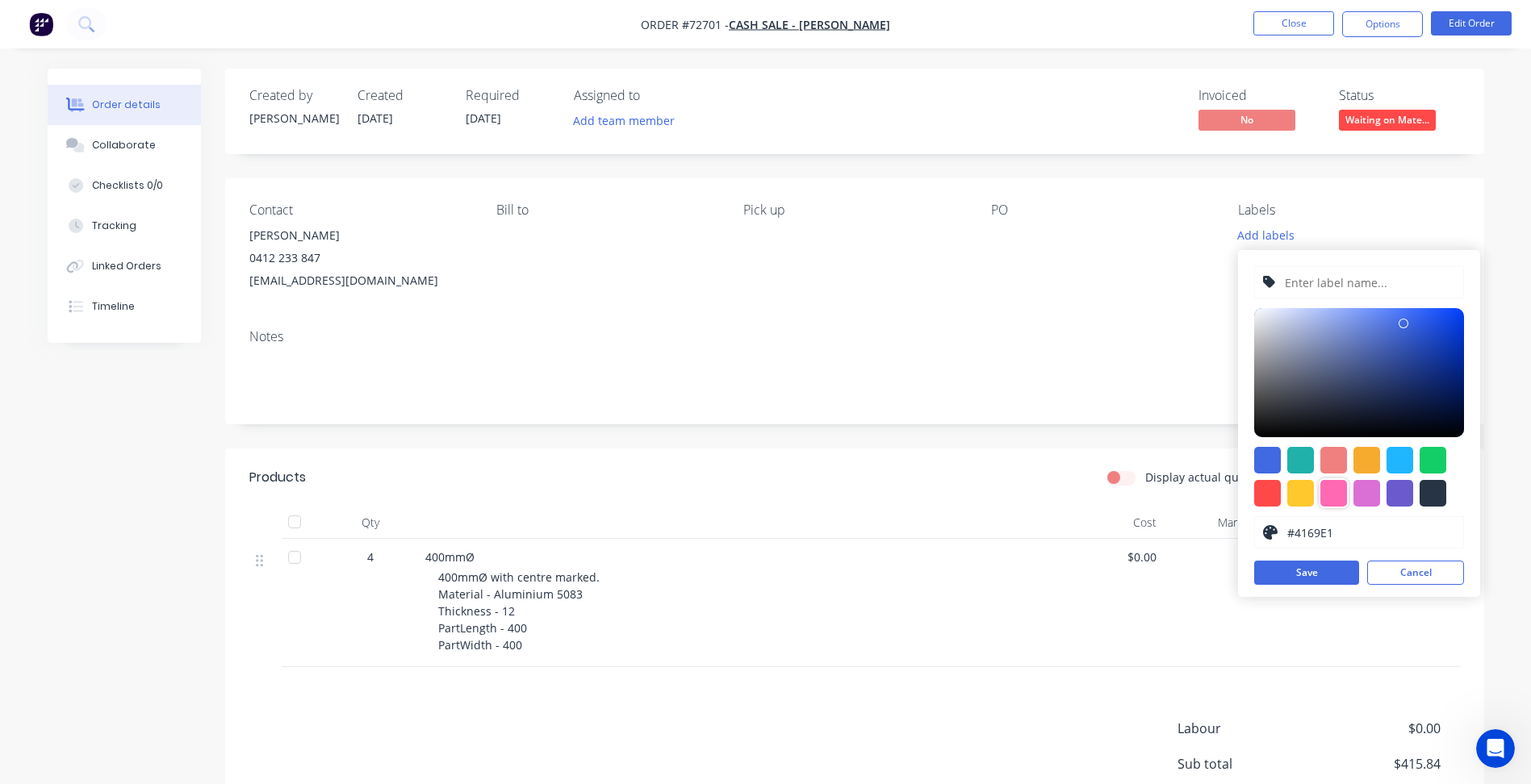
click at [1329, 489] on div at bounding box center [1332, 493] width 26 height 26
type input "#FF69B4"
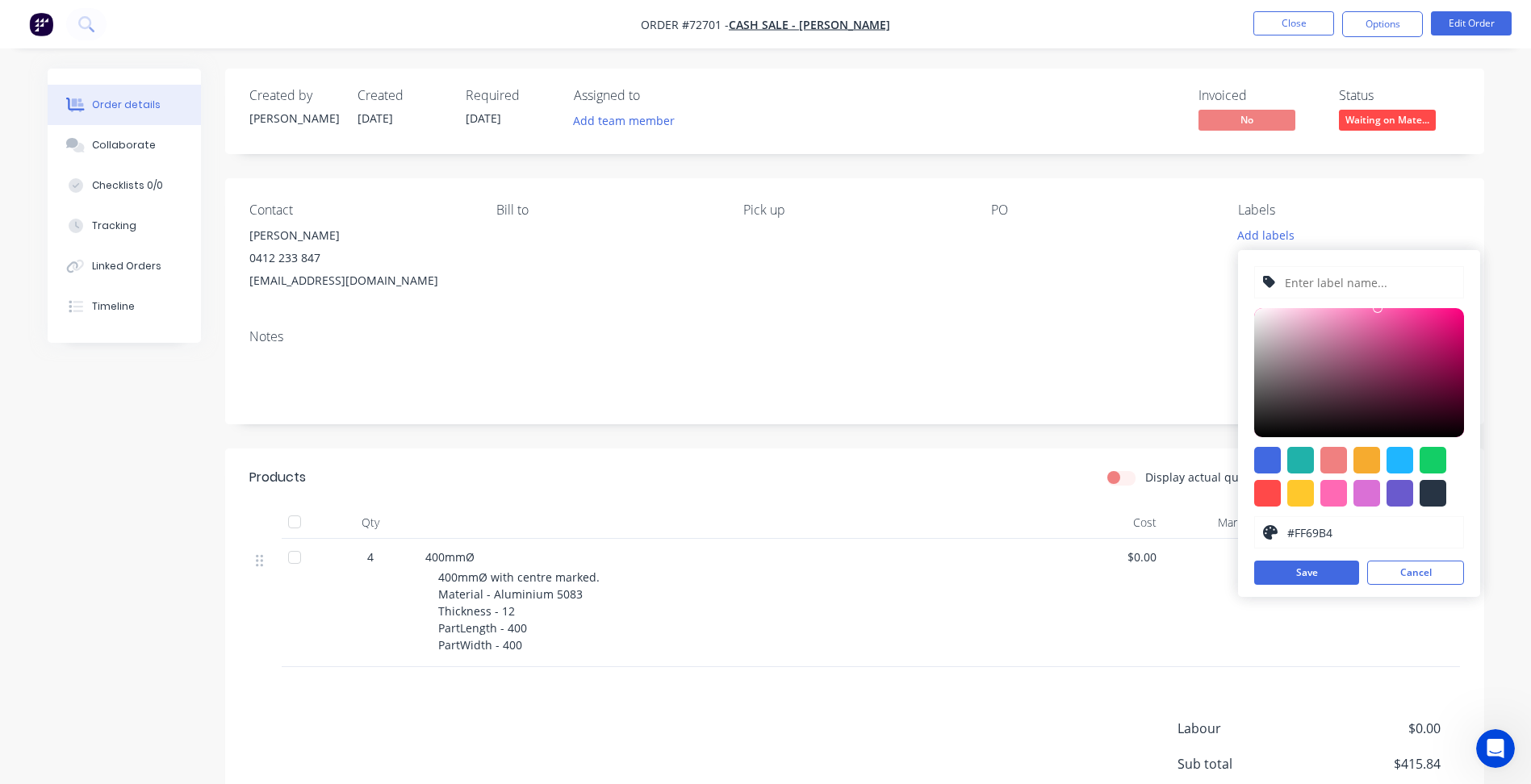
click at [1328, 278] on input "text" at bounding box center [1369, 282] width 172 height 31
type input "Action Aluminium"
click at [1312, 561] on button "Save" at bounding box center [1306, 573] width 105 height 25
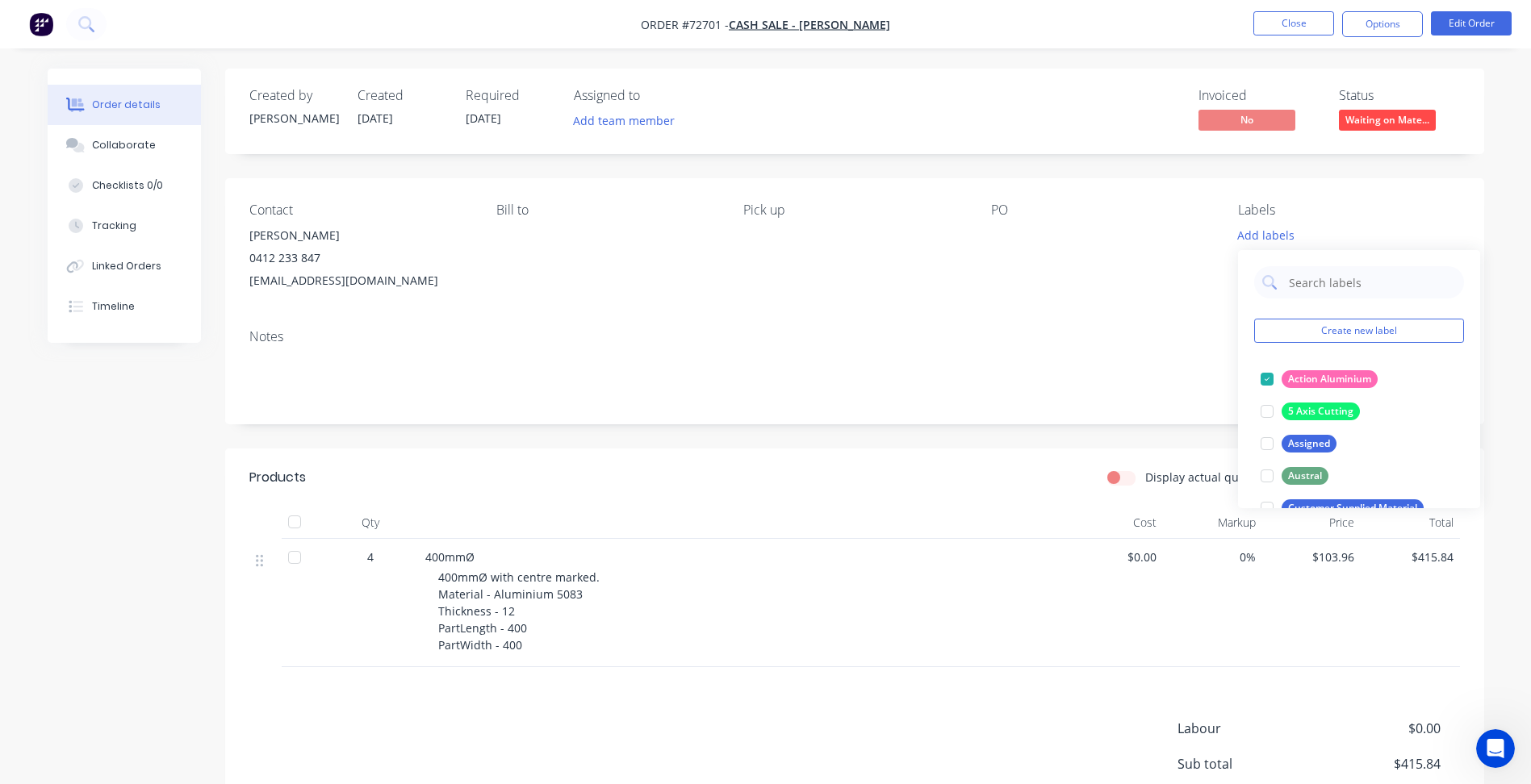
click at [1086, 281] on div "PO" at bounding box center [1101, 247] width 221 height 89
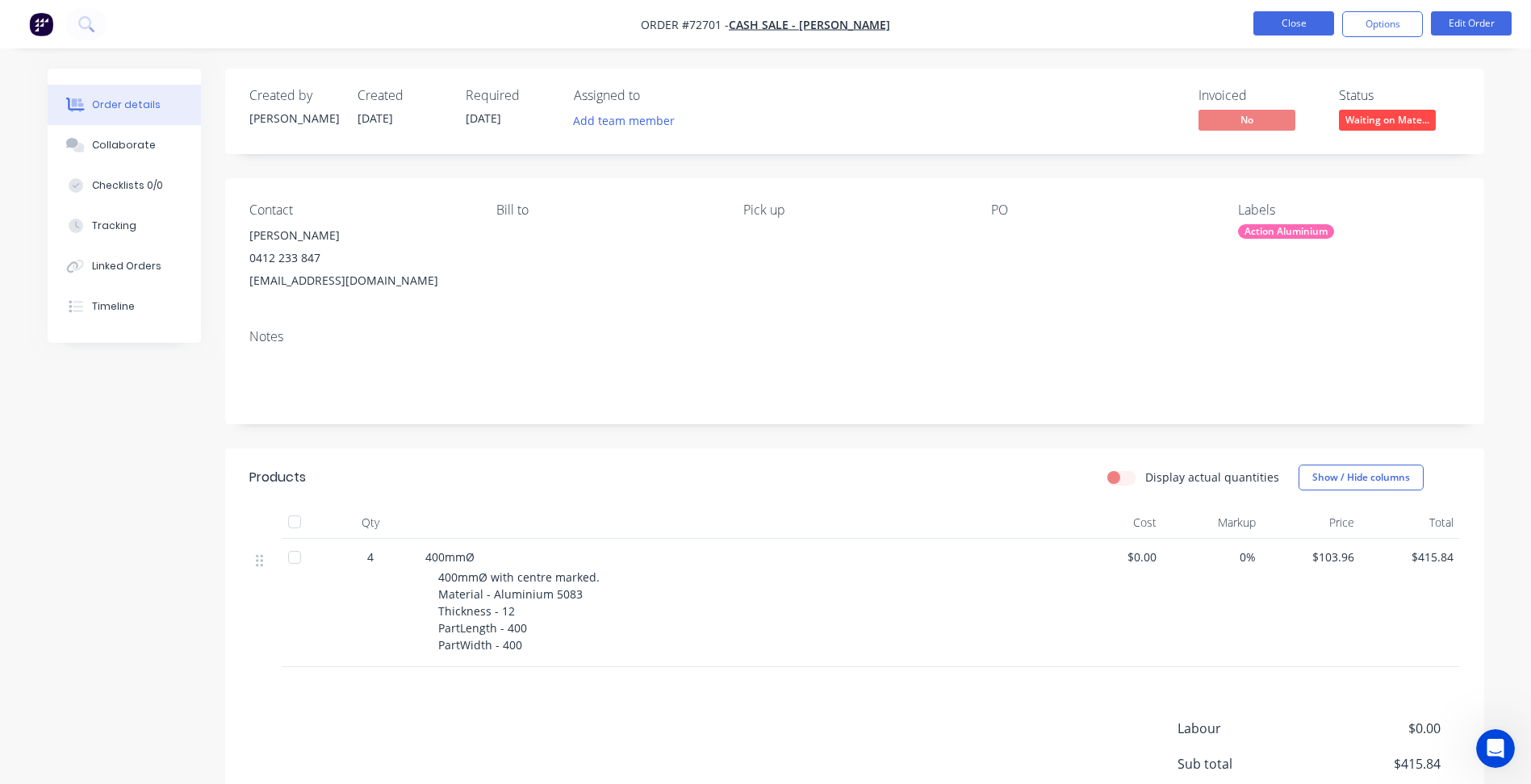
click at [1303, 17] on button "Close" at bounding box center [1293, 23] width 81 height 25
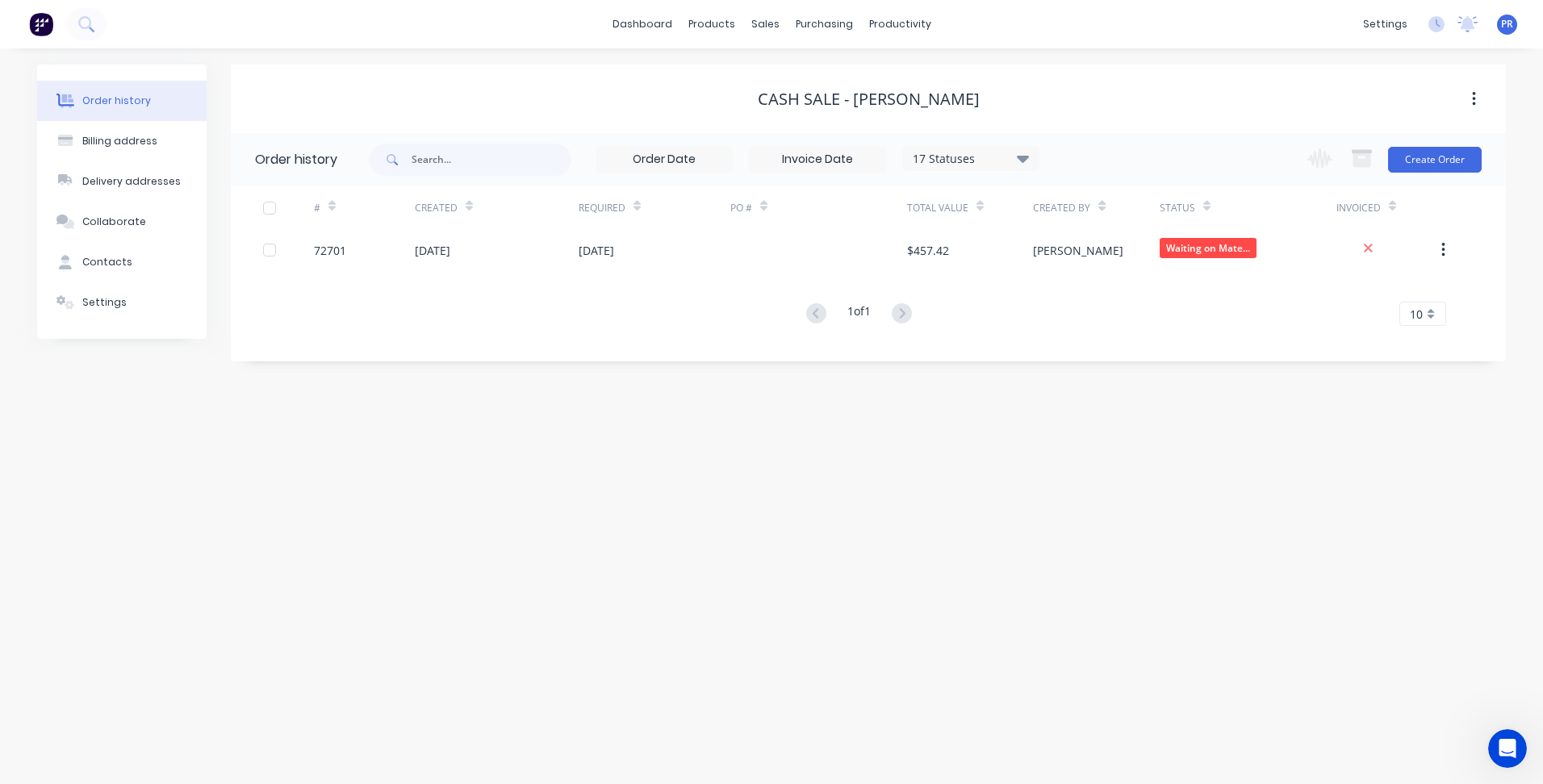
drag, startPoint x: 611, startPoint y: 408, endPoint x: 605, endPoint y: 337, distance: 71.3
click at [611, 408] on div "Order history Billing address Delivery addresses Collaborate Contacts Settings …" at bounding box center [772, 416] width 1543 height 736
drag, startPoint x: 340, startPoint y: 535, endPoint x: 349, endPoint y: 521, distance: 16.6
click at [342, 535] on div "Order history Billing address Delivery addresses Collaborate Contacts Settings …" at bounding box center [772, 416] width 1543 height 736
click at [808, 75] on div "Sales Orders" at bounding box center [824, 77] width 66 height 15
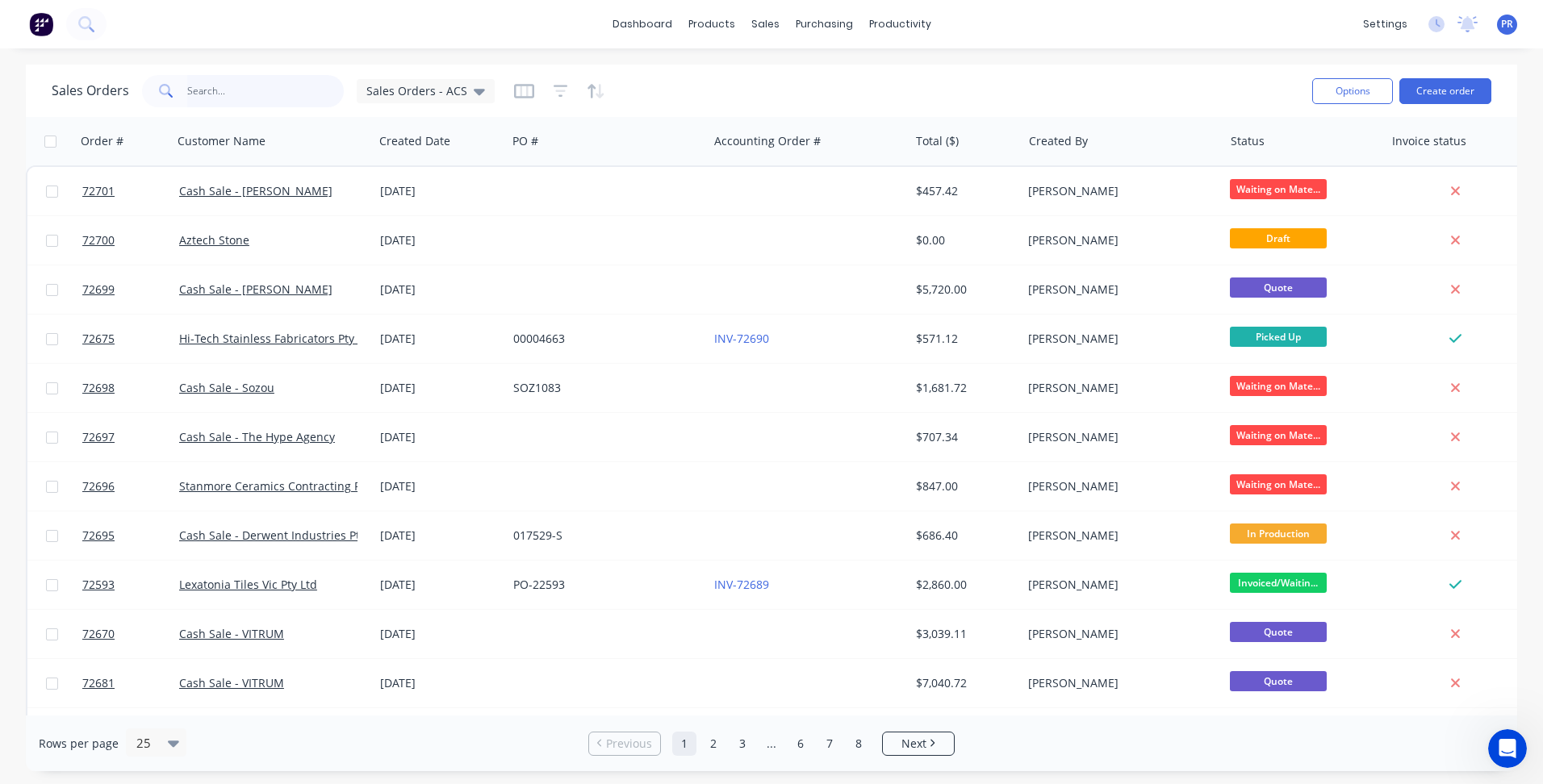
click at [230, 88] on input "text" at bounding box center [266, 90] width 158 height 32
click at [789, 85] on link "Sales Orders" at bounding box center [850, 76] width 214 height 32
click at [1438, 101] on button "Create order" at bounding box center [1445, 91] width 92 height 25
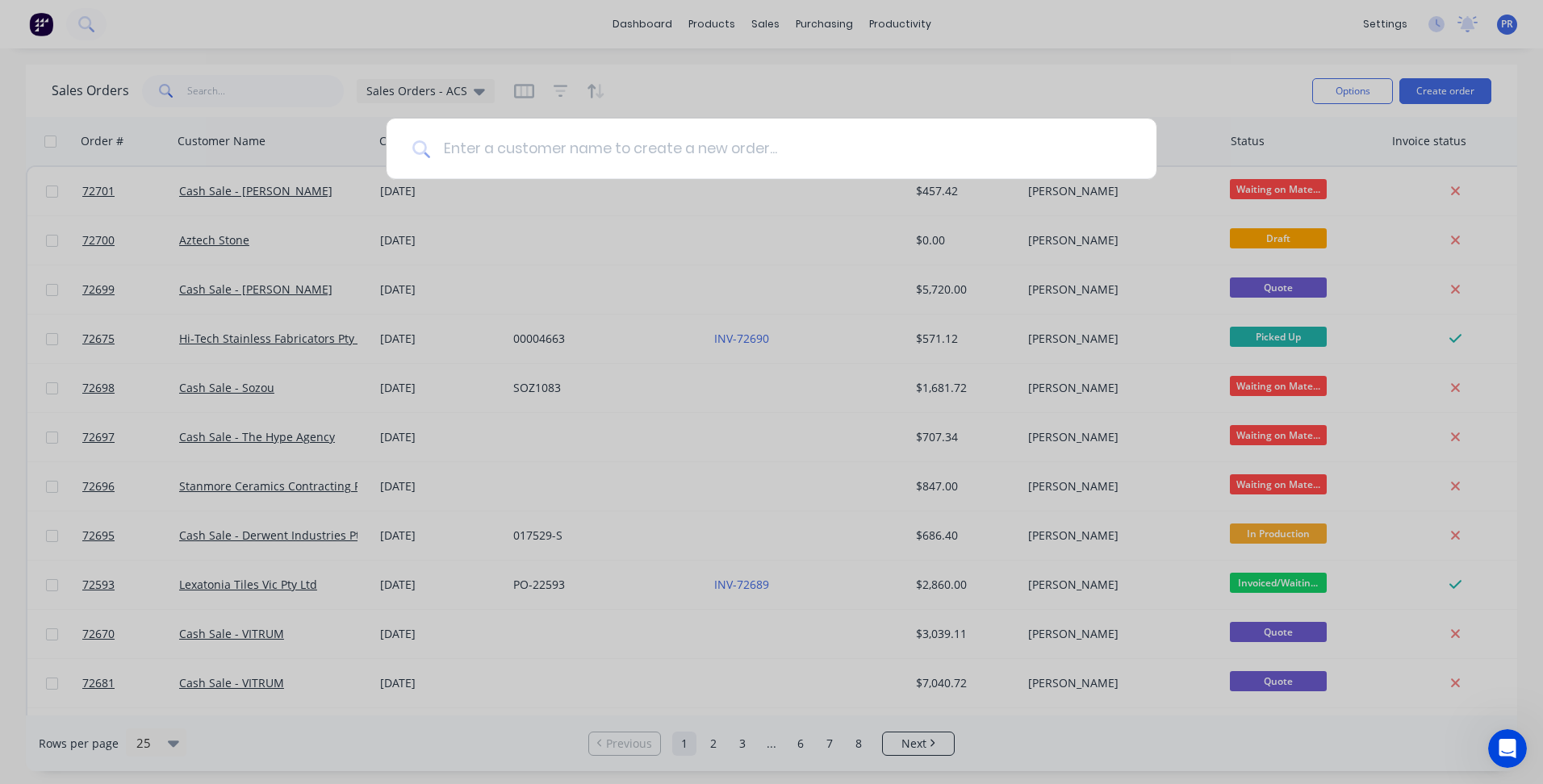
click at [613, 145] on input at bounding box center [780, 148] width 700 height 60
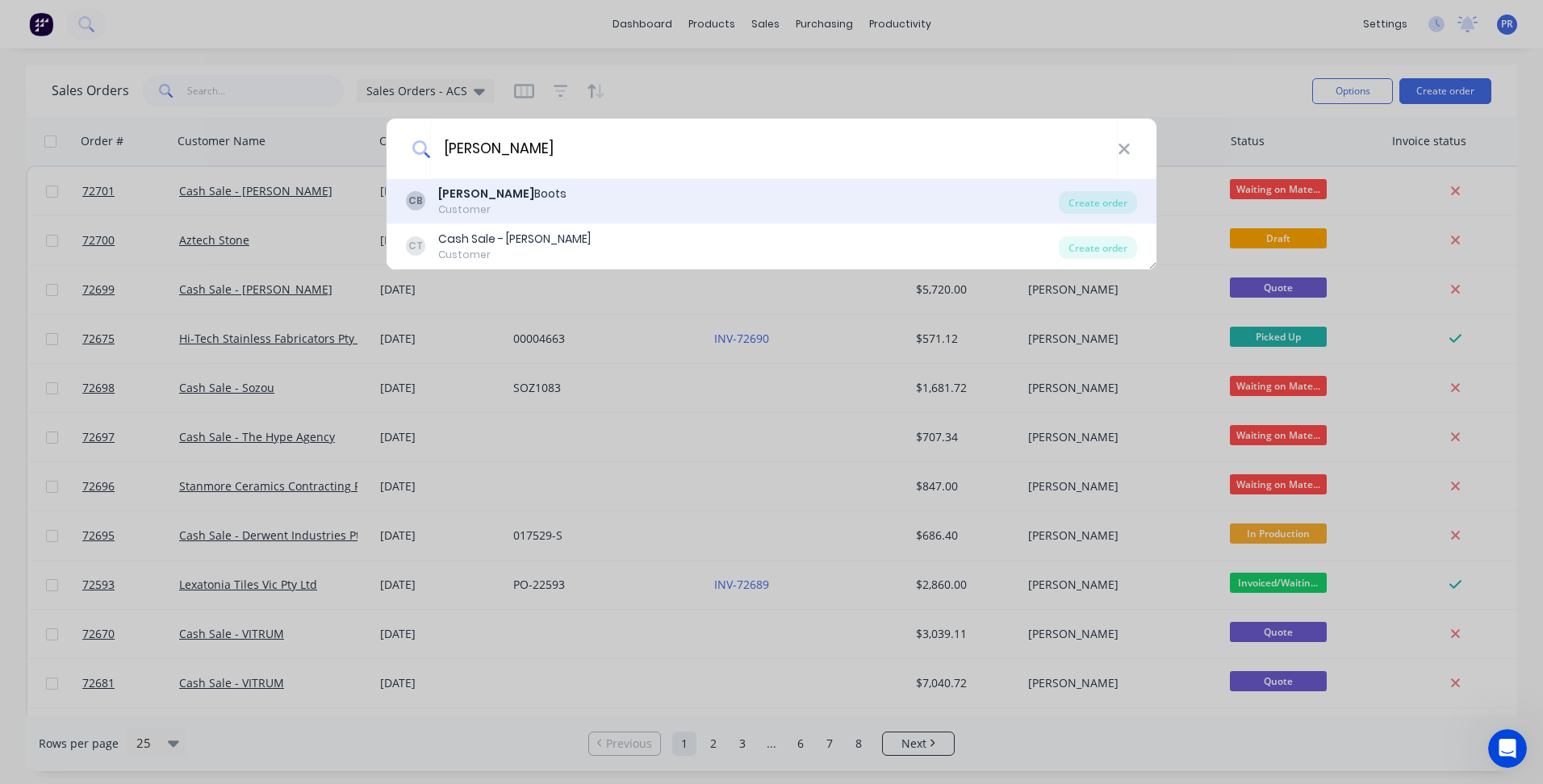
type input "[PERSON_NAME]"
click at [532, 209] on div "Customer" at bounding box center [502, 209] width 128 height 15
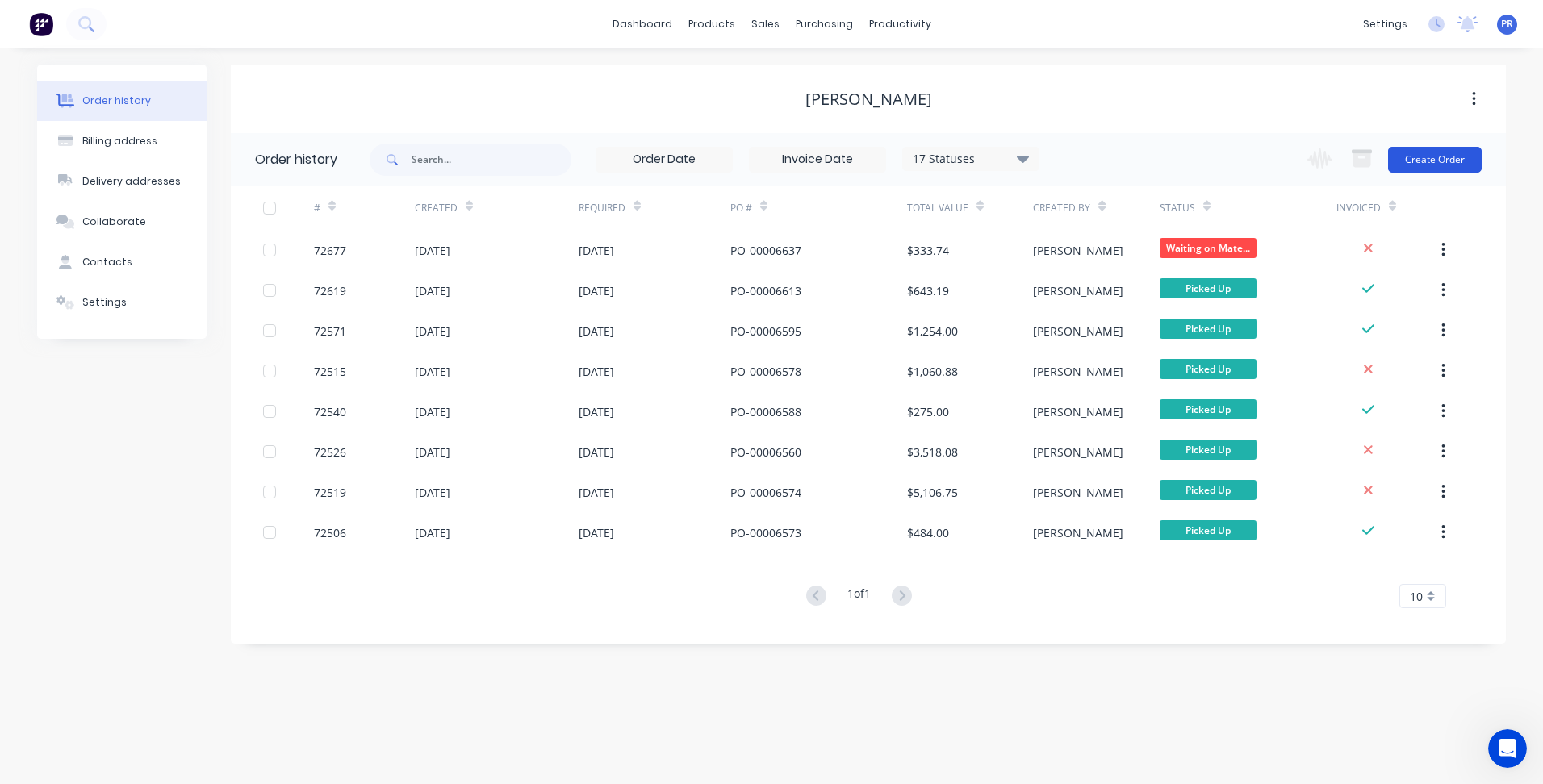
click at [1436, 159] on button "Create Order" at bounding box center [1435, 159] width 94 height 25
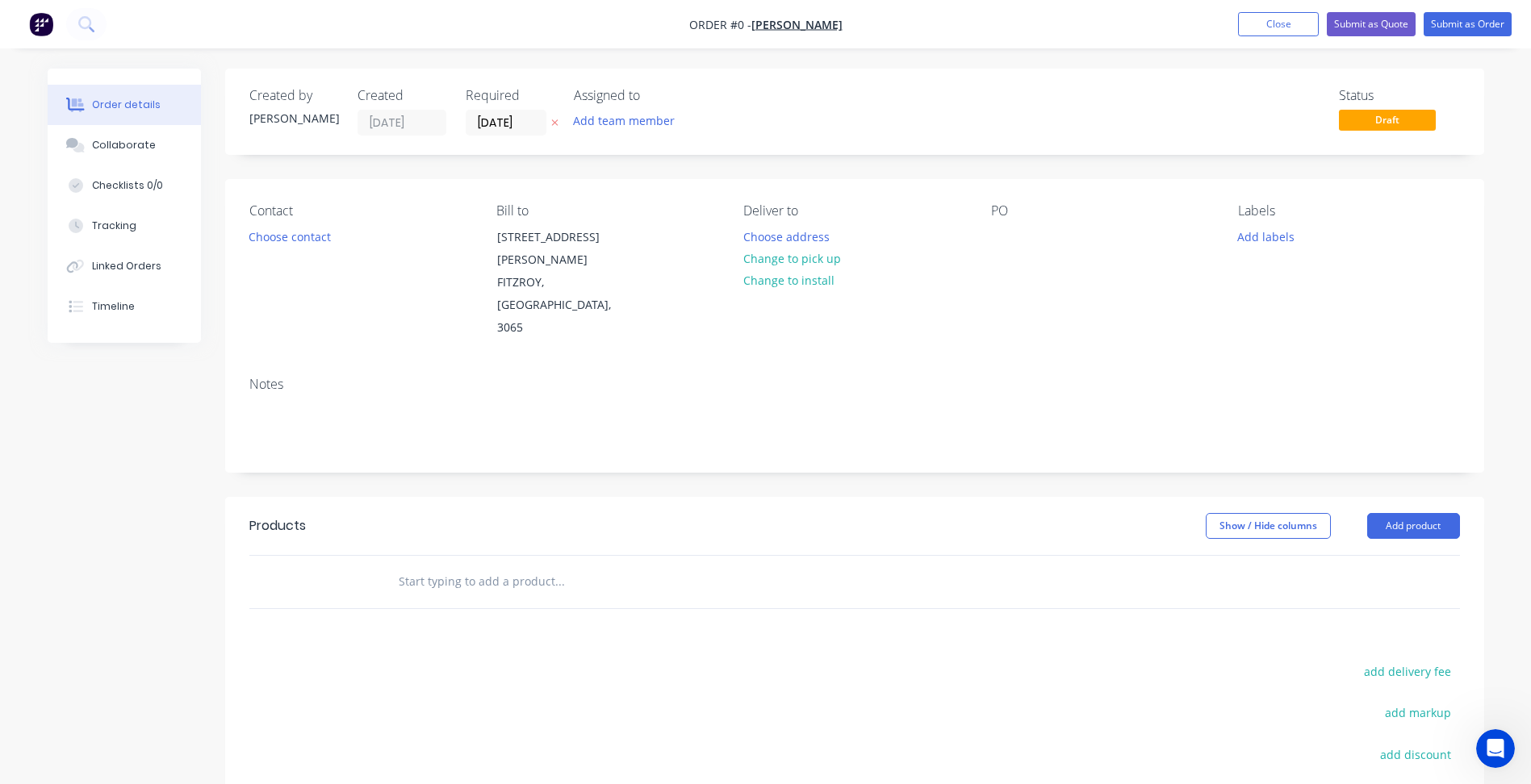
drag, startPoint x: 510, startPoint y: 121, endPoint x: 511, endPoint y: 144, distance: 23.0
click at [510, 121] on input "[DATE]" at bounding box center [505, 122] width 79 height 25
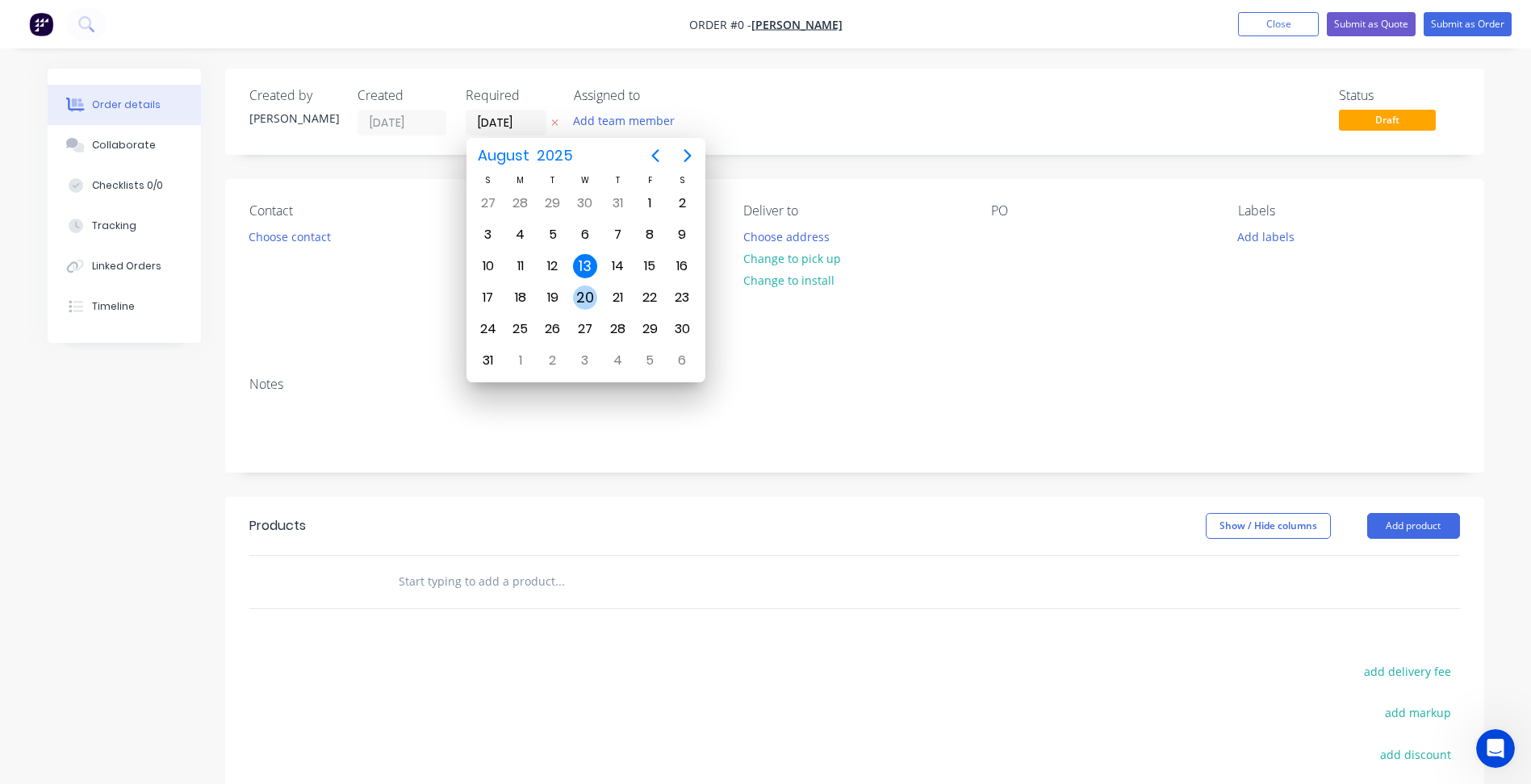
click at [580, 292] on div "20" at bounding box center [585, 298] width 25 height 25
type input "[DATE]"
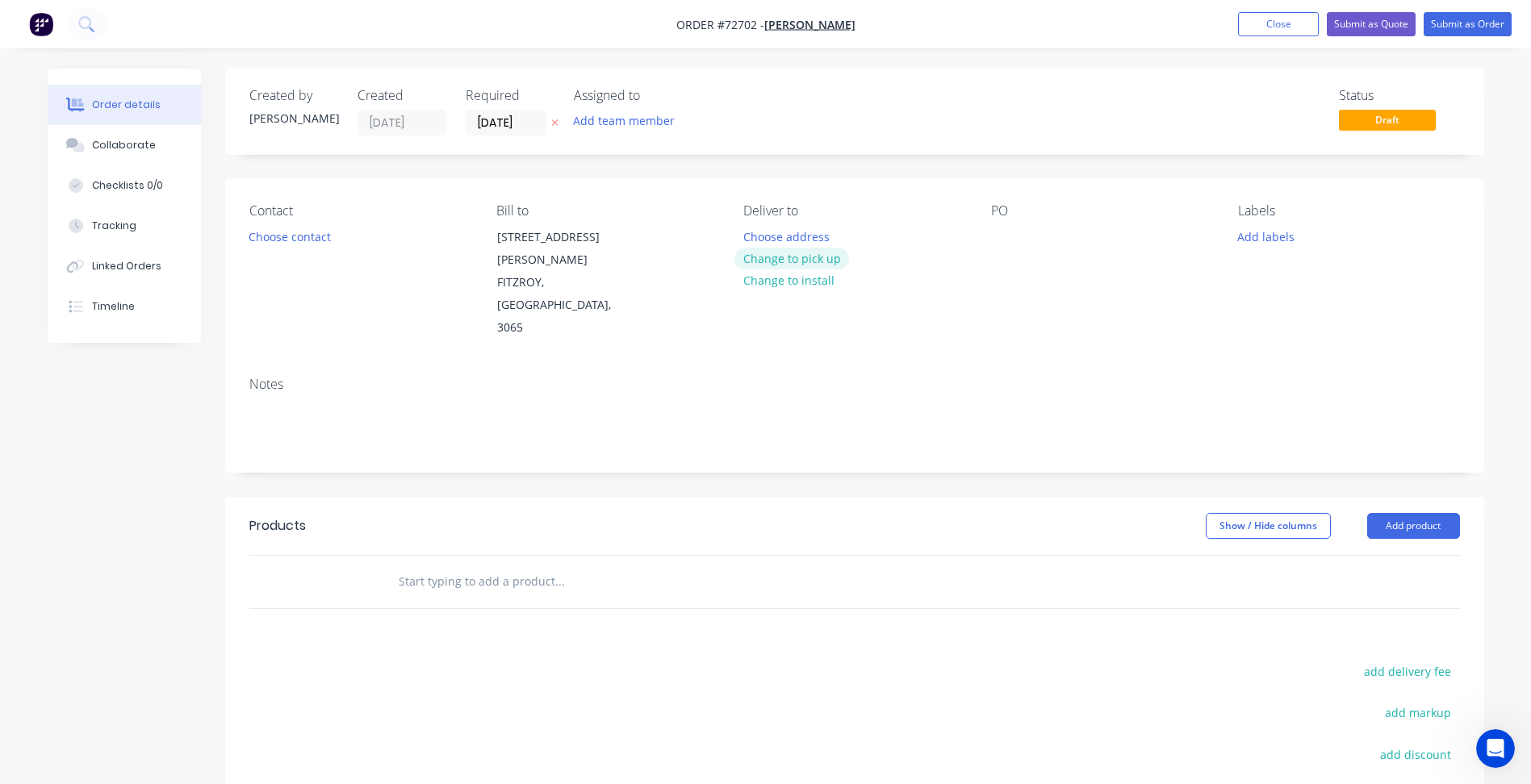
click at [793, 258] on button "Change to pick up" at bounding box center [791, 259] width 115 height 22
click at [283, 238] on button "Choose contact" at bounding box center [289, 236] width 99 height 22
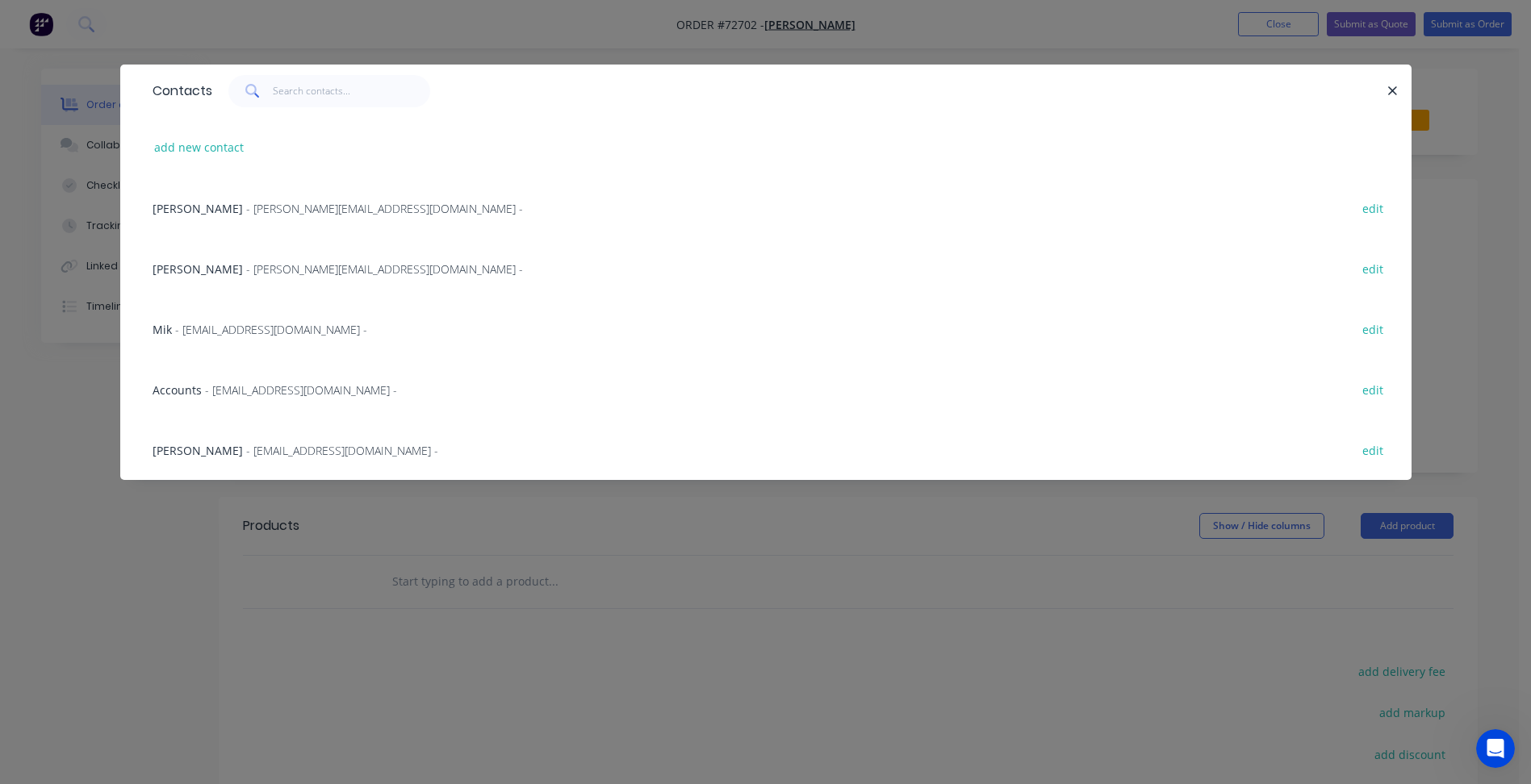
click at [215, 317] on div "Mik - [EMAIL_ADDRESS][DOMAIN_NAME] - edit" at bounding box center [766, 329] width 1242 height 60
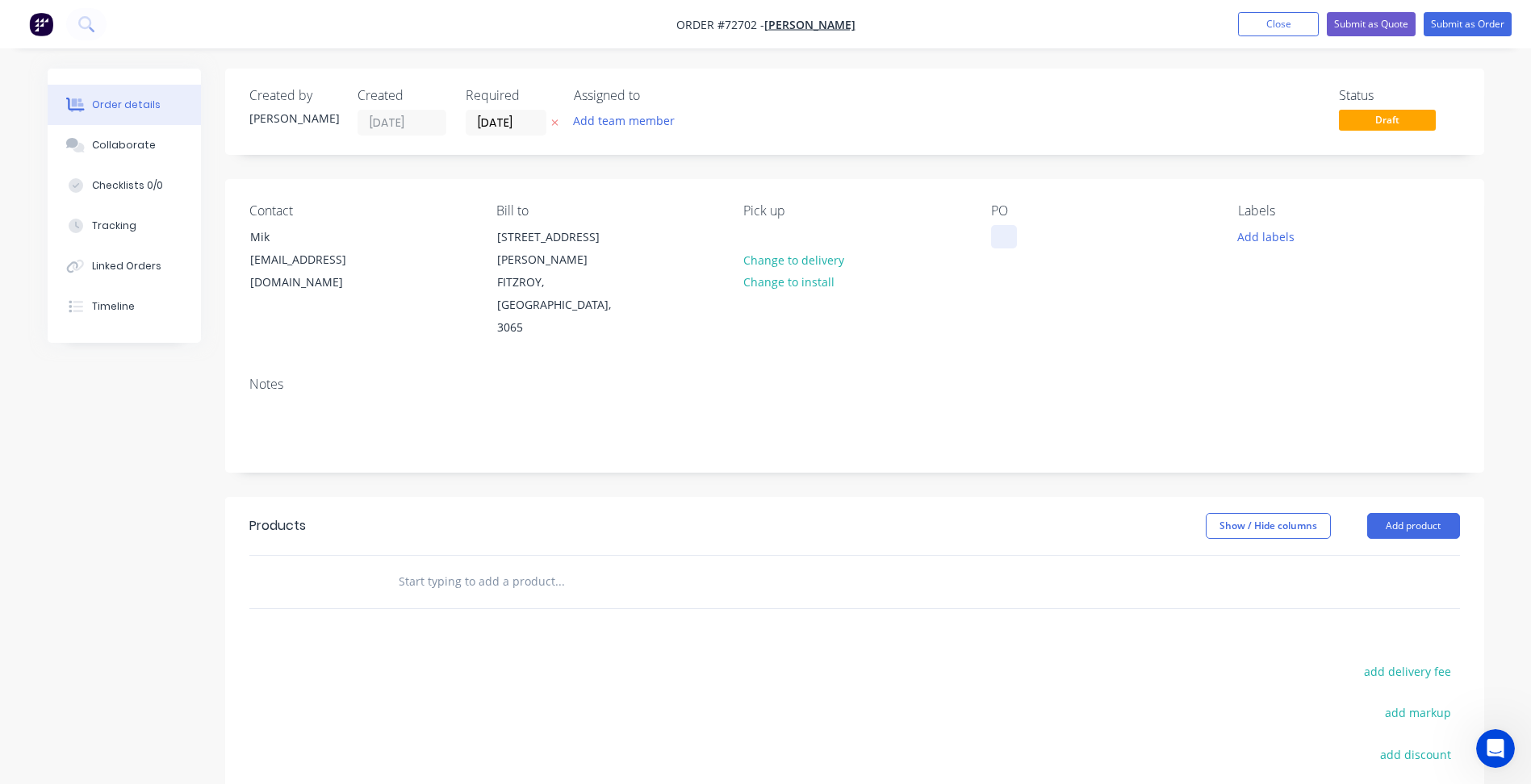
click at [1015, 237] on div at bounding box center [1004, 237] width 26 height 24
click at [1007, 242] on div at bounding box center [1004, 237] width 26 height 24
paste div
drag, startPoint x: 1295, startPoint y: 26, endPoint x: 1279, endPoint y: 39, distance: 20.6
click at [1294, 25] on button "Close" at bounding box center [1278, 24] width 81 height 25
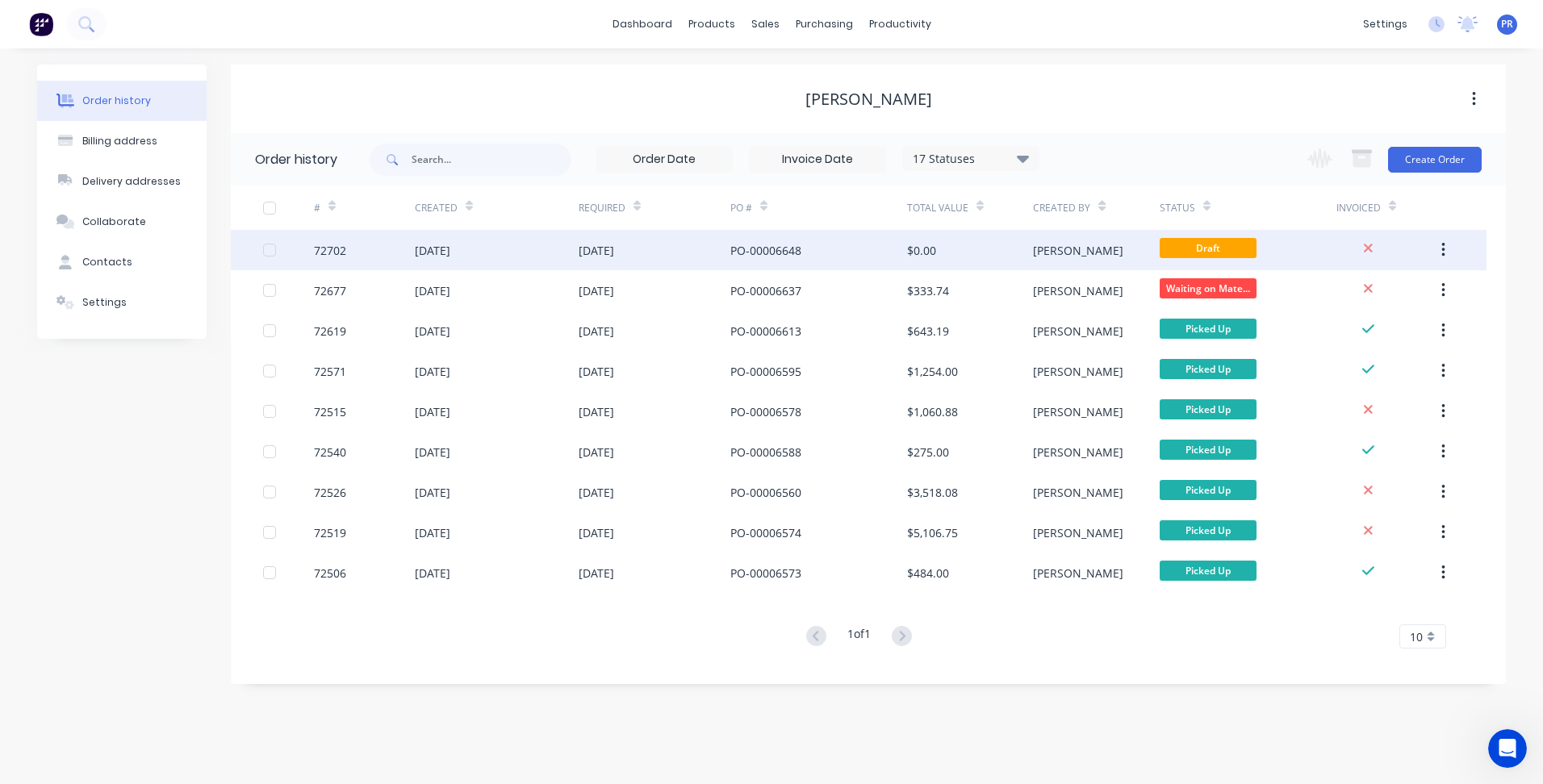
click at [1221, 249] on span "Draft" at bounding box center [1208, 248] width 97 height 20
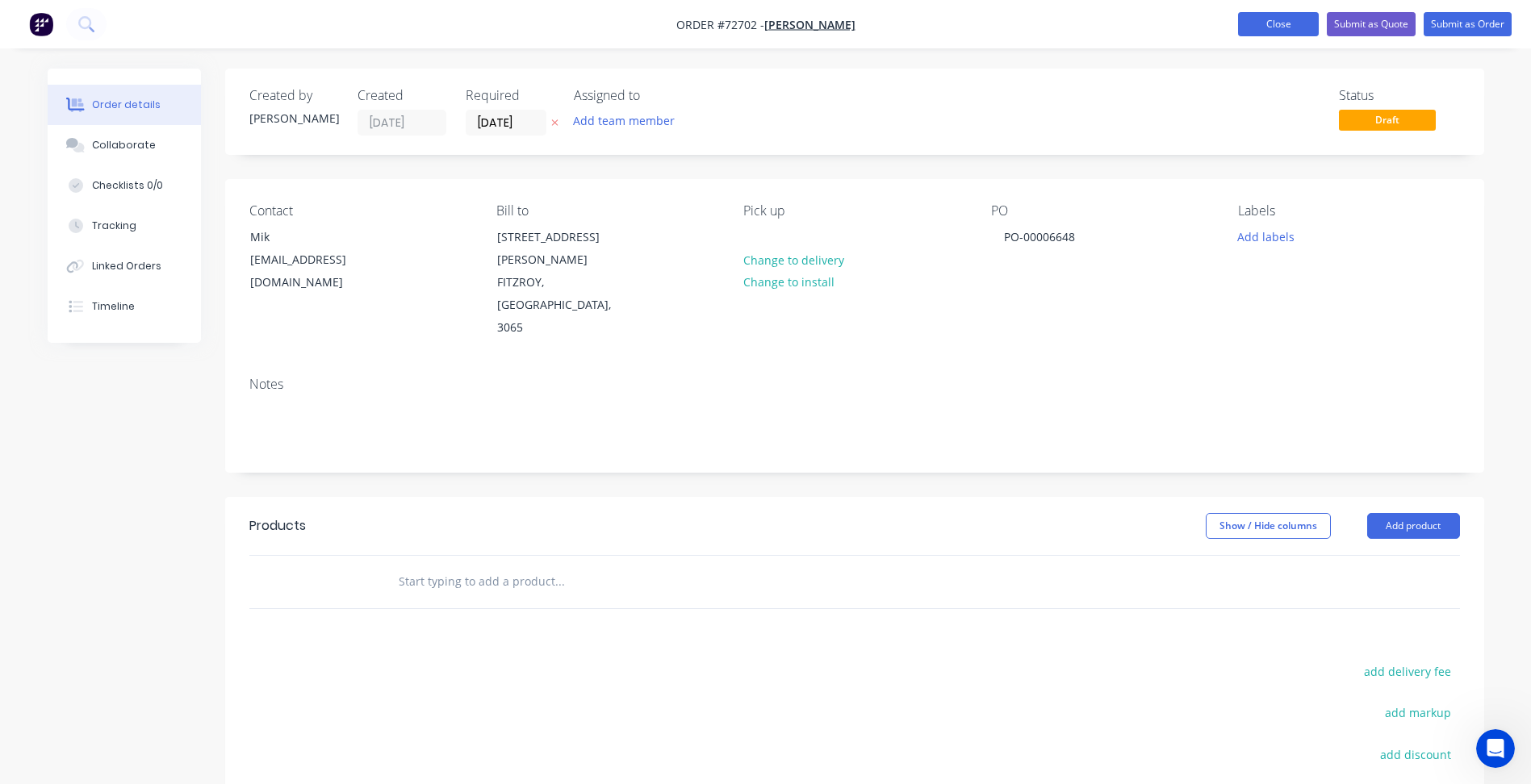
click at [1275, 25] on button "Close" at bounding box center [1278, 24] width 81 height 25
